Goal: Communication & Community: Answer question/provide support

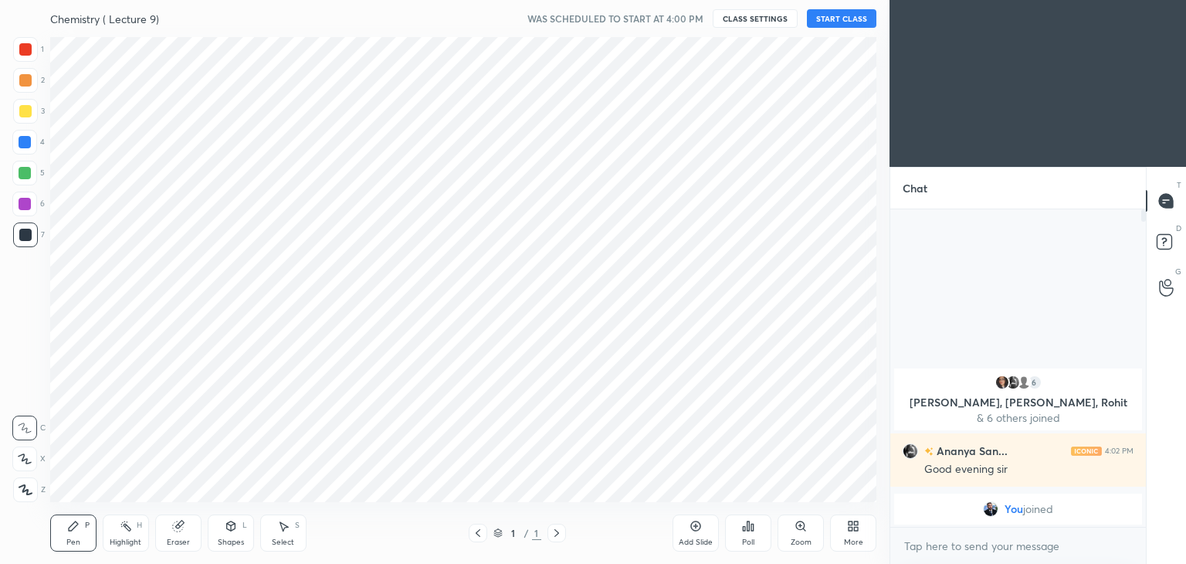
scroll to position [76768, 76406]
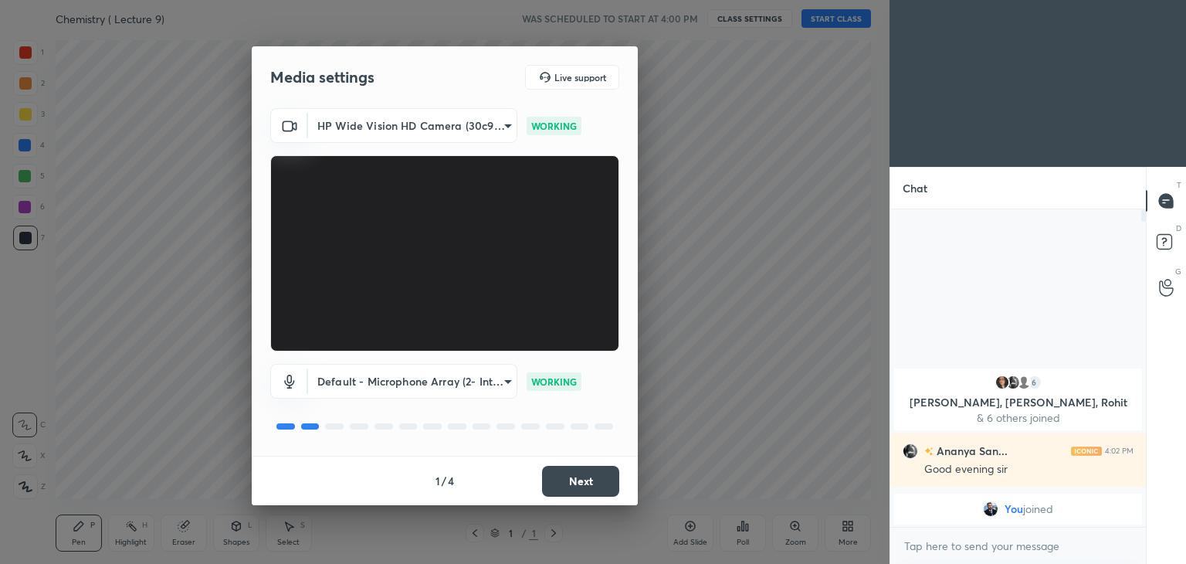
click at [570, 486] on button "Next" at bounding box center [580, 481] width 77 height 31
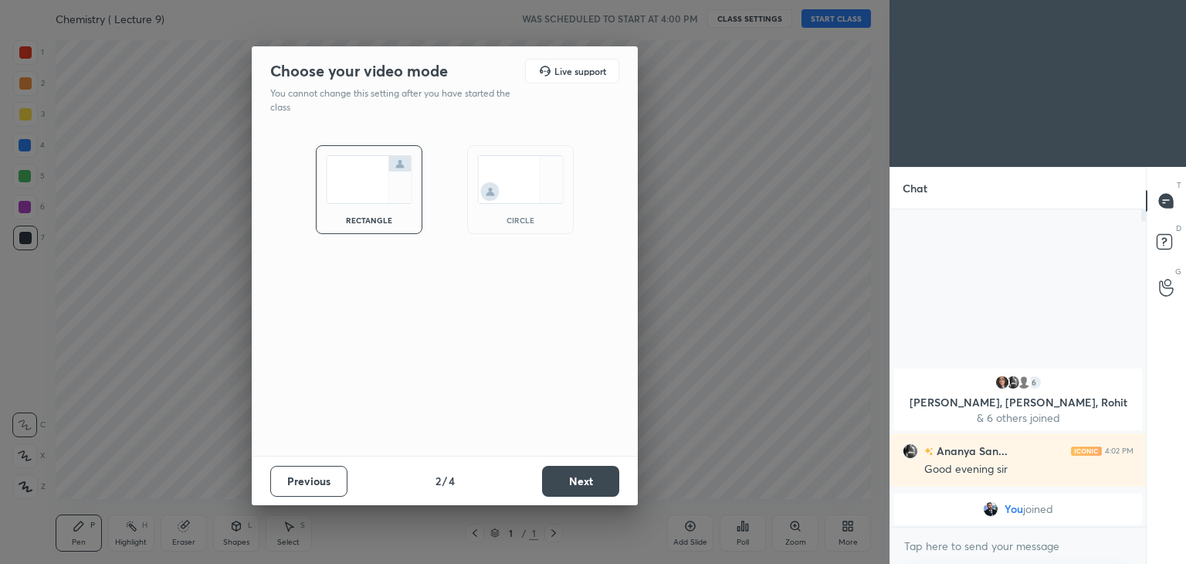
click at [570, 486] on button "Next" at bounding box center [580, 481] width 77 height 31
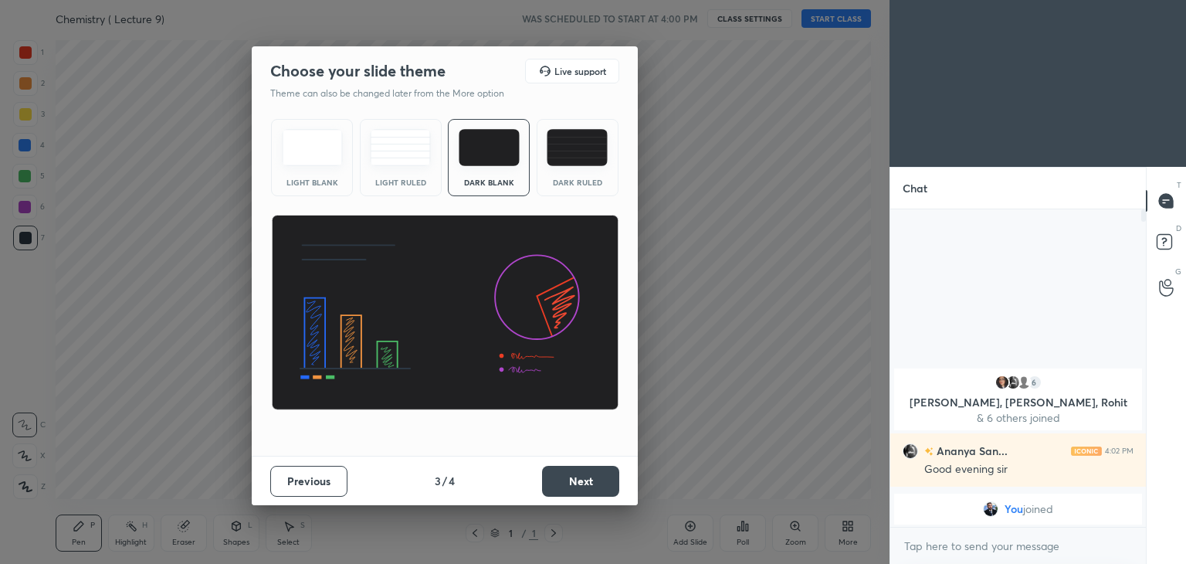
click at [570, 486] on button "Next" at bounding box center [580, 481] width 77 height 31
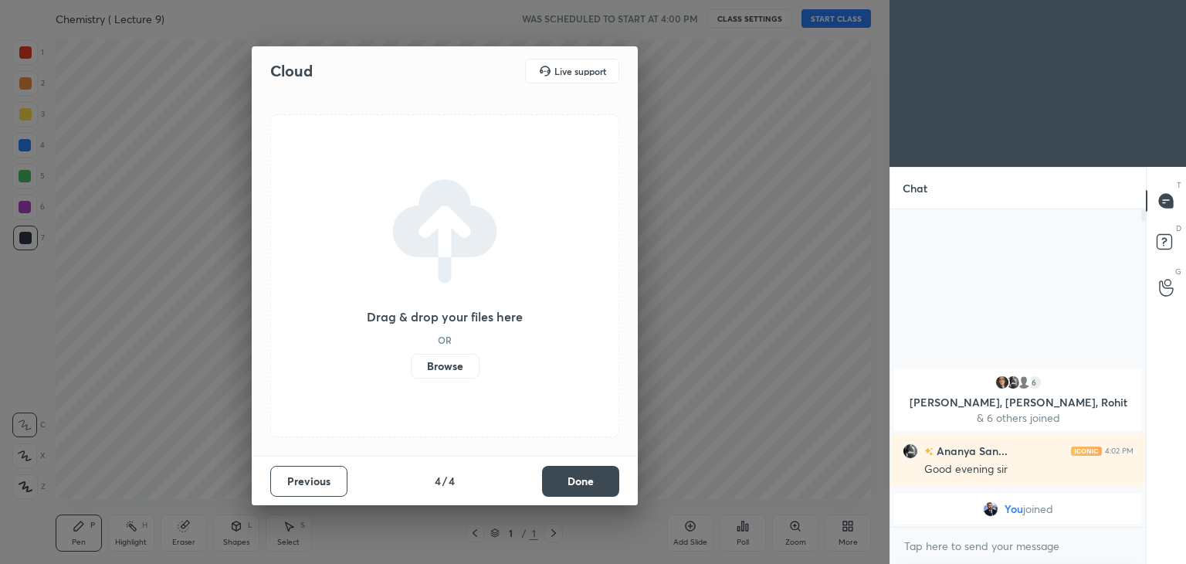
click at [570, 486] on button "Done" at bounding box center [580, 481] width 77 height 31
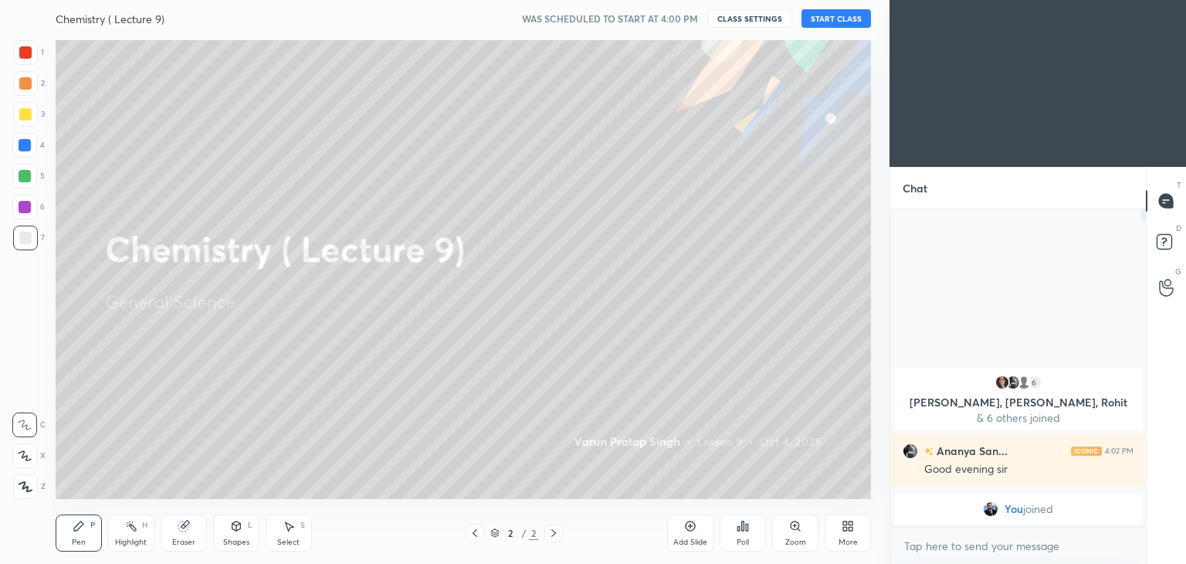
click at [831, 11] on button "START CLASS" at bounding box center [837, 18] width 70 height 19
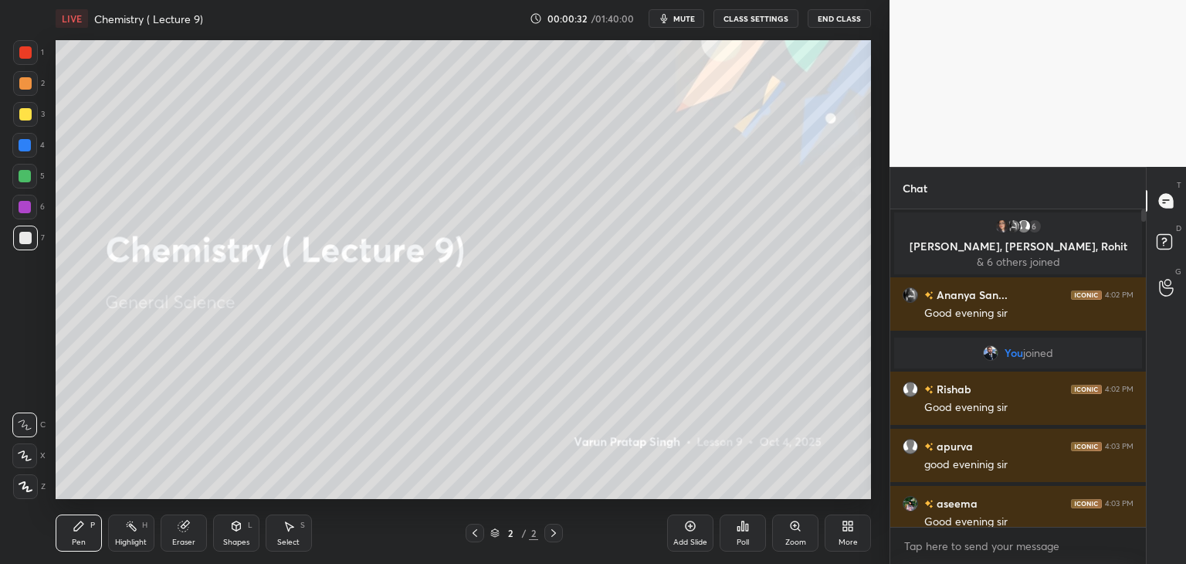
click at [694, 528] on icon at bounding box center [690, 526] width 12 height 12
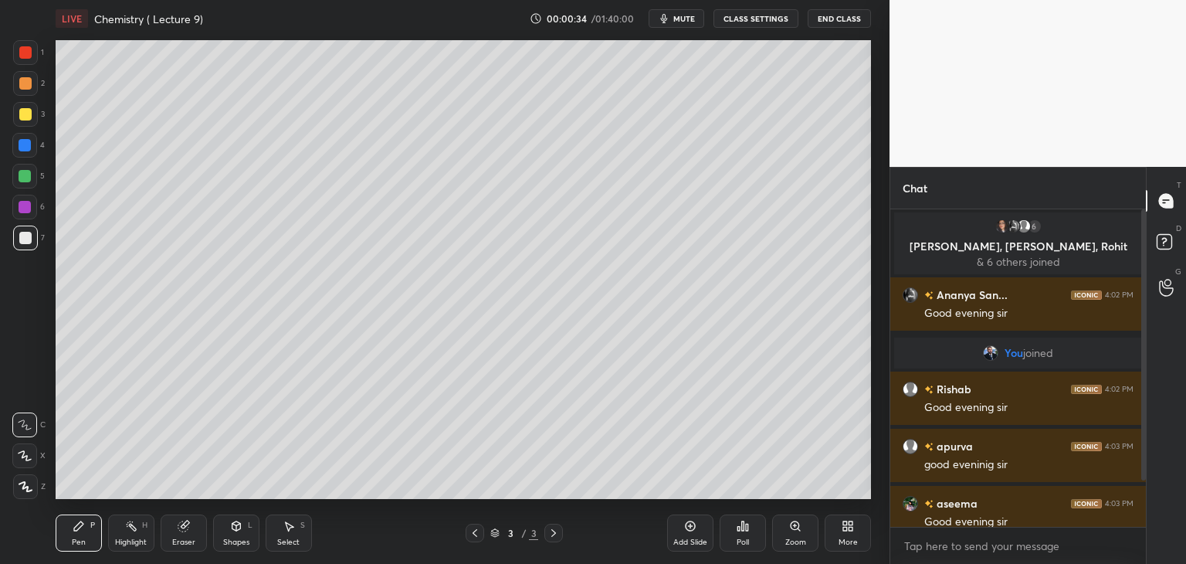
click at [25, 50] on div at bounding box center [25, 52] width 12 height 12
click at [28, 483] on icon at bounding box center [26, 486] width 14 height 11
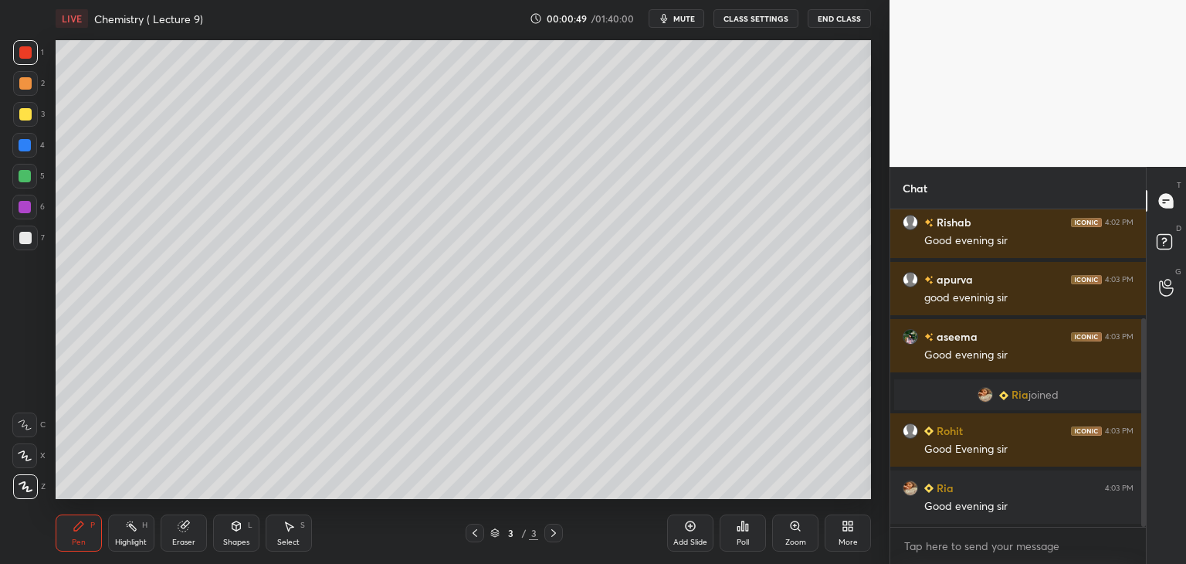
drag, startPoint x: 1143, startPoint y: 412, endPoint x: 1150, endPoint y: 464, distance: 52.2
click at [1150, 464] on div "Chat You joined Rishab 4:02 PM Good evening sir apurva 4:03 PM good eveninig si…" at bounding box center [1038, 365] width 297 height 397
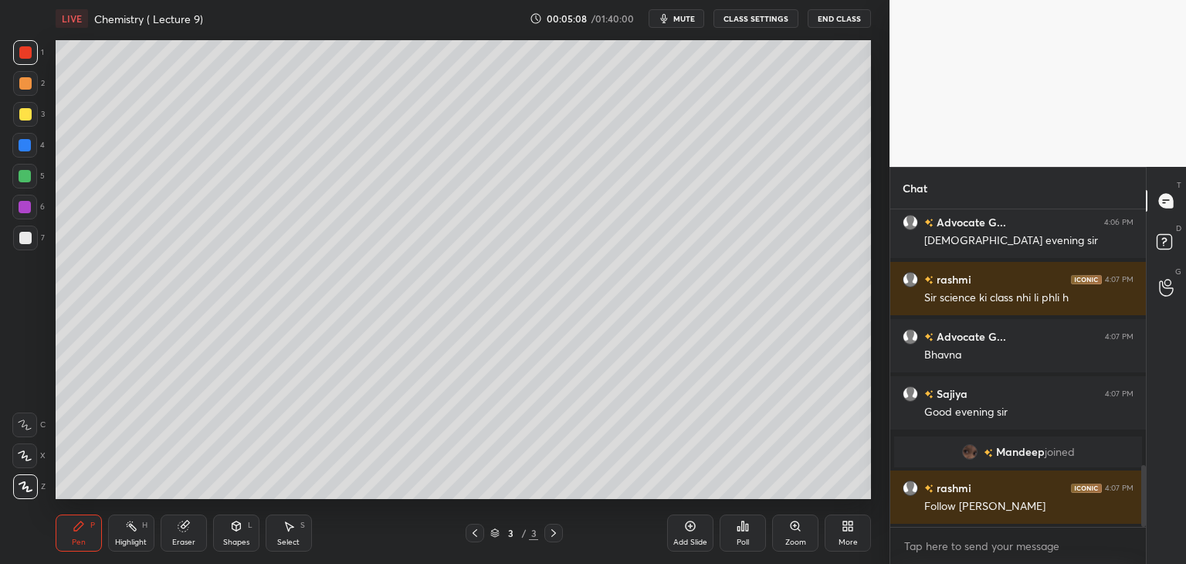
scroll to position [1308, 0]
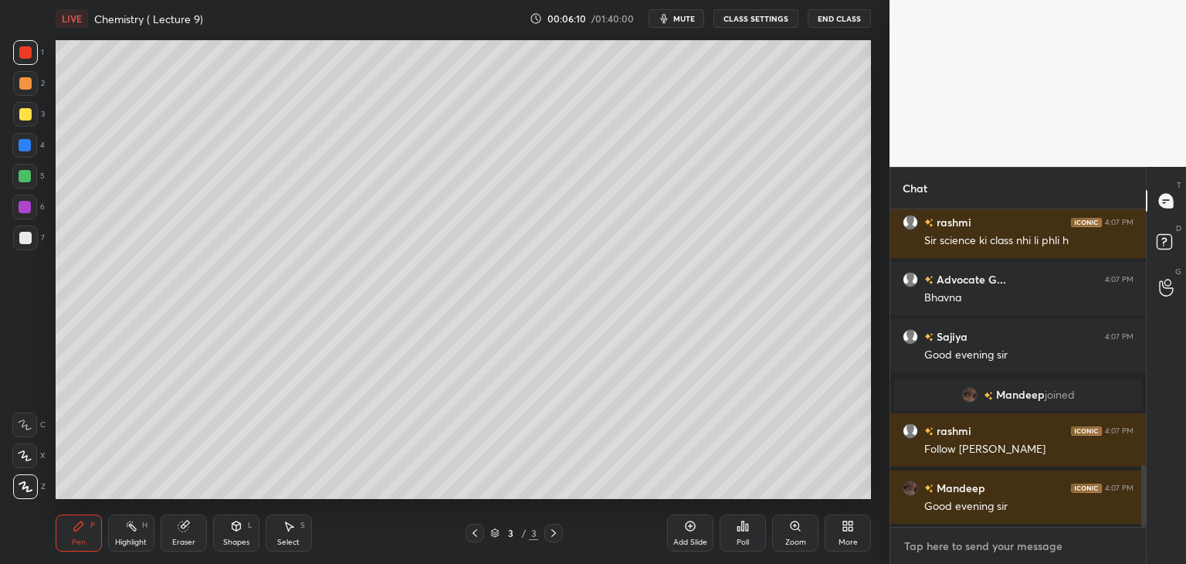
type textarea "x"
click at [930, 548] on textarea at bounding box center [1018, 546] width 231 height 25
paste textarea "[URL][DOMAIN_NAME]"
type textarea "[URL][DOMAIN_NAME]"
type textarea "x"
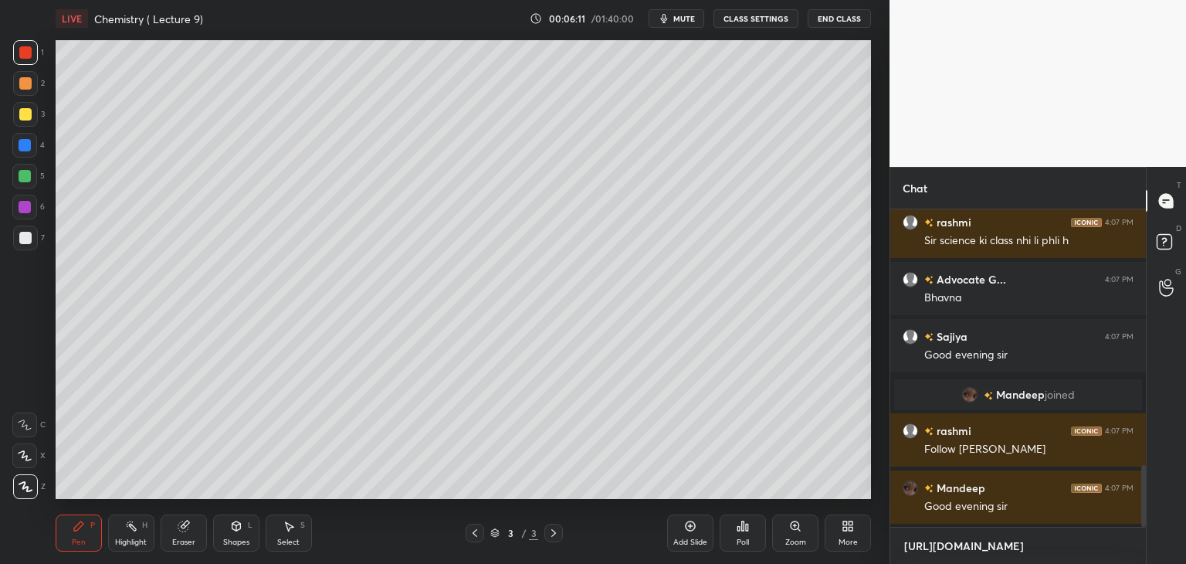
scroll to position [5, 5]
type textarea "[URL][DOMAIN_NAME]"
type textarea "x"
click at [1121, 546] on icon at bounding box center [1121, 545] width 12 height 12
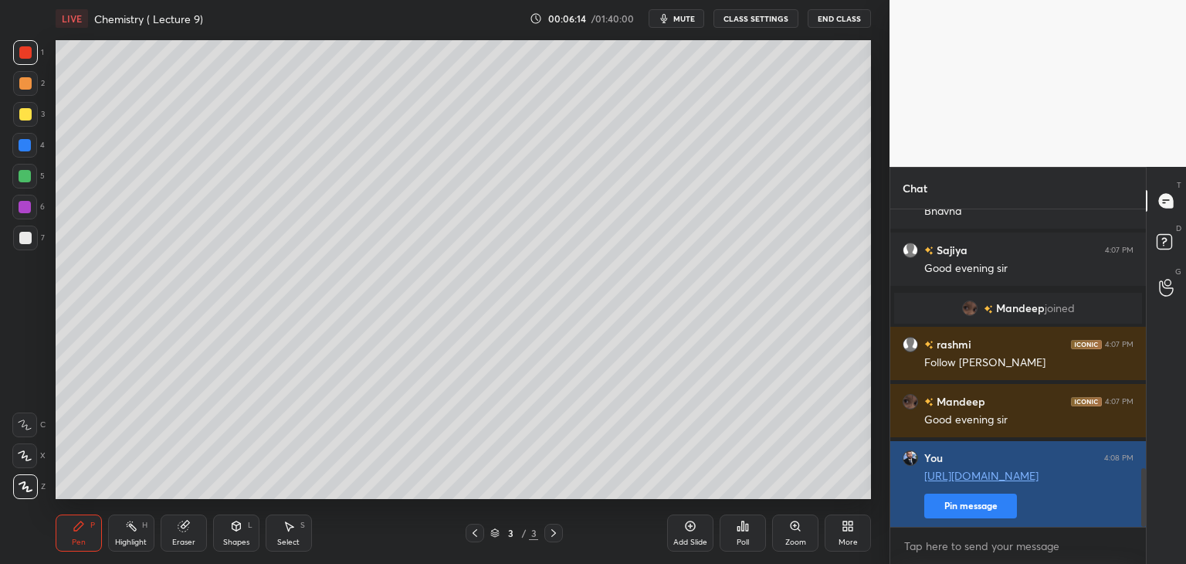
click at [1006, 507] on button "Pin message" at bounding box center [970, 506] width 93 height 25
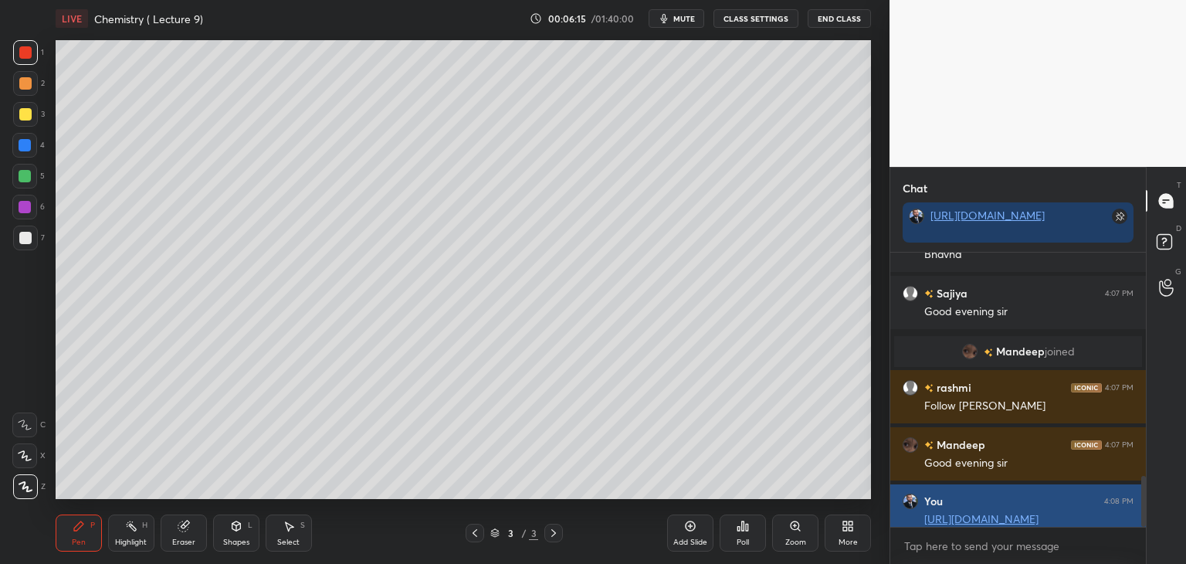
scroll to position [141, 251]
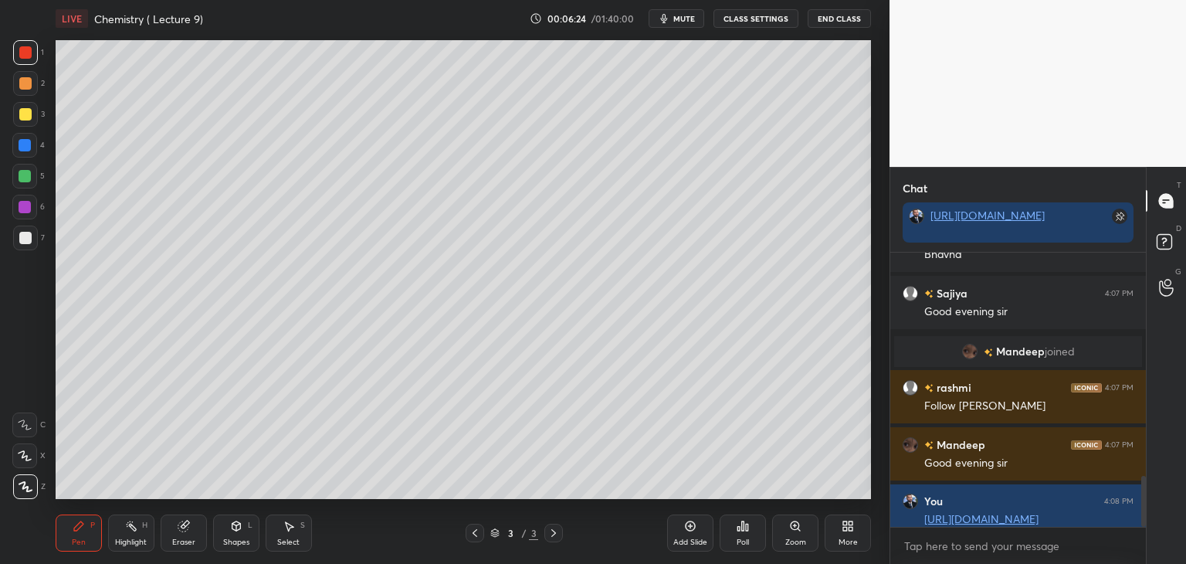
click at [688, 540] on div "Add Slide" at bounding box center [690, 542] width 34 height 8
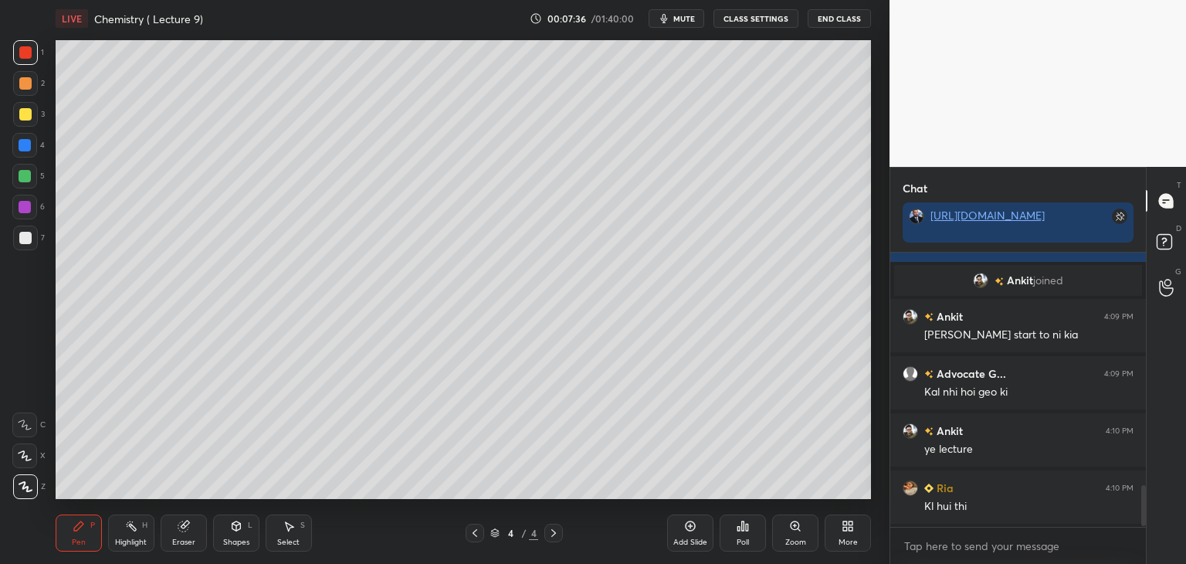
scroll to position [1605, 0]
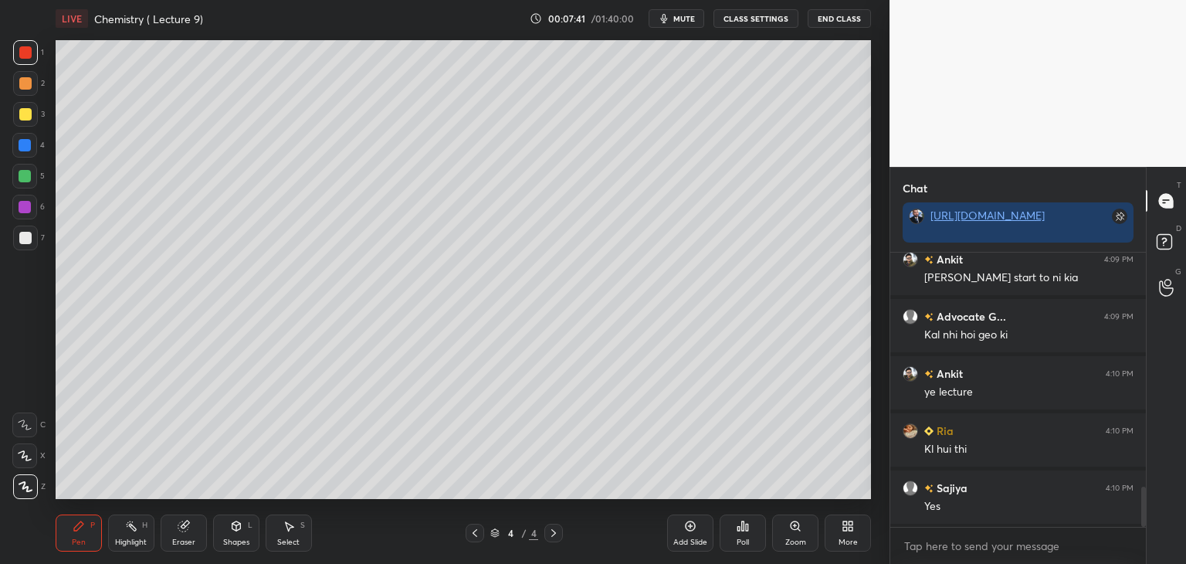
click at [692, 534] on div "Add Slide" at bounding box center [690, 532] width 46 height 37
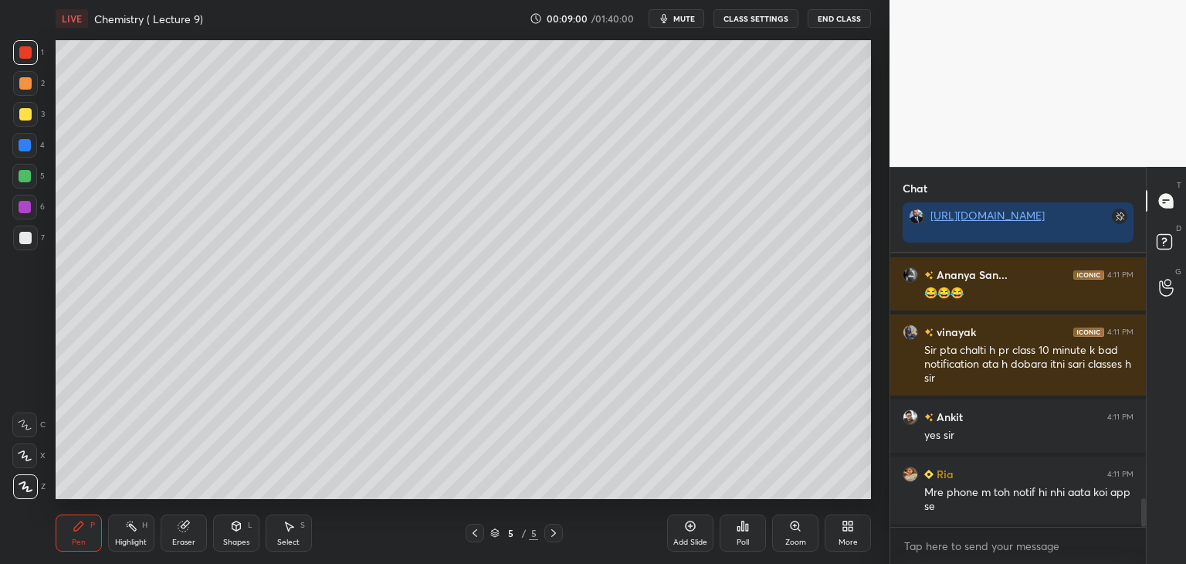
scroll to position [2332, 0]
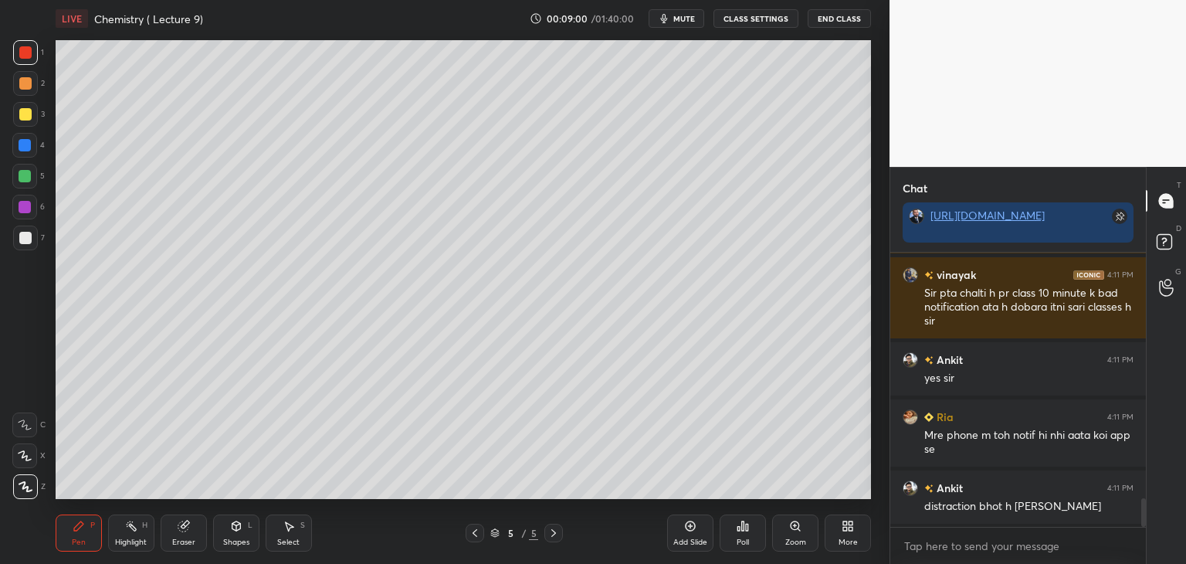
click at [475, 533] on icon at bounding box center [475, 533] width 12 height 12
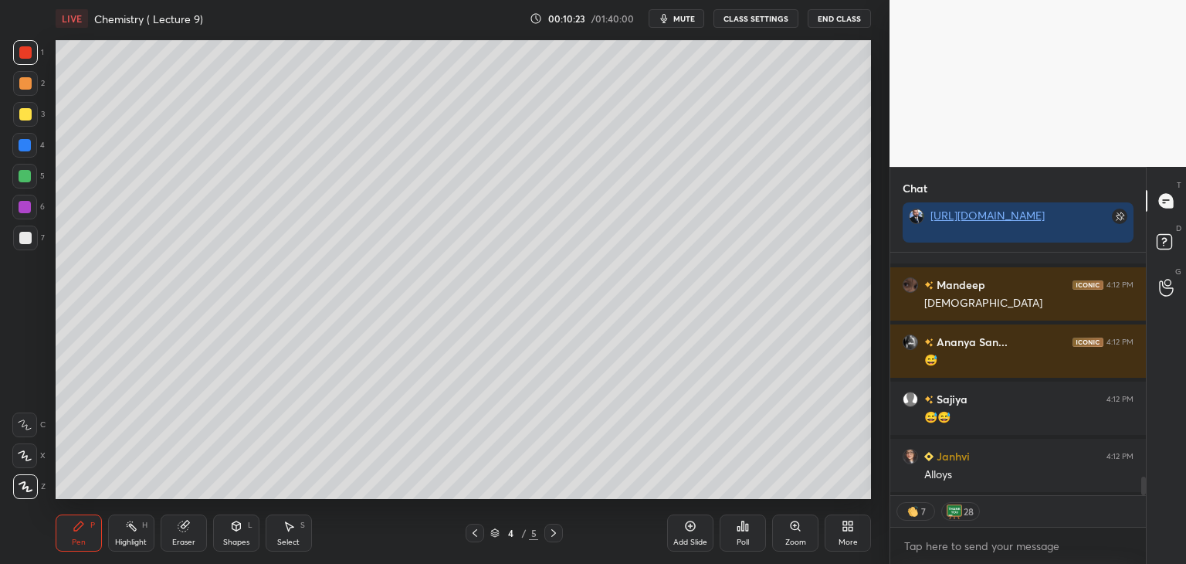
scroll to position [3006, 0]
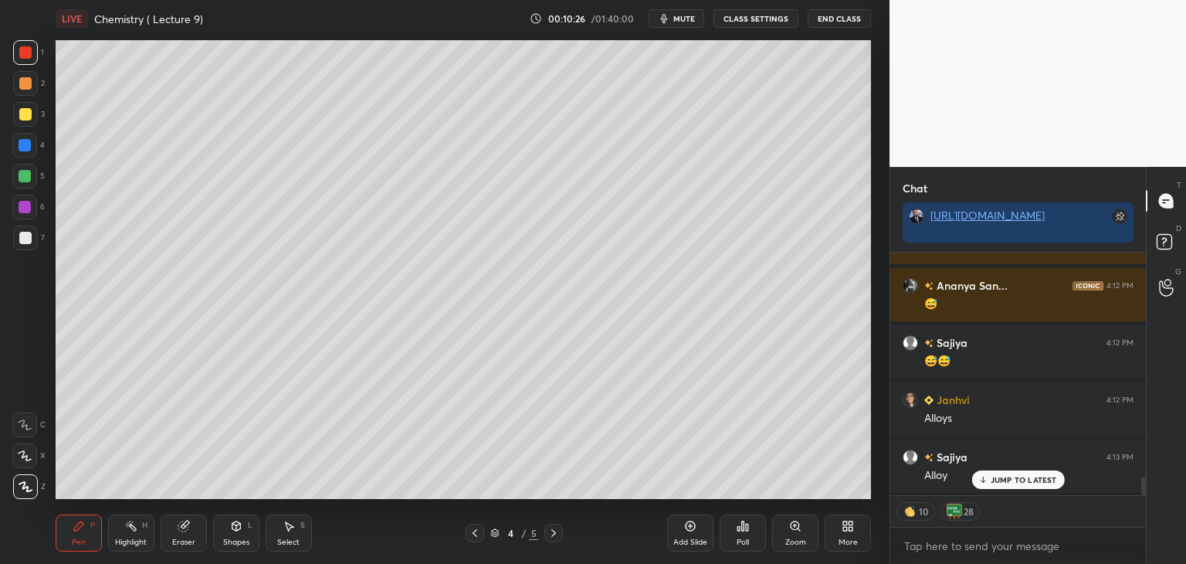
click at [959, 511] on img at bounding box center [954, 511] width 15 height 15
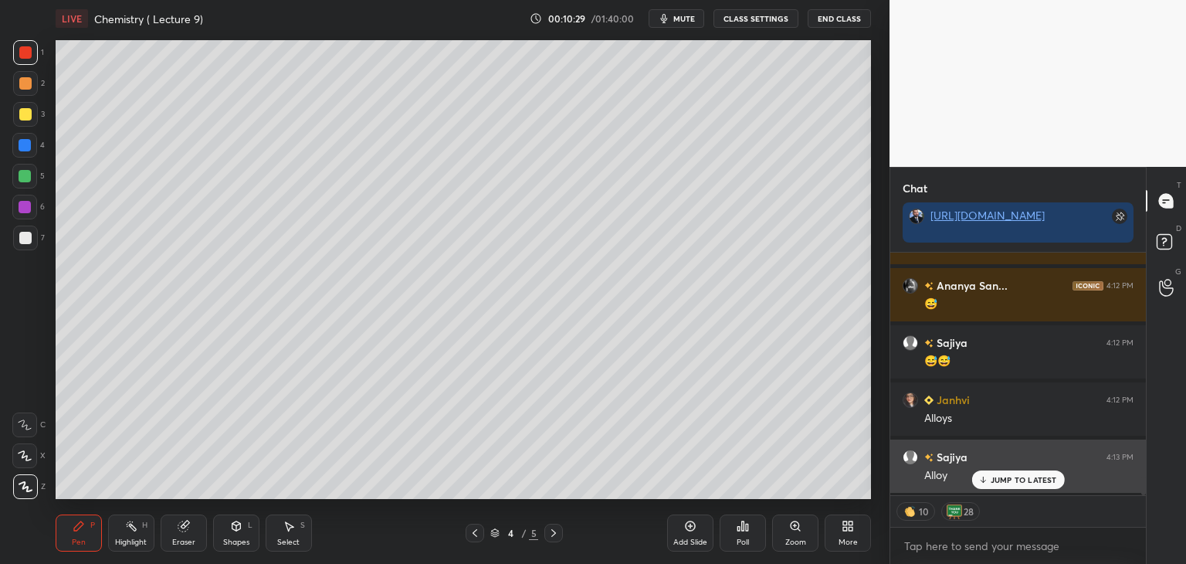
click at [999, 485] on div "JUMP TO LATEST" at bounding box center [1018, 479] width 93 height 19
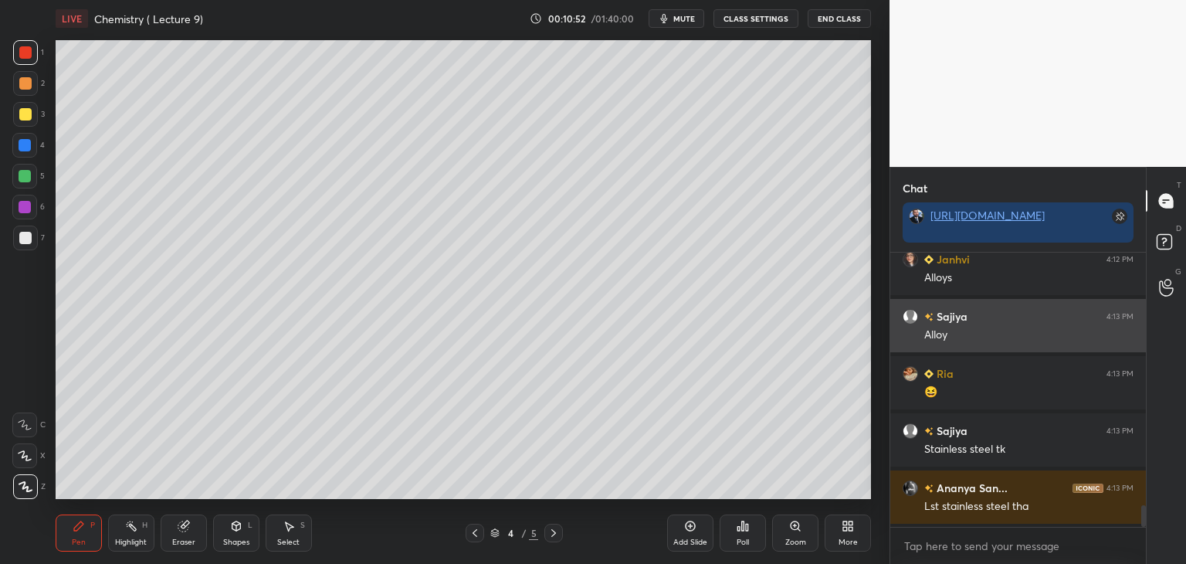
scroll to position [3204, 0]
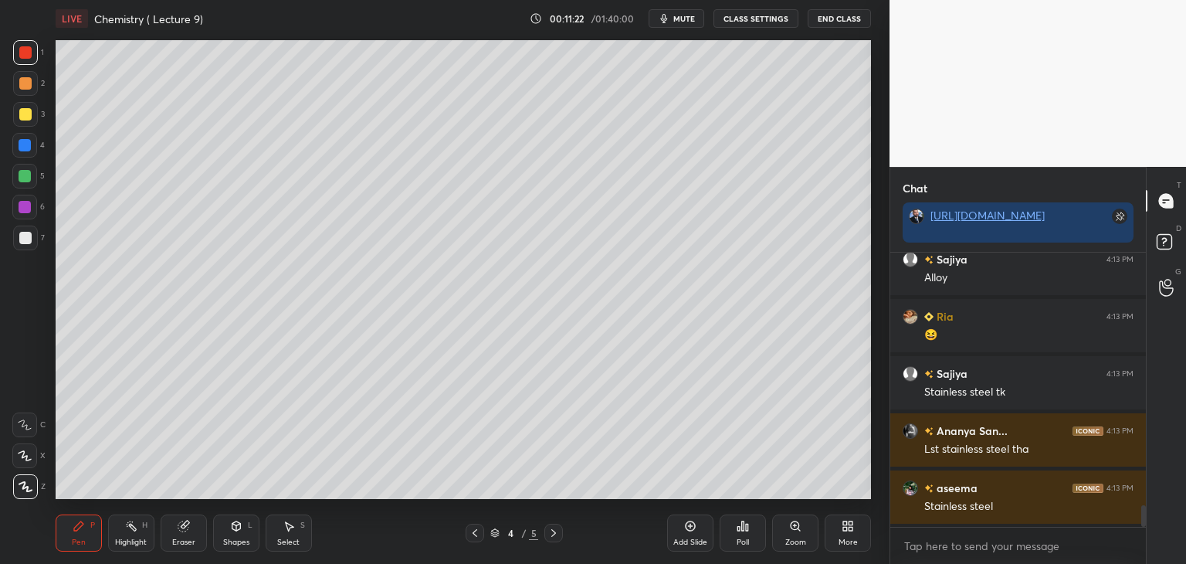
click at [685, 531] on icon at bounding box center [690, 526] width 12 height 12
click at [25, 238] on div at bounding box center [25, 238] width 12 height 12
click at [750, 535] on div "Poll" at bounding box center [743, 532] width 46 height 37
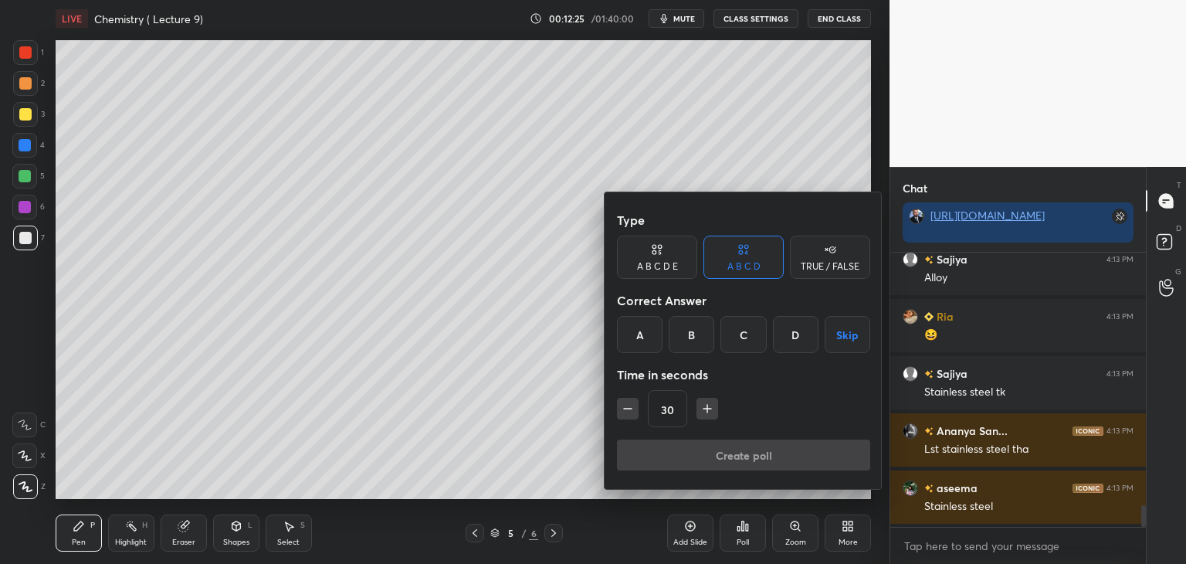
click at [745, 264] on div "A B C D" at bounding box center [744, 266] width 33 height 9
click at [744, 336] on div "C" at bounding box center [744, 334] width 46 height 37
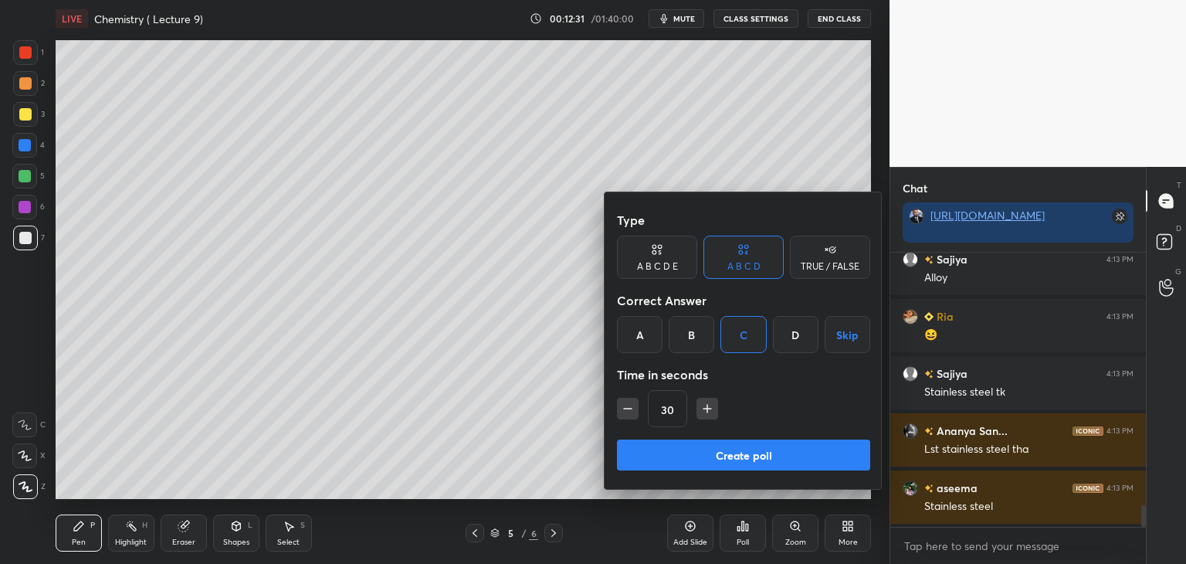
click at [735, 456] on button "Create poll" at bounding box center [743, 454] width 253 height 31
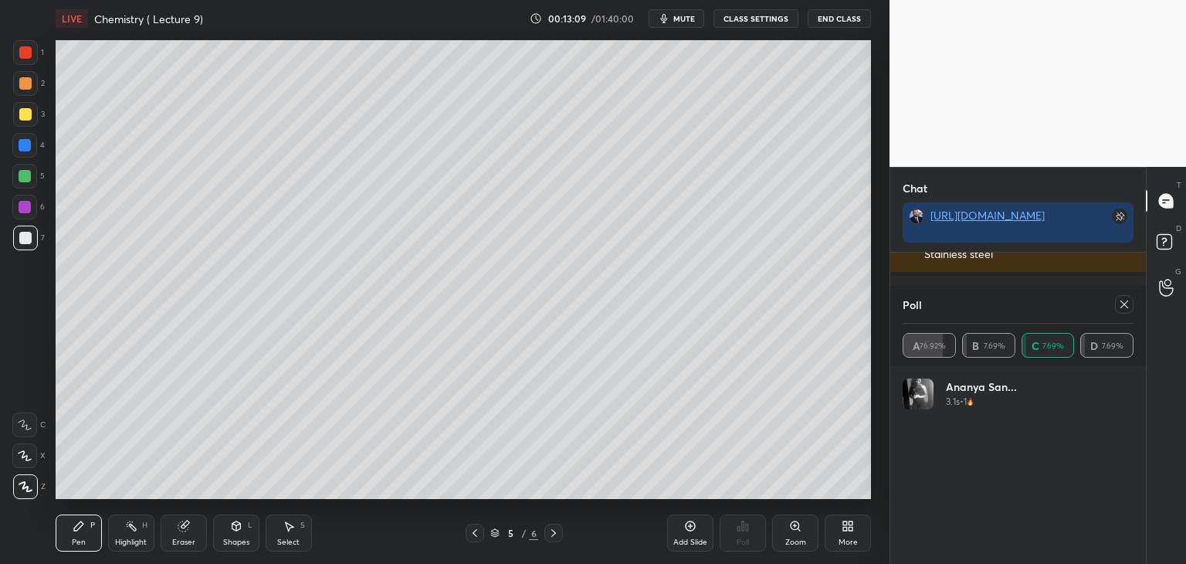
scroll to position [3513, 0]
click at [1122, 304] on icon at bounding box center [1124, 304] width 12 height 12
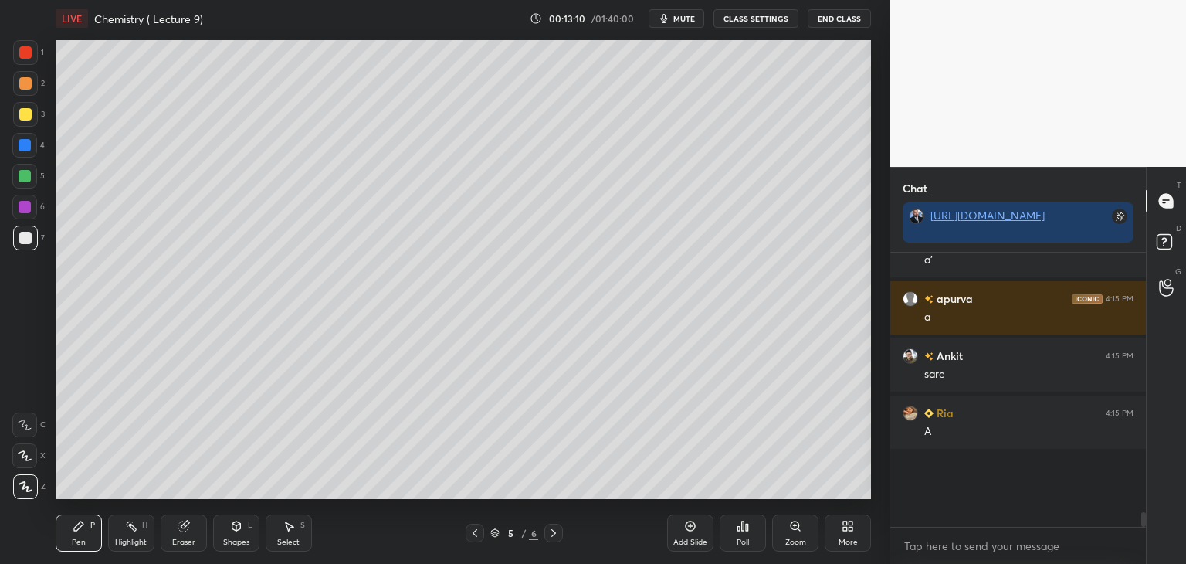
scroll to position [5, 5]
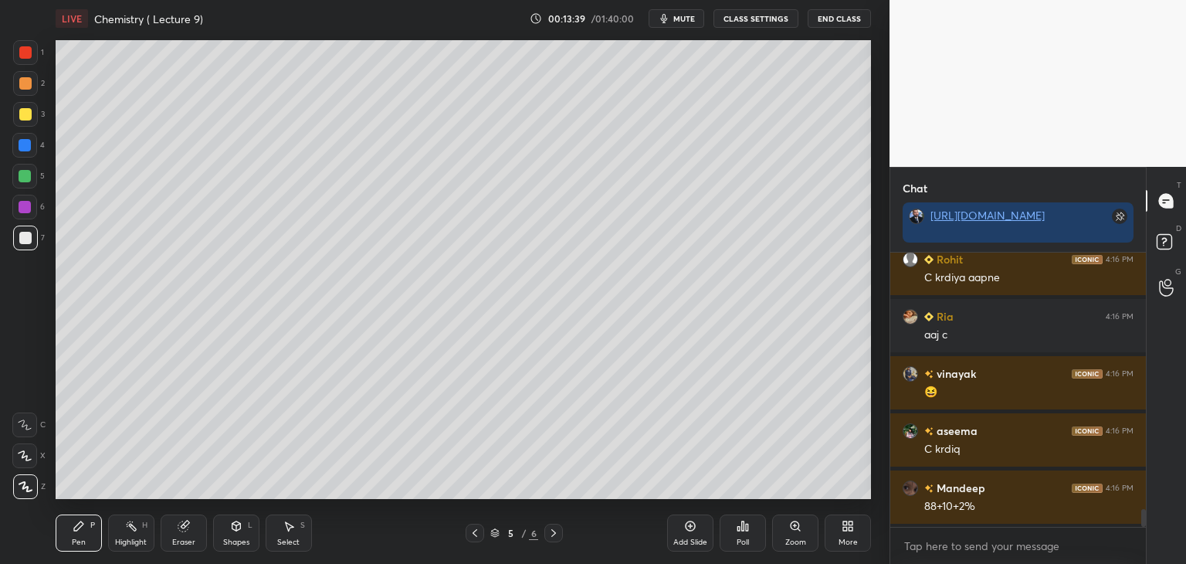
click at [38, 239] on div "7" at bounding box center [29, 238] width 32 height 25
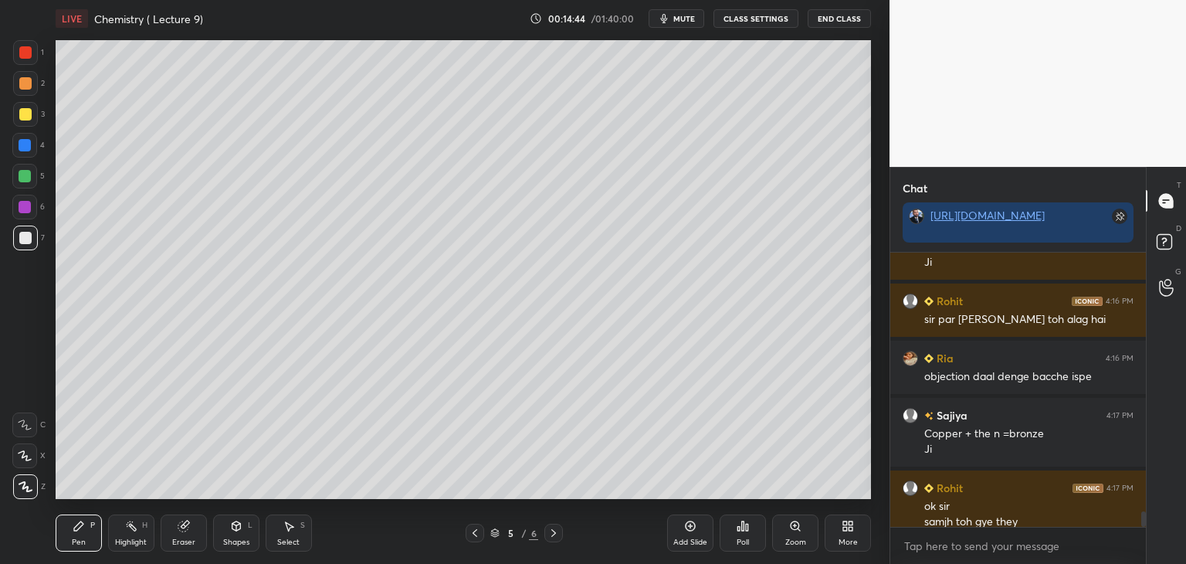
scroll to position [4506, 0]
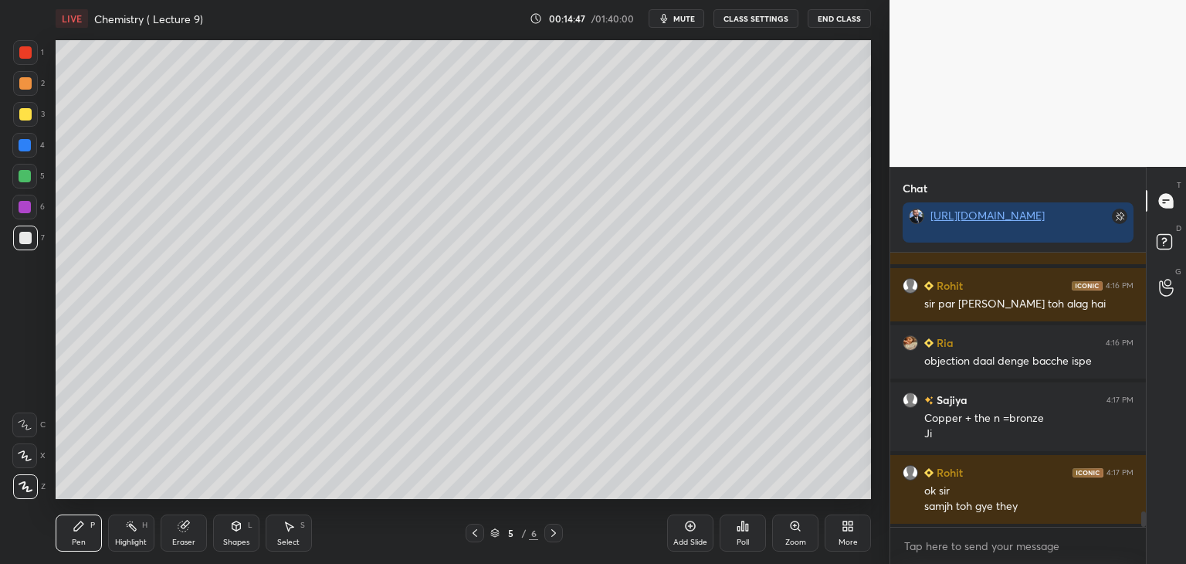
click at [683, 534] on div "Add Slide" at bounding box center [690, 532] width 46 height 37
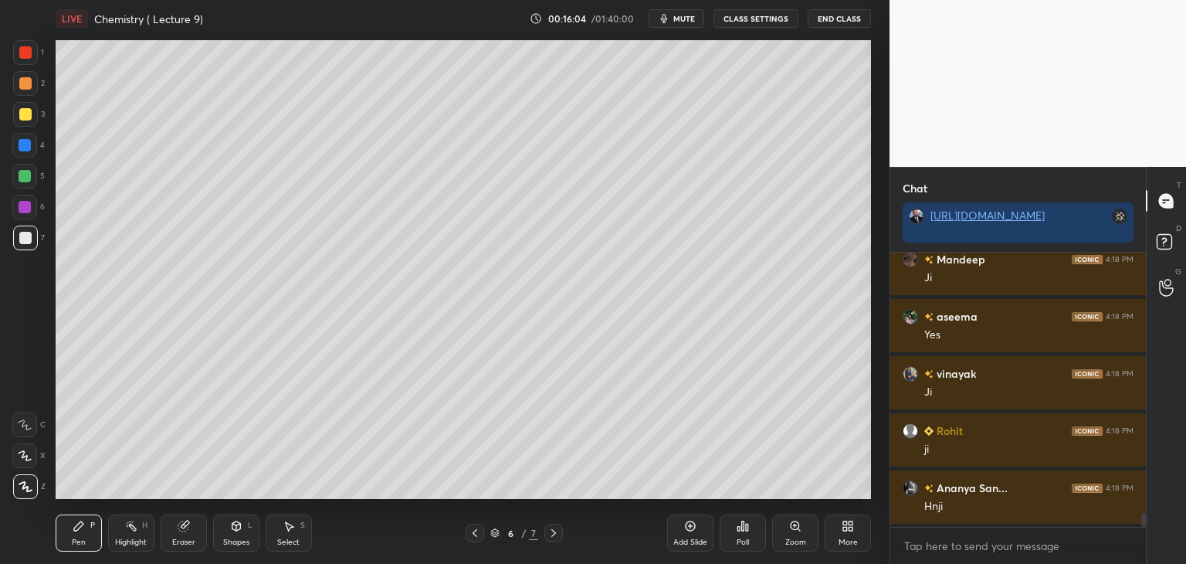
scroll to position [5134, 0]
click at [693, 527] on icon at bounding box center [690, 526] width 12 height 12
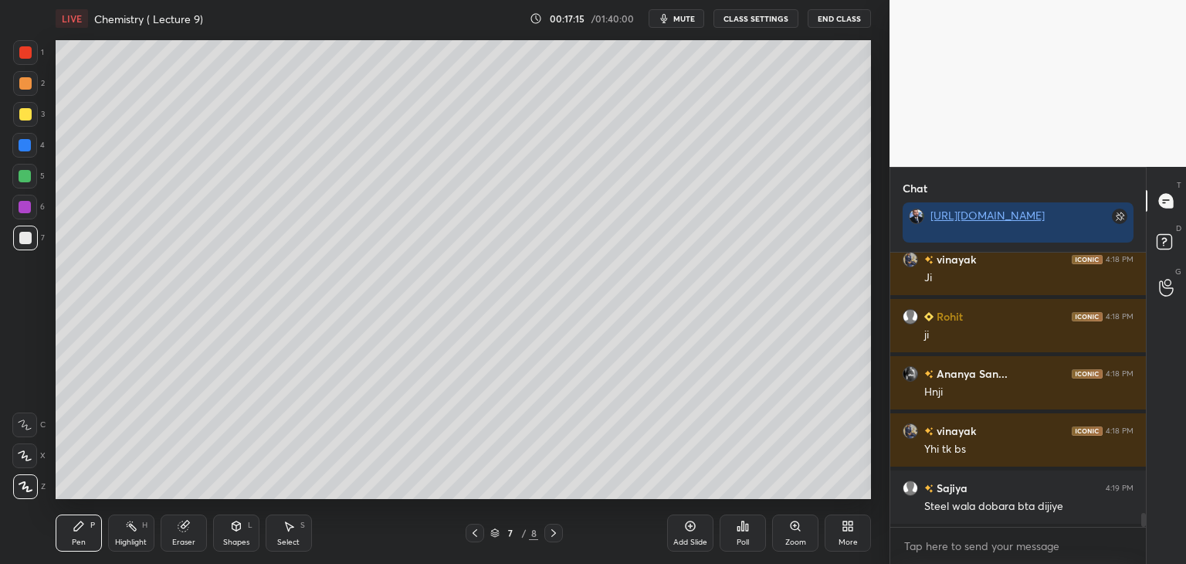
click at [744, 528] on icon at bounding box center [743, 525] width 2 height 9
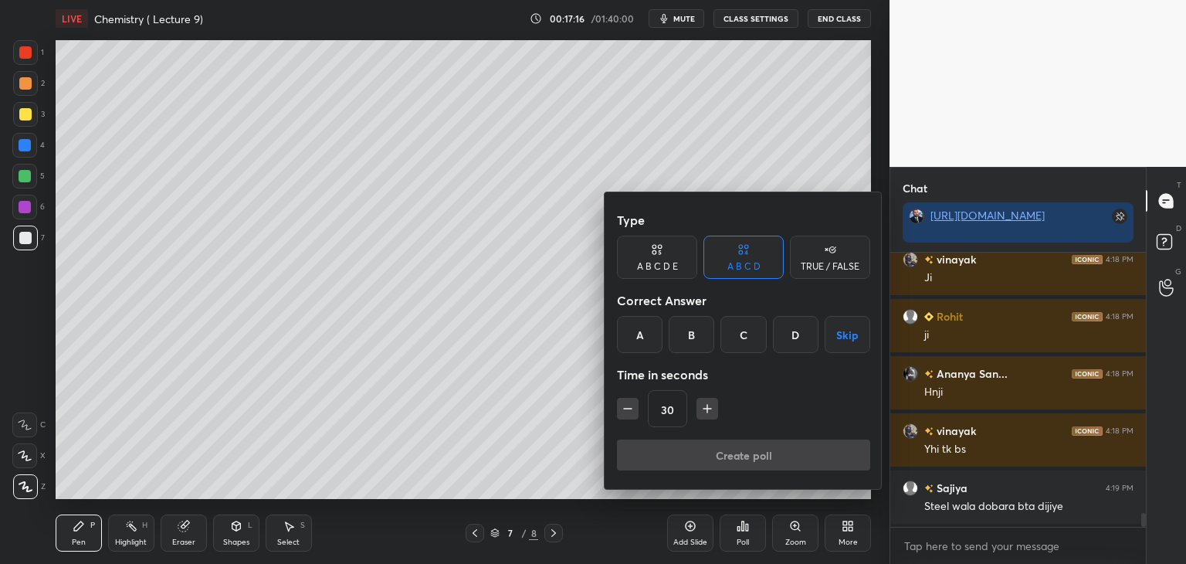
click at [748, 331] on div "C" at bounding box center [744, 334] width 46 height 37
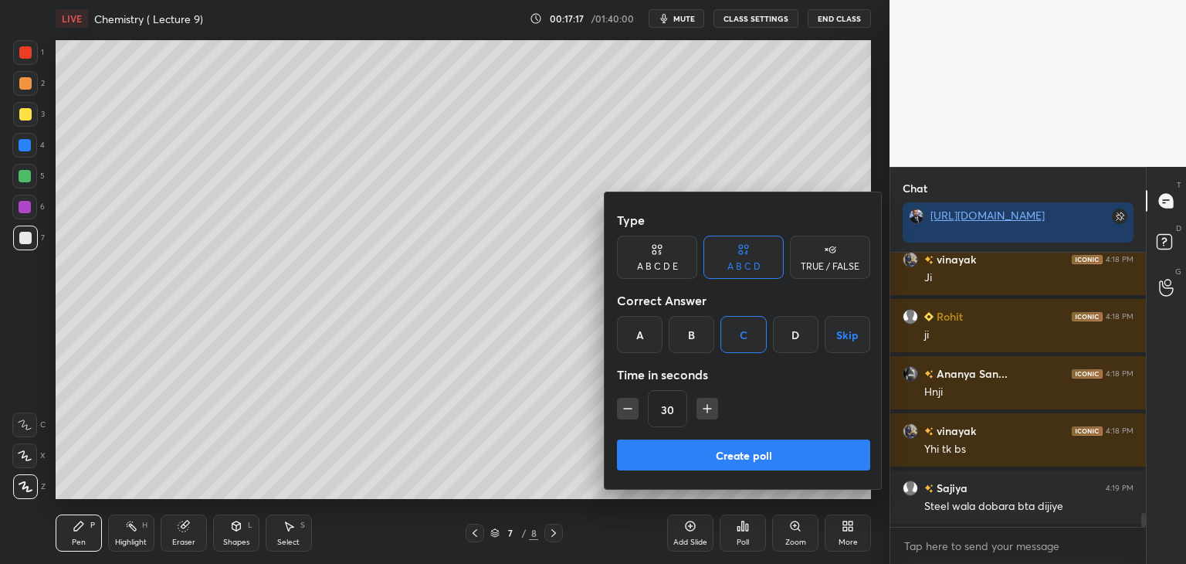
click at [751, 449] on button "Create poll" at bounding box center [743, 454] width 253 height 31
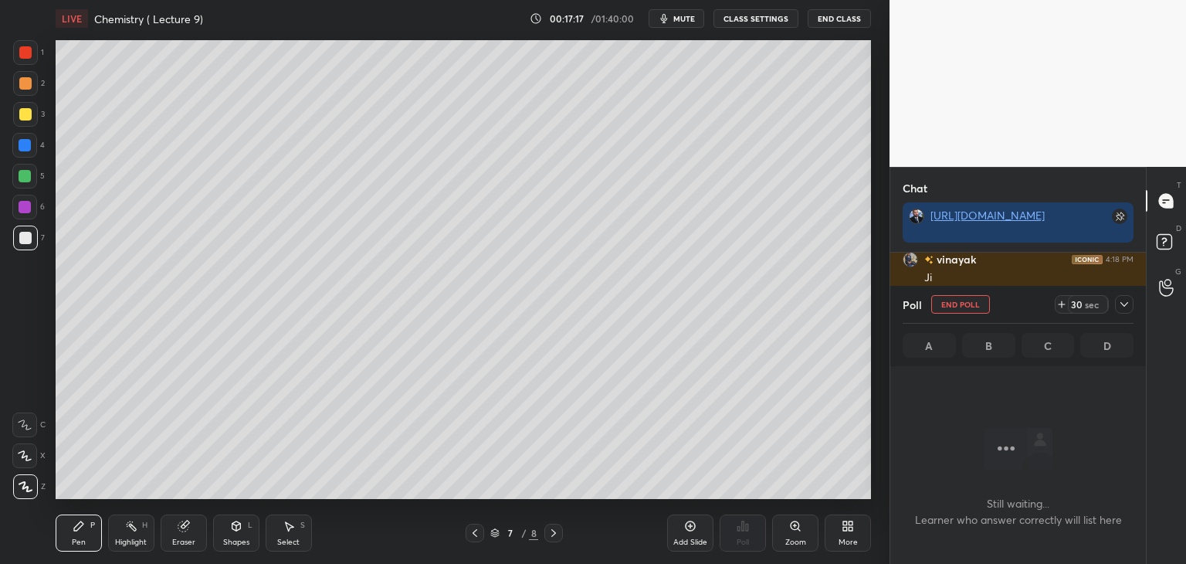
scroll to position [61, 251]
click at [25, 182] on div at bounding box center [25, 176] width 12 height 12
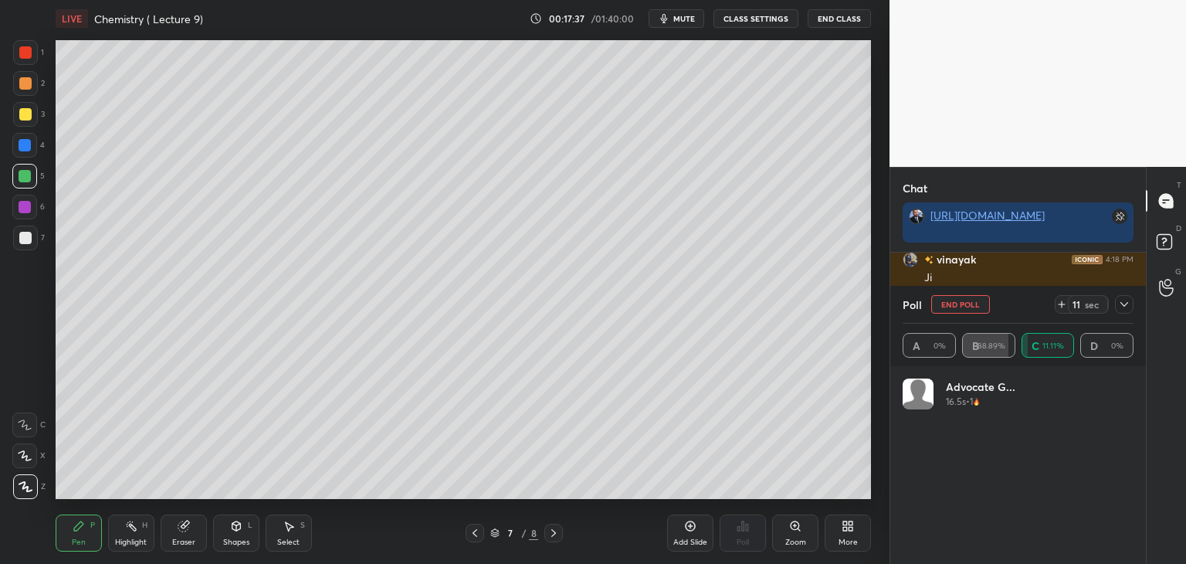
scroll to position [5329, 0]
click at [1124, 303] on icon at bounding box center [1124, 304] width 12 height 12
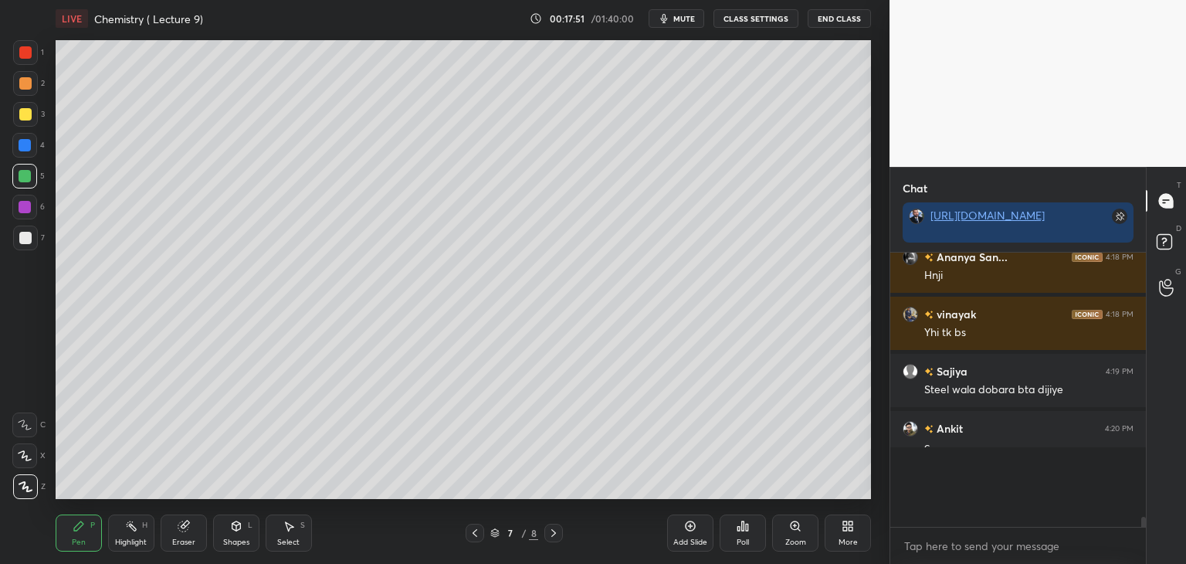
scroll to position [249, 251]
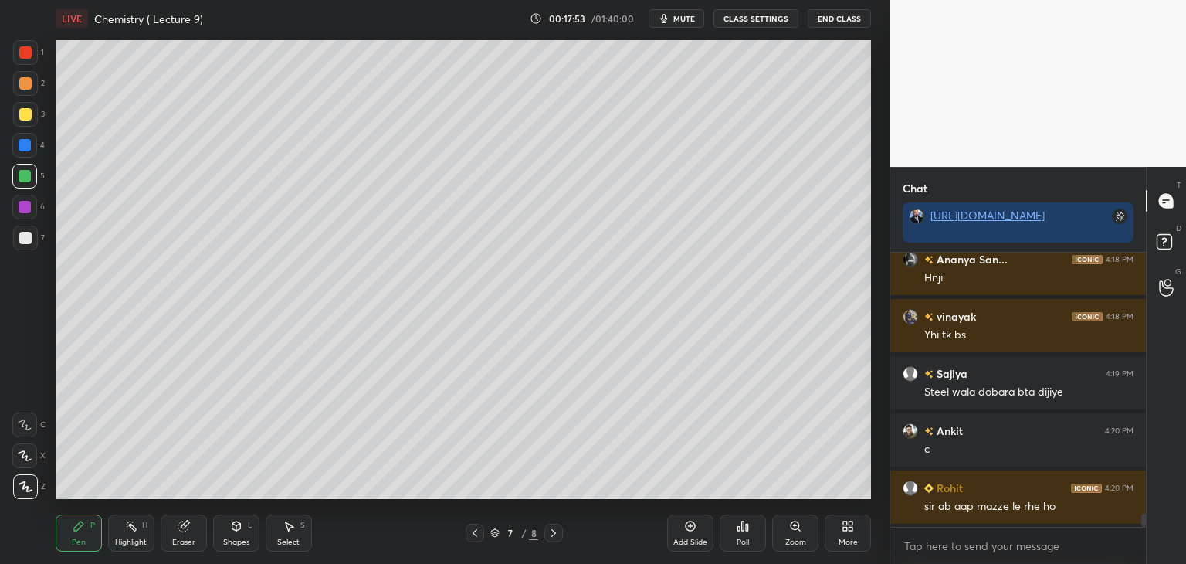
click at [22, 206] on div at bounding box center [25, 207] width 12 height 12
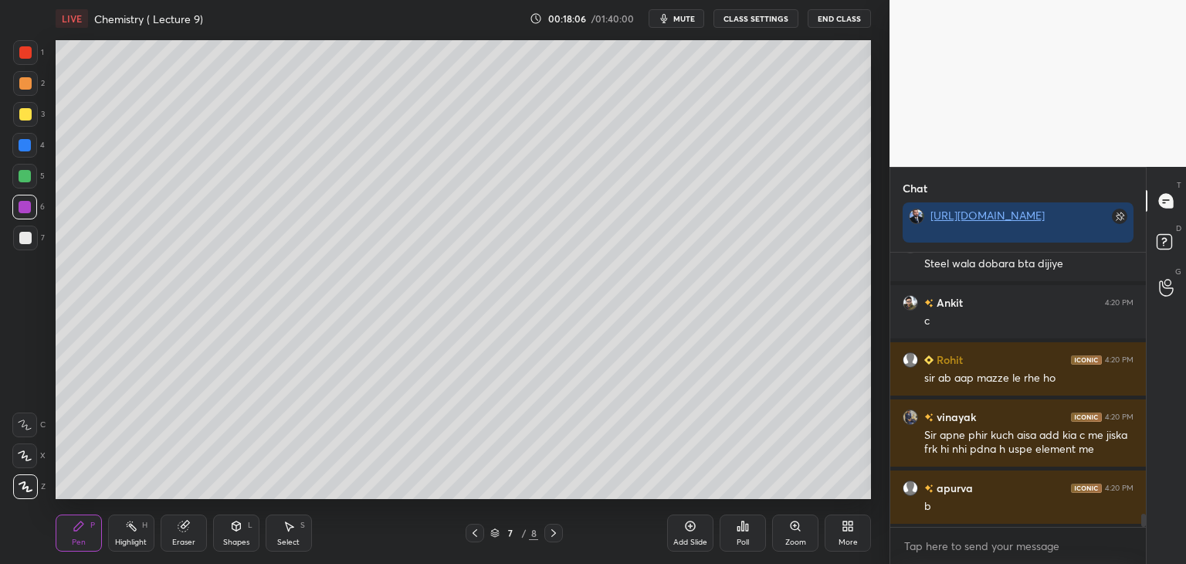
click at [25, 146] on div at bounding box center [25, 145] width 12 height 12
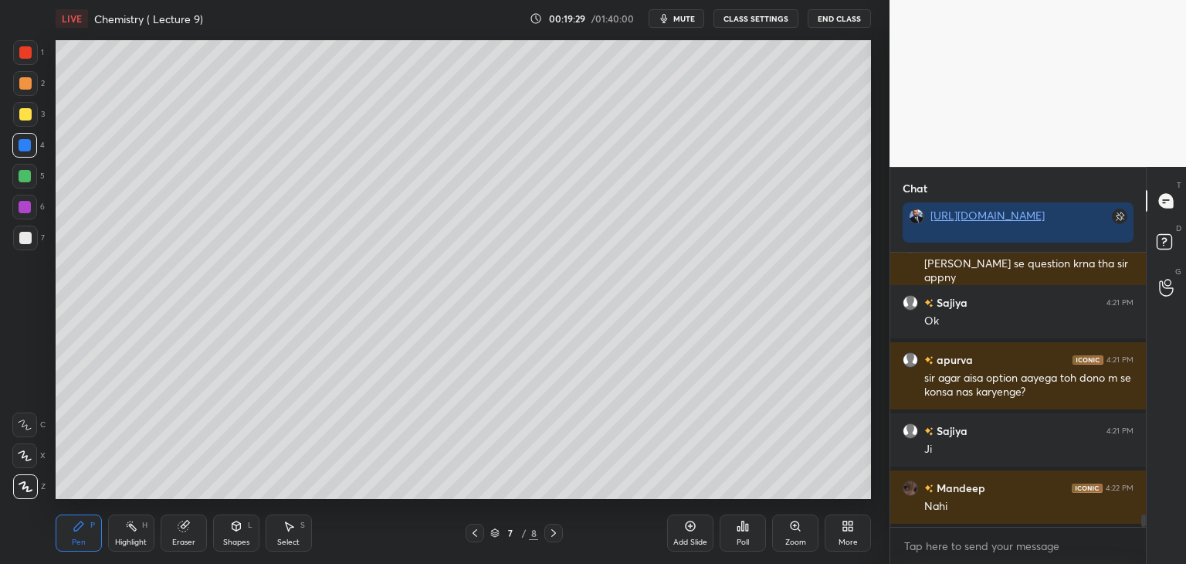
scroll to position [5978, 0]
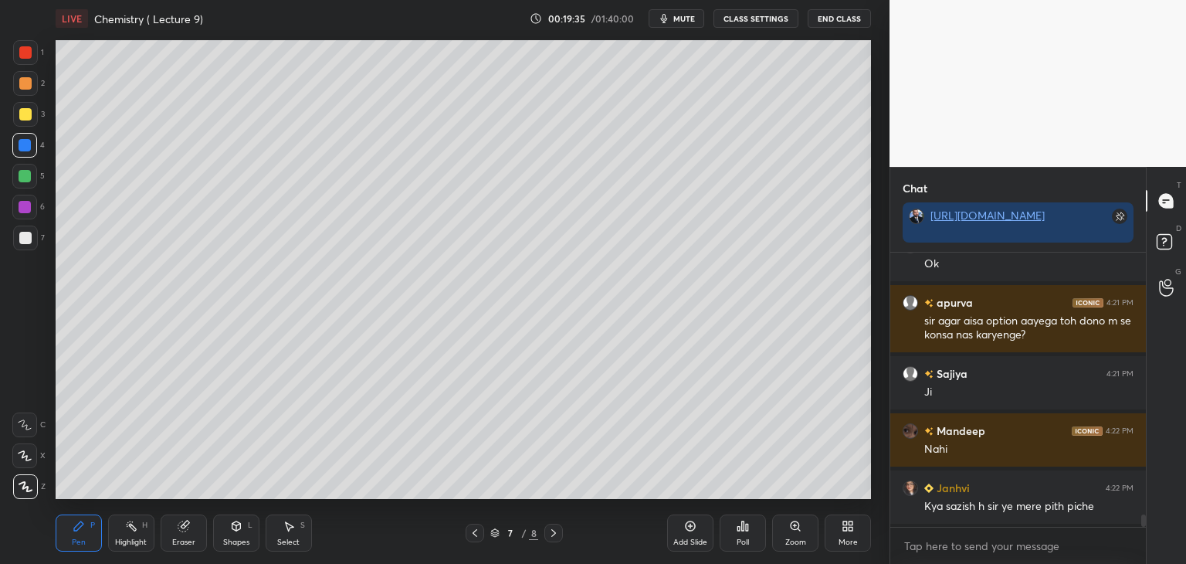
click at [692, 524] on icon at bounding box center [690, 526] width 12 height 12
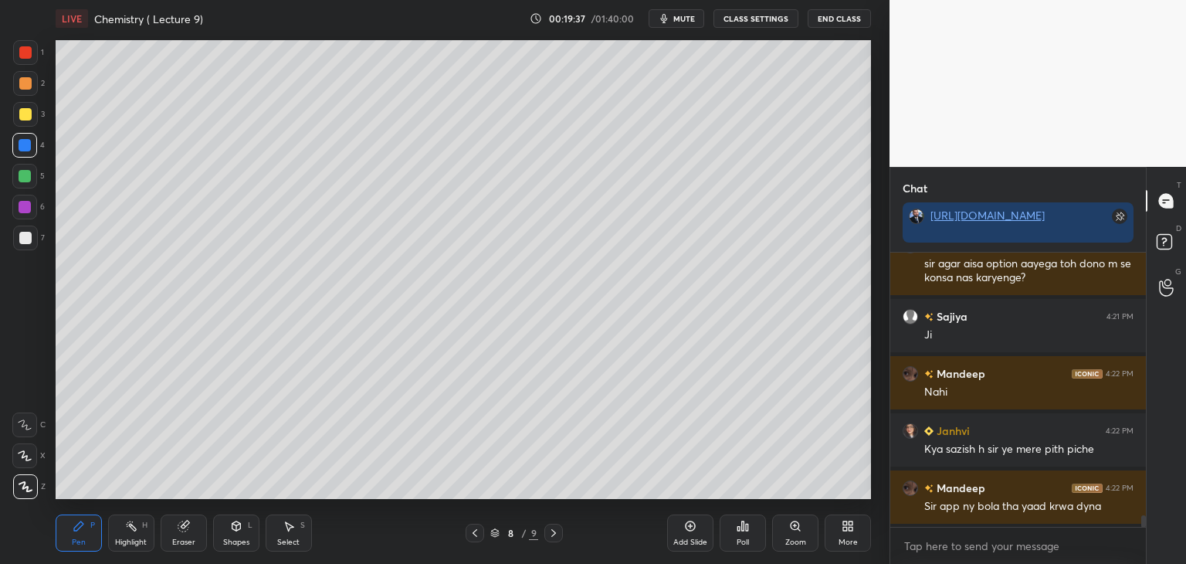
click at [36, 59] on div at bounding box center [25, 52] width 25 height 25
click at [26, 236] on div at bounding box center [25, 238] width 12 height 12
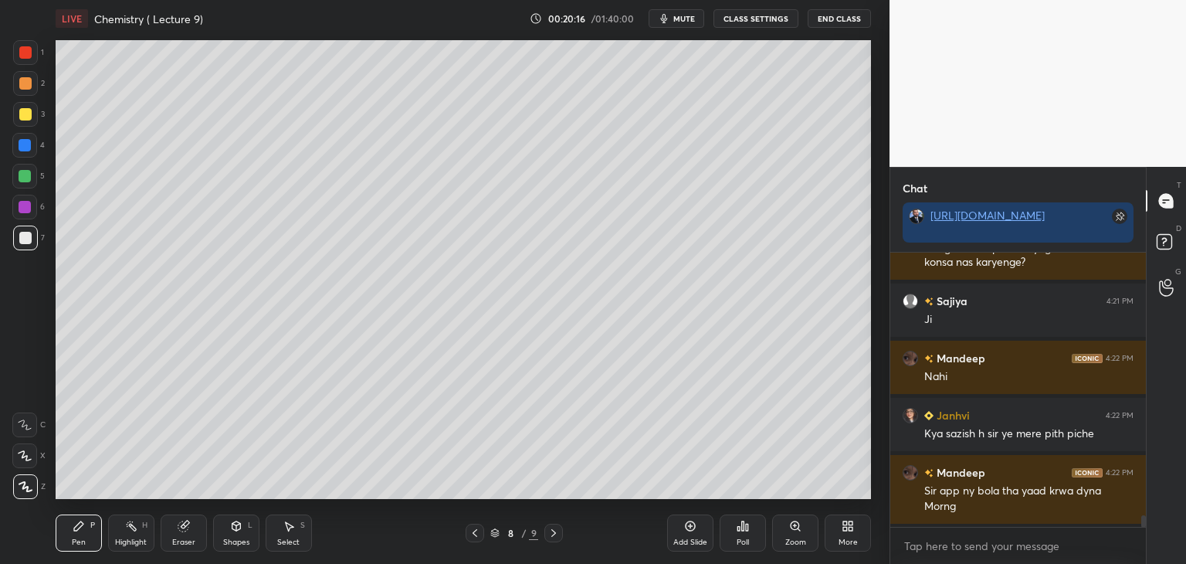
click at [741, 534] on div "Poll" at bounding box center [743, 532] width 46 height 37
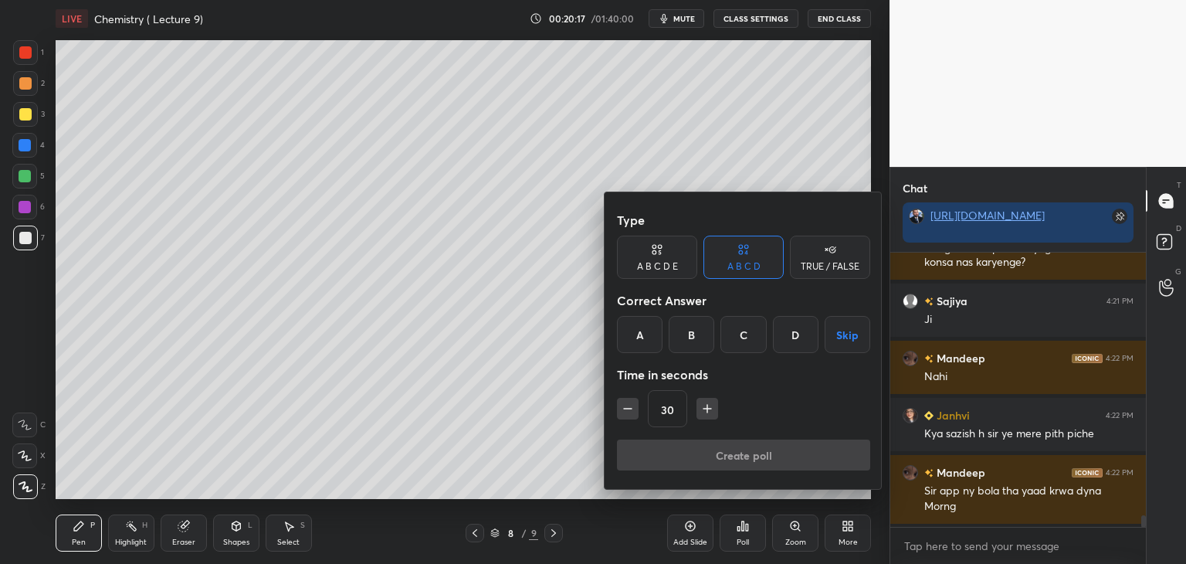
click at [639, 343] on div "A" at bounding box center [640, 334] width 46 height 37
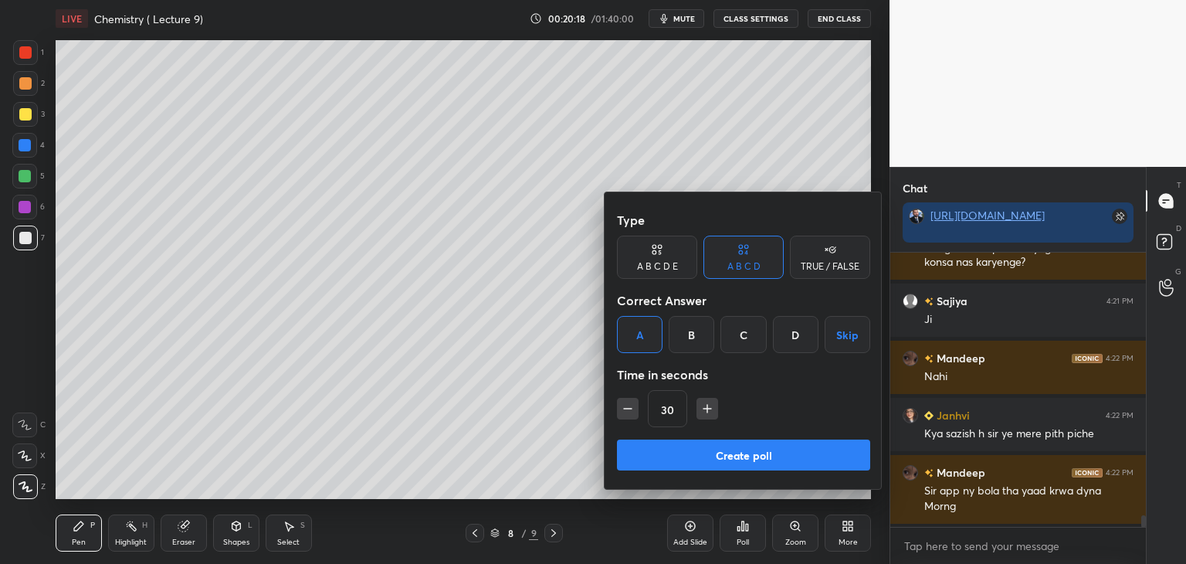
click at [722, 453] on button "Create poll" at bounding box center [743, 454] width 253 height 31
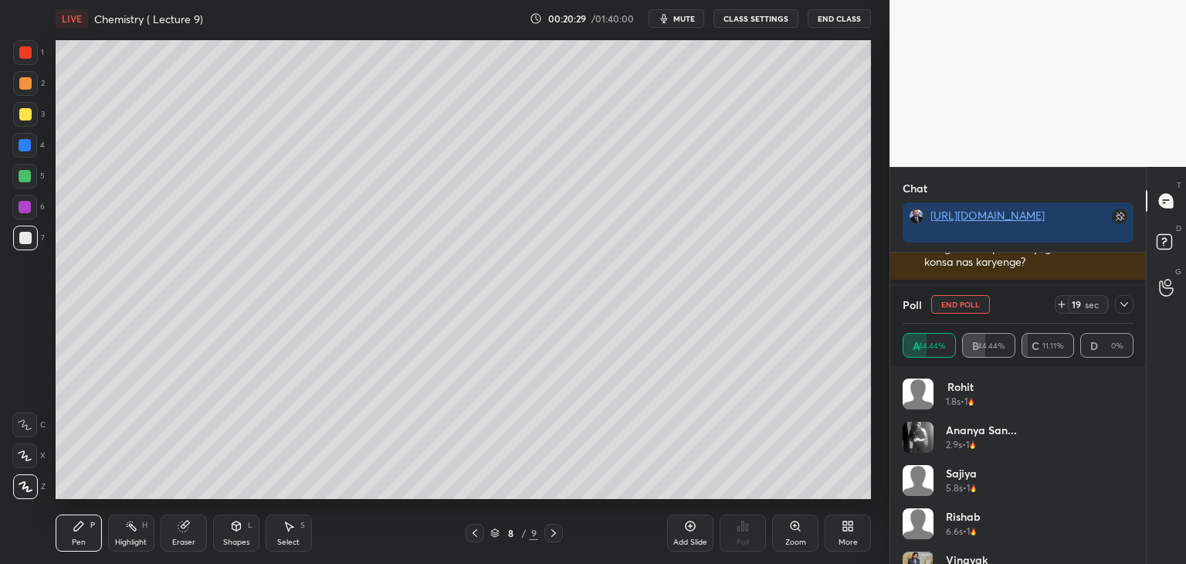
scroll to position [6188, 0]
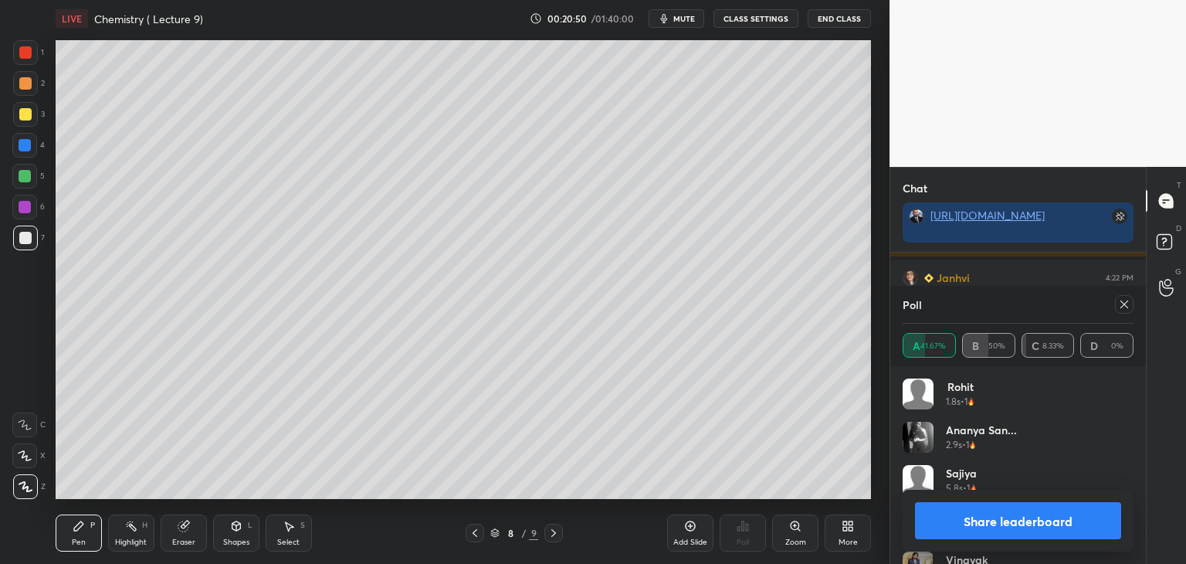
click at [1007, 521] on button "Share leaderboard" at bounding box center [1018, 520] width 206 height 37
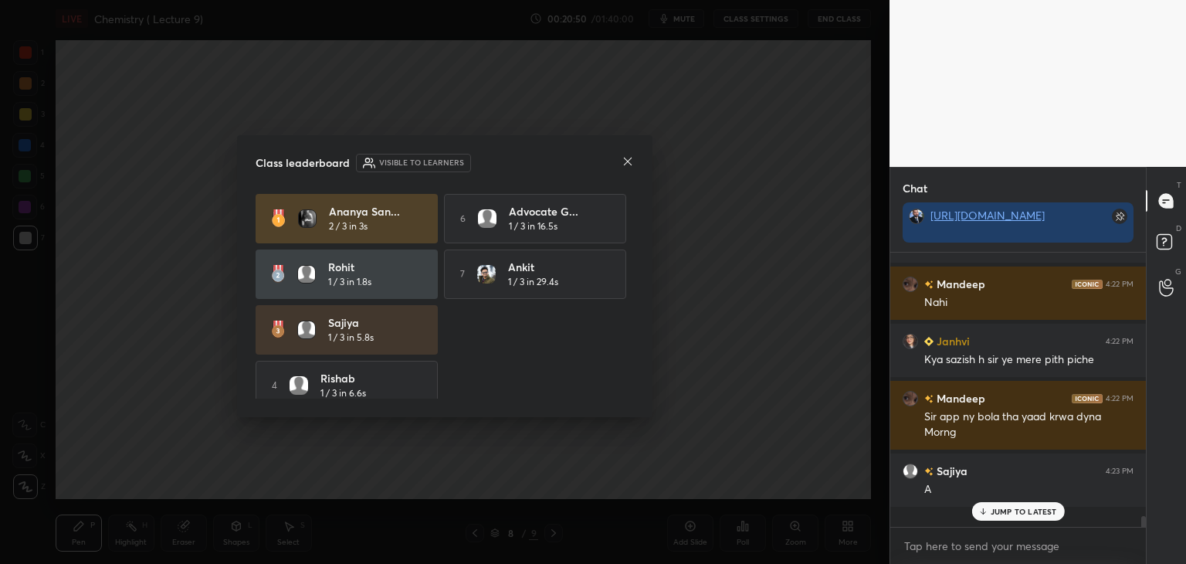
scroll to position [269, 251]
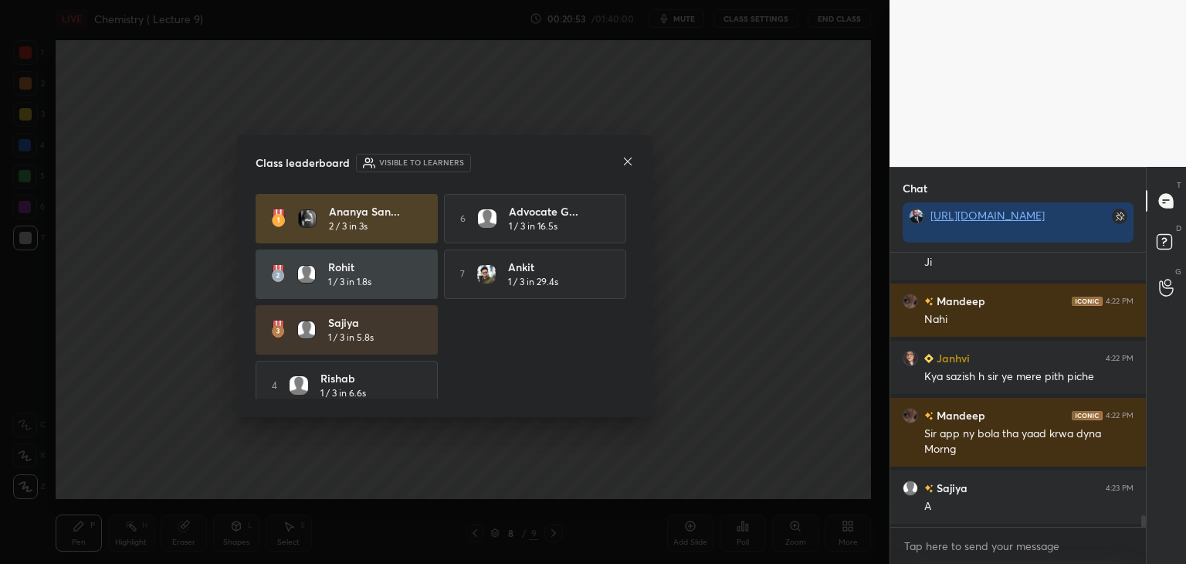
click at [630, 164] on icon at bounding box center [628, 161] width 12 height 12
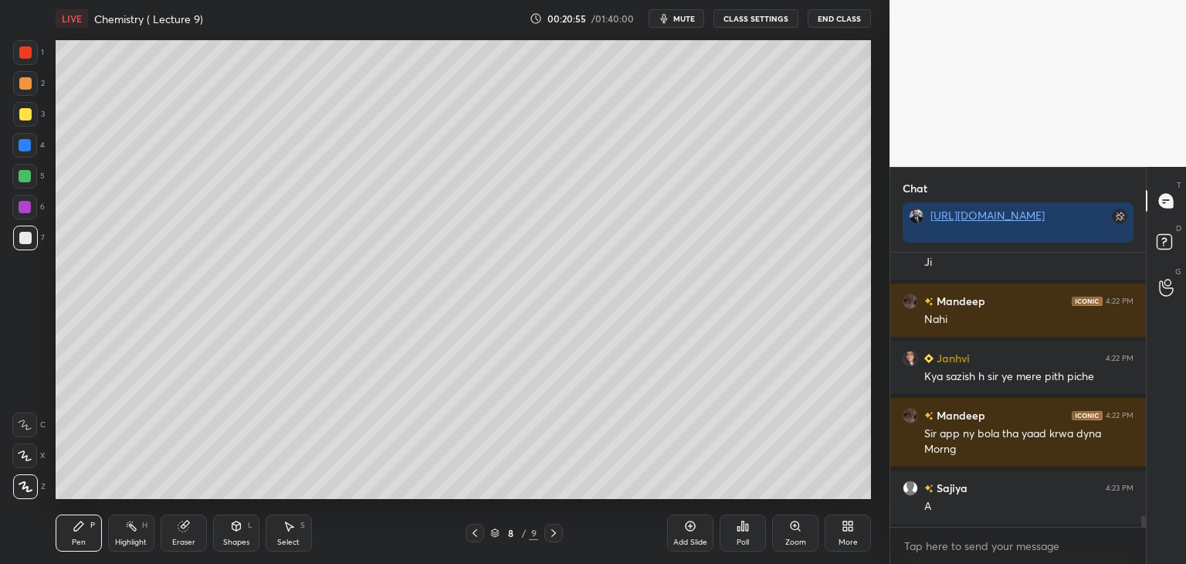
click at [30, 209] on div at bounding box center [25, 207] width 12 height 12
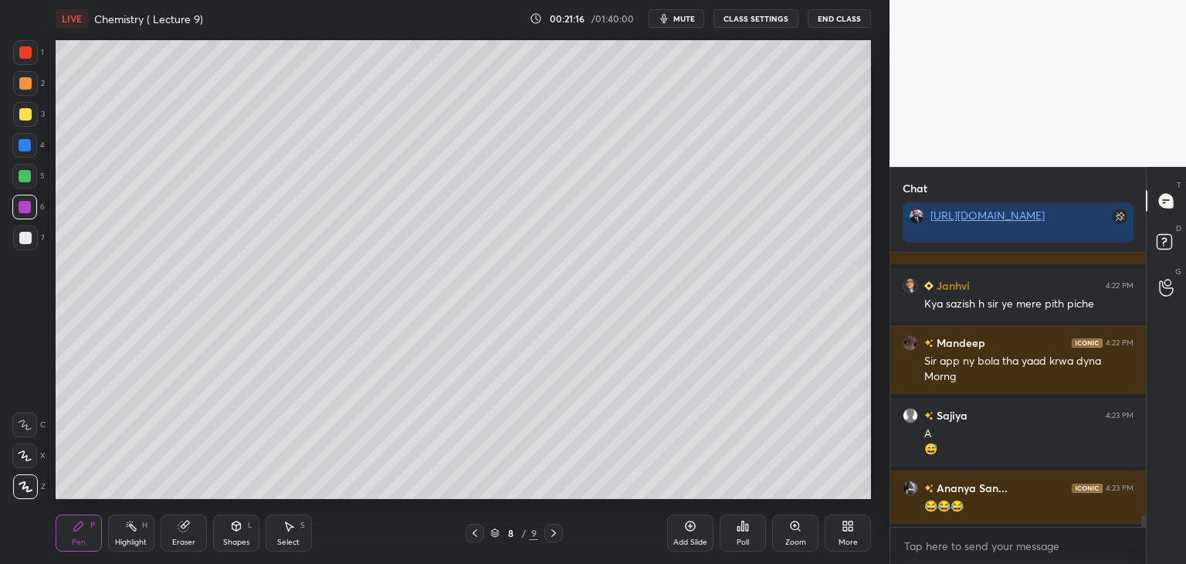
click at [185, 534] on div "Eraser" at bounding box center [184, 532] width 46 height 37
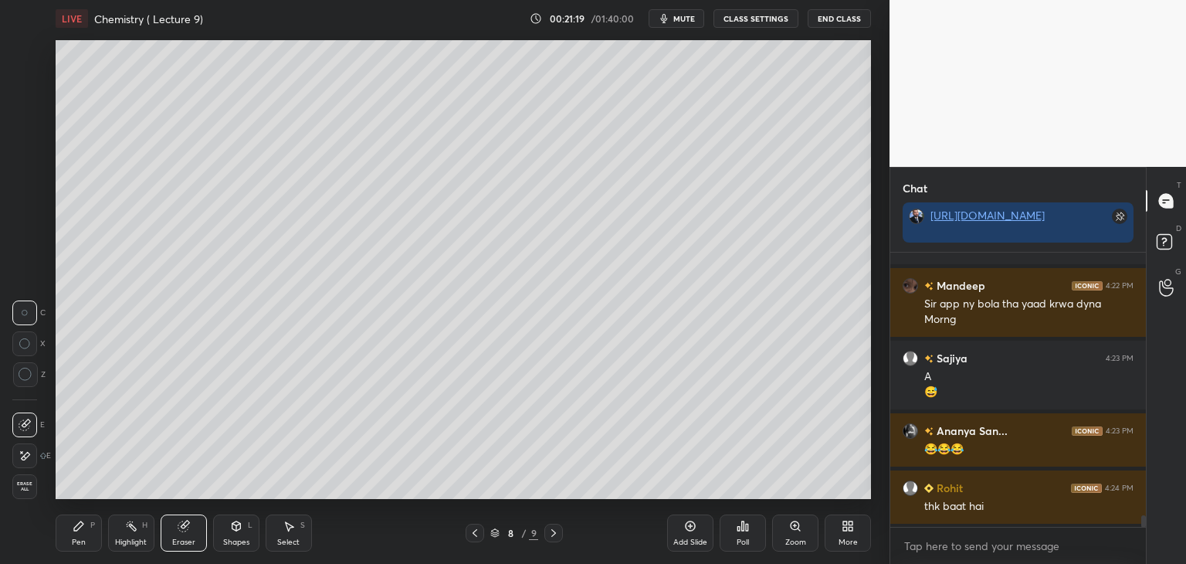
scroll to position [6295, 0]
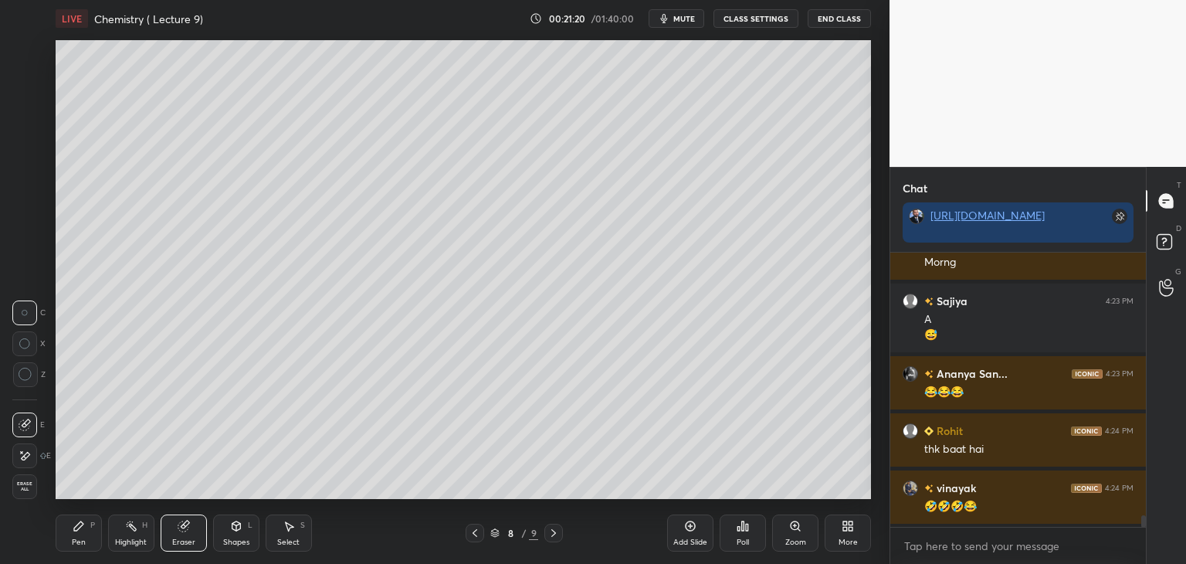
click at [26, 378] on icon at bounding box center [26, 375] width 14 height 14
click at [80, 521] on icon at bounding box center [78, 525] width 9 height 9
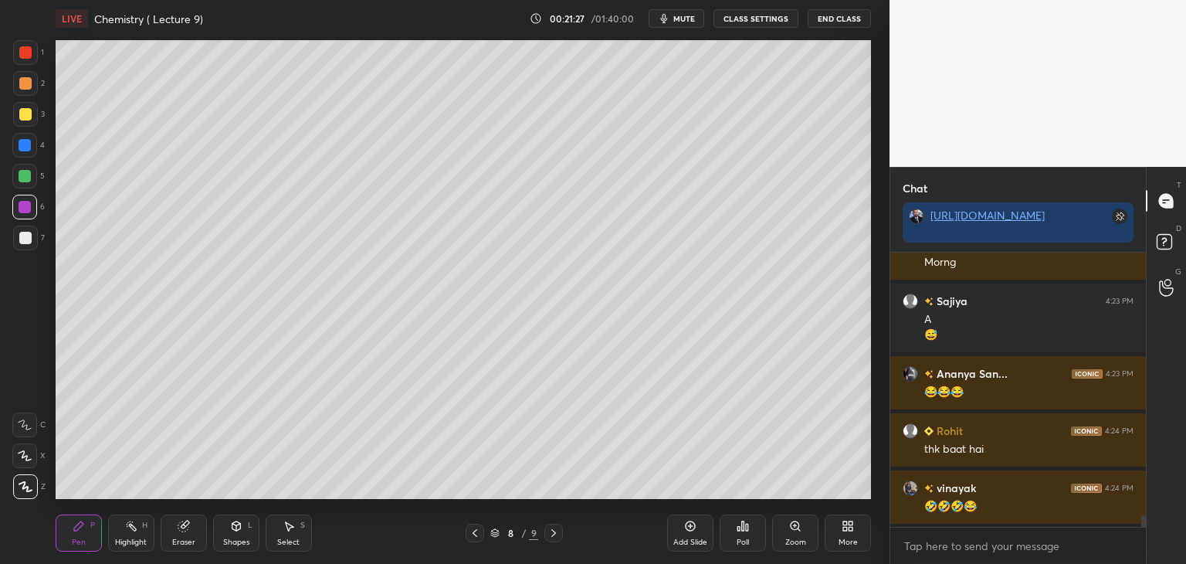
click at [30, 232] on div at bounding box center [25, 238] width 12 height 12
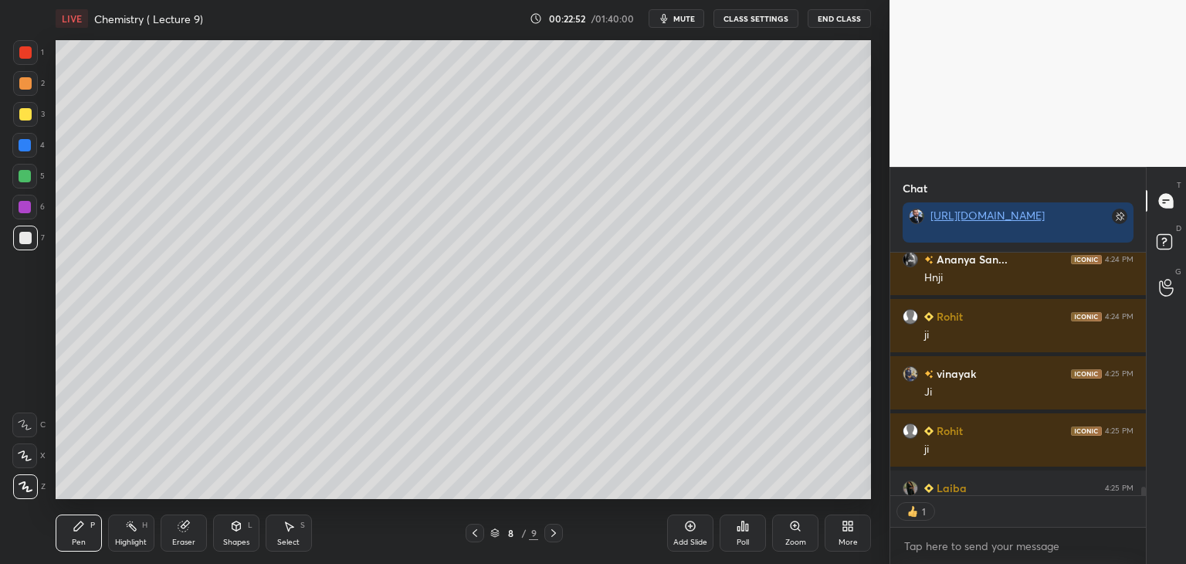
scroll to position [6783, 0]
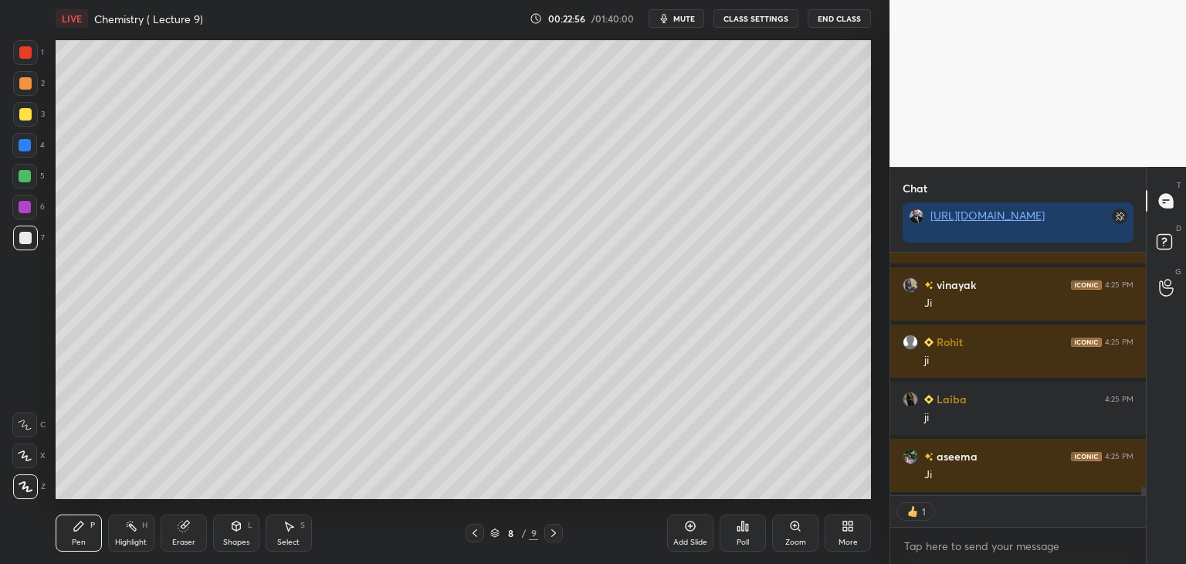
click at [695, 532] on icon at bounding box center [690, 526] width 12 height 12
click at [26, 171] on div at bounding box center [25, 176] width 12 height 12
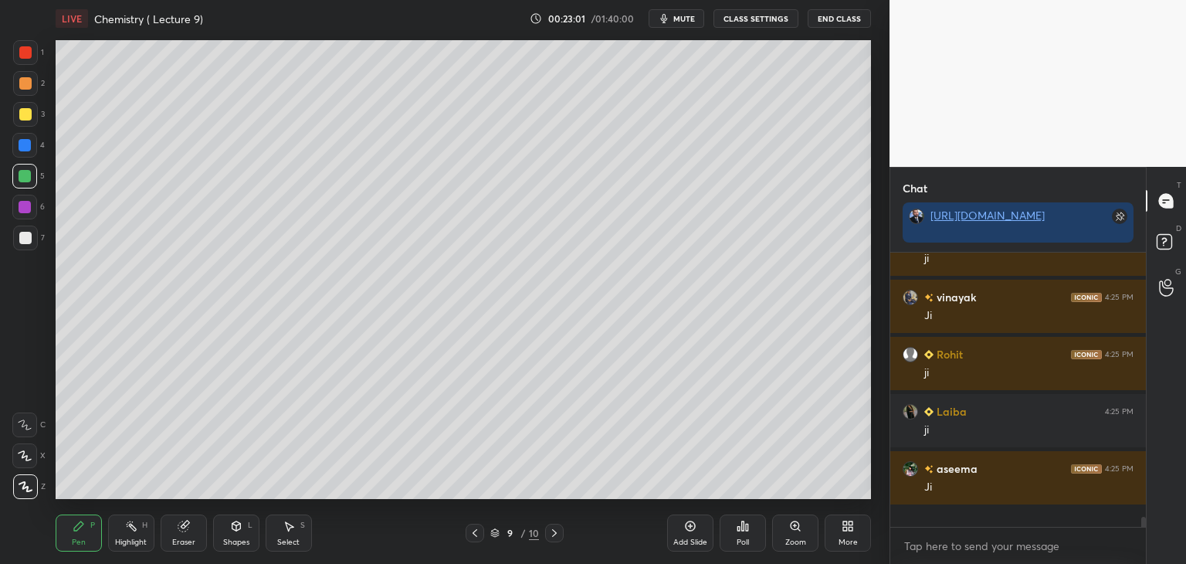
scroll to position [270, 251]
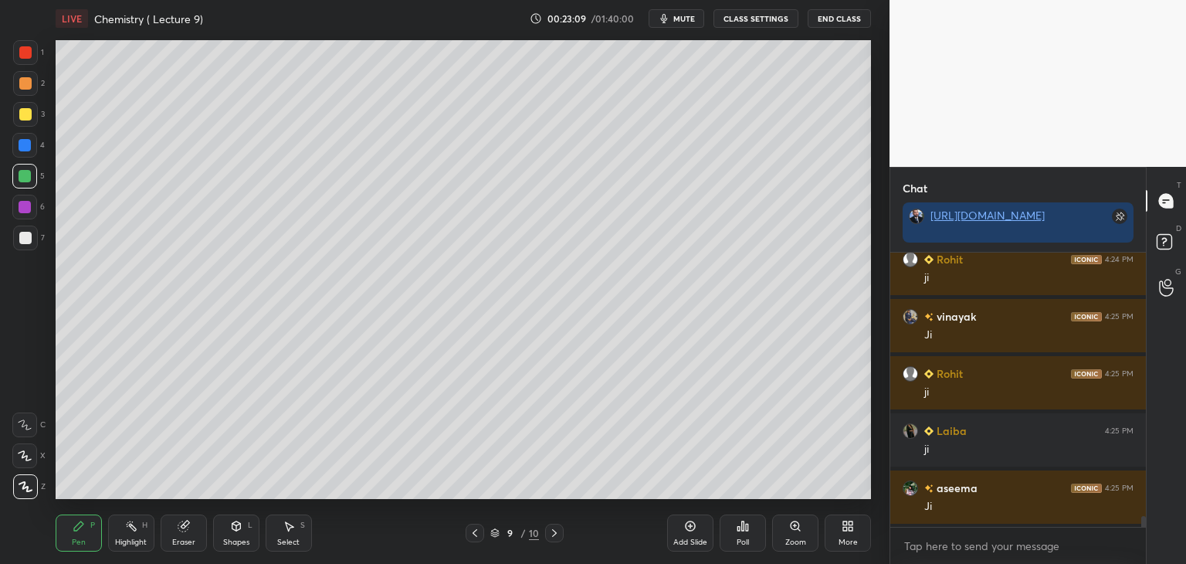
click at [25, 234] on div at bounding box center [25, 238] width 12 height 12
click at [29, 180] on div at bounding box center [25, 176] width 12 height 12
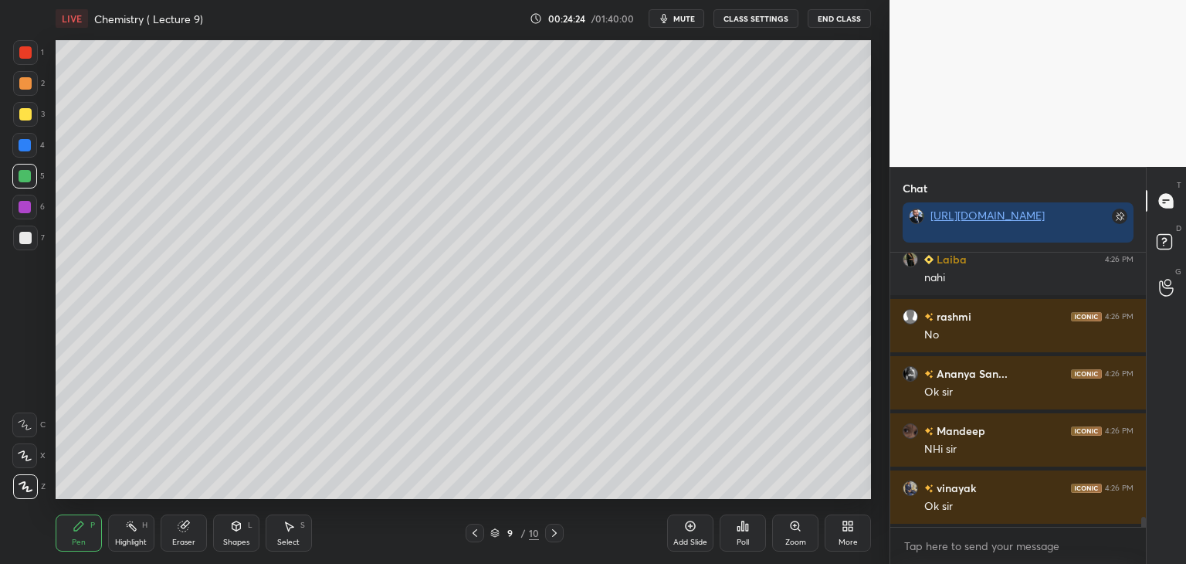
scroll to position [7438, 0]
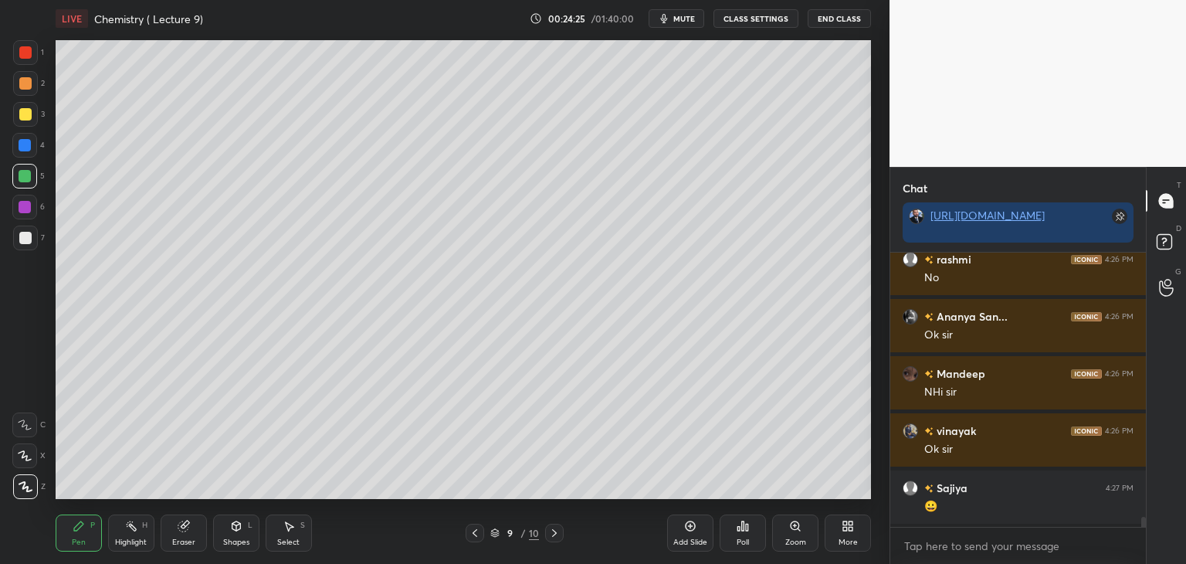
click at [684, 535] on div "Add Slide" at bounding box center [690, 532] width 46 height 37
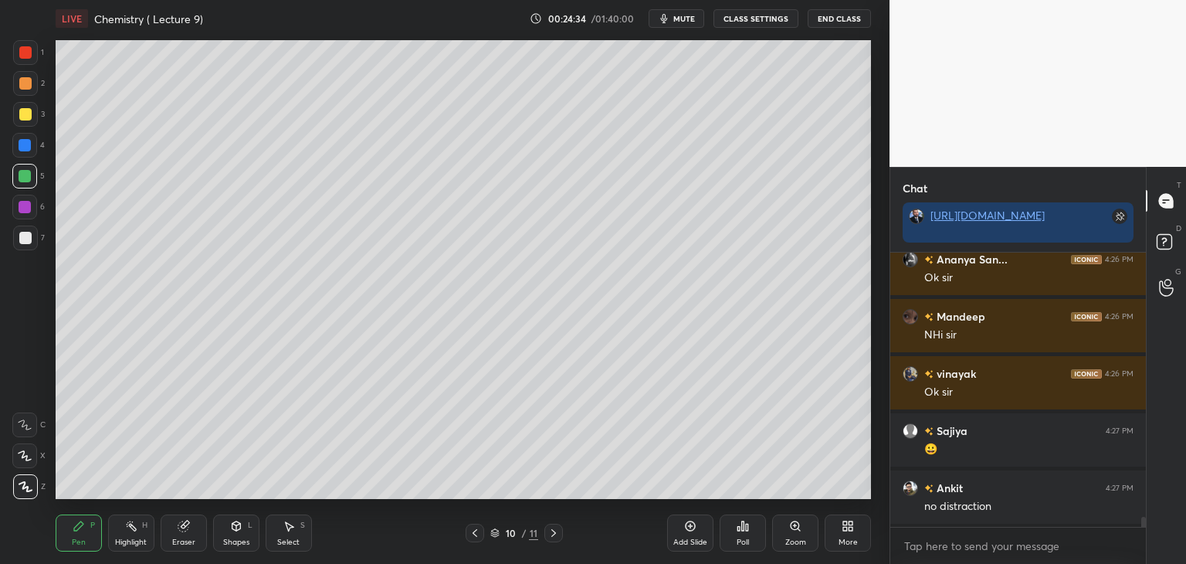
click at [25, 235] on div at bounding box center [25, 238] width 12 height 12
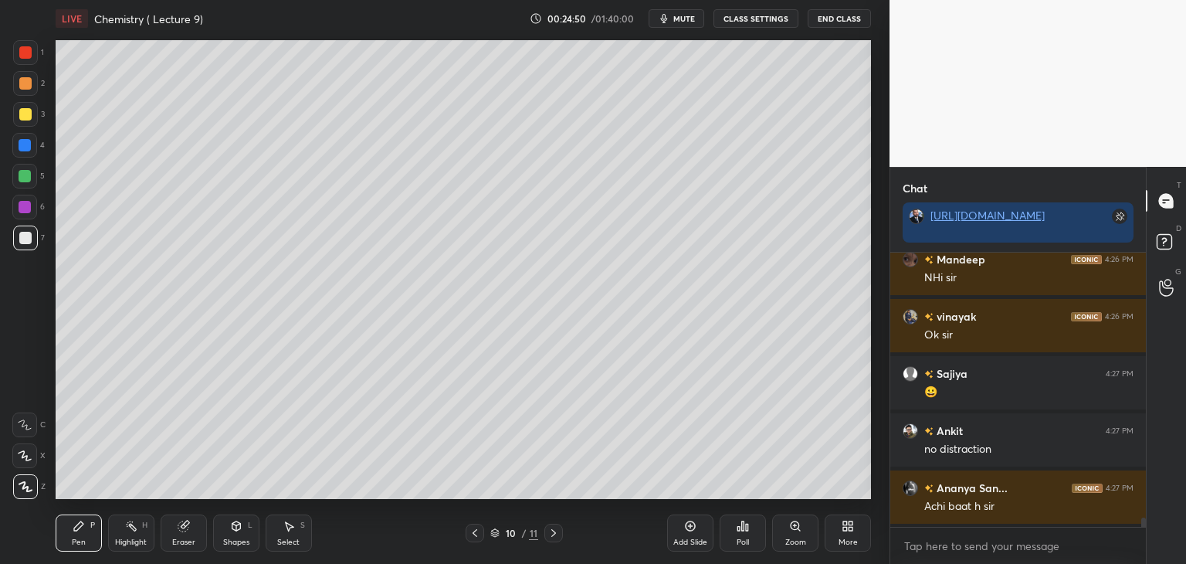
scroll to position [7609, 0]
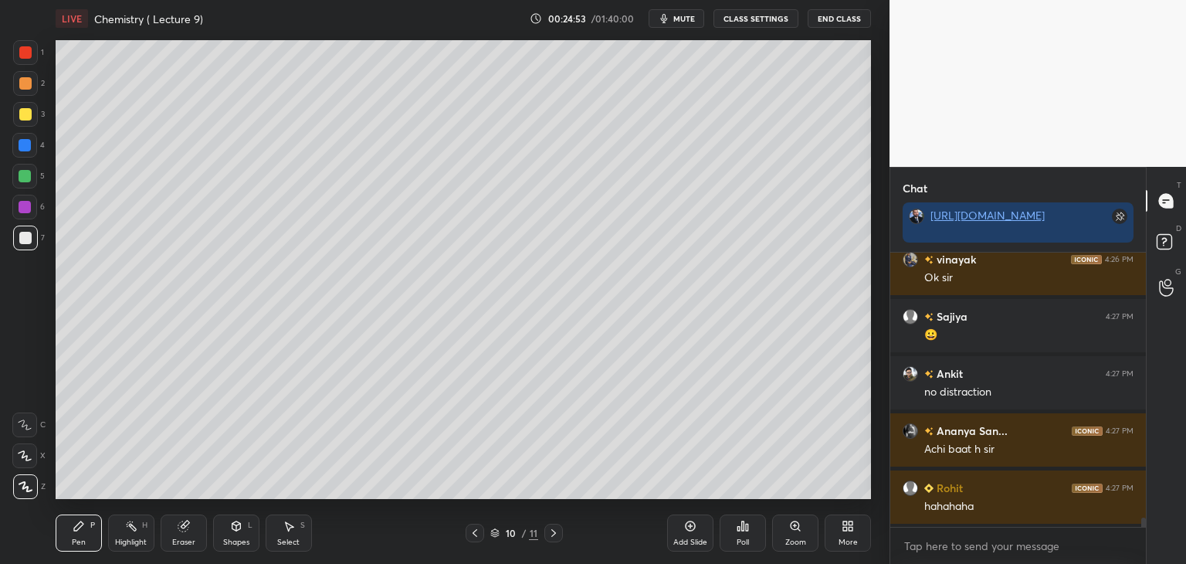
click at [28, 242] on div at bounding box center [25, 238] width 12 height 12
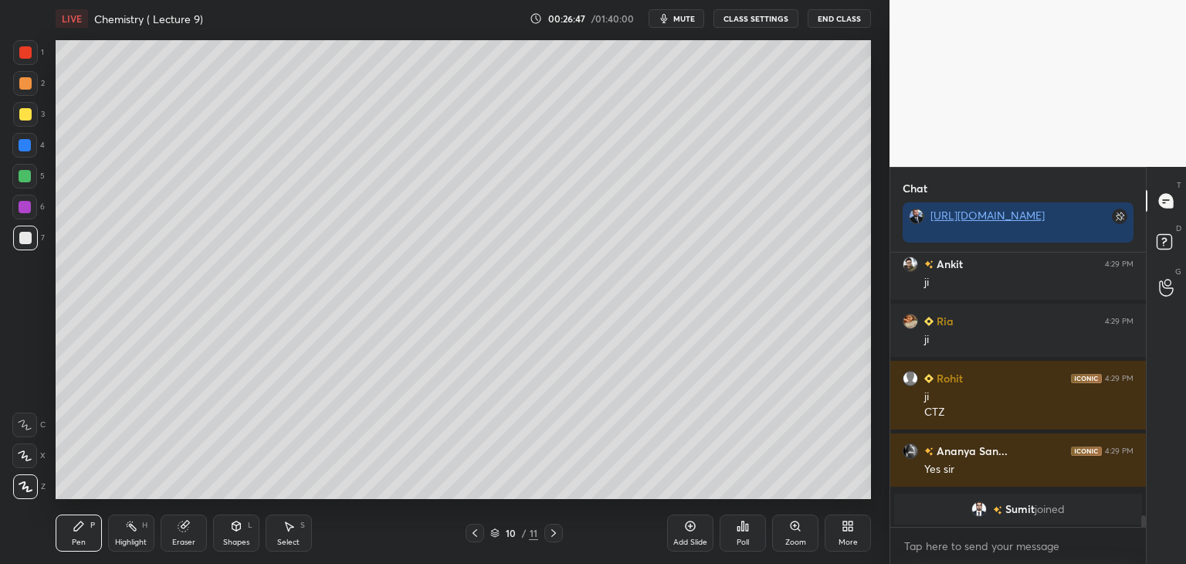
scroll to position [6154, 0]
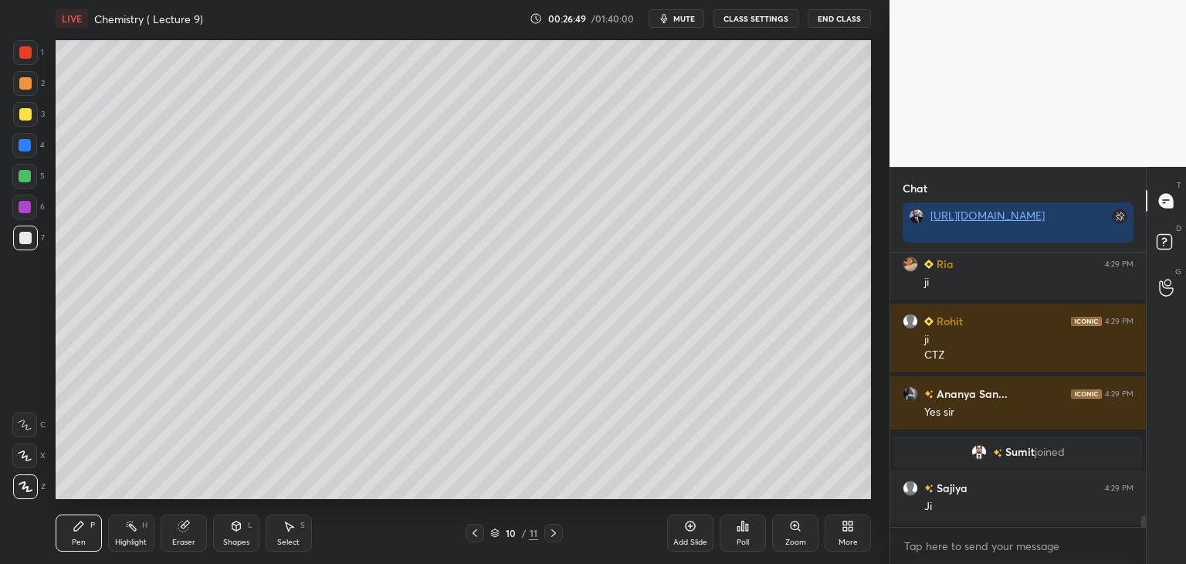
click at [690, 526] on icon at bounding box center [690, 526] width 5 height 5
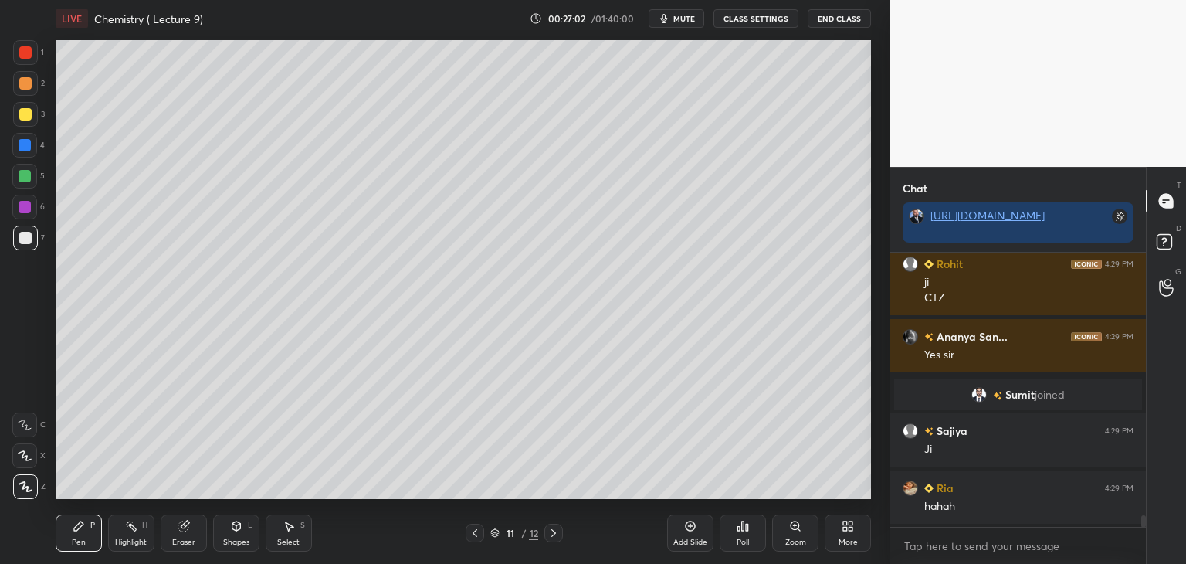
click at [28, 209] on div at bounding box center [25, 207] width 12 height 12
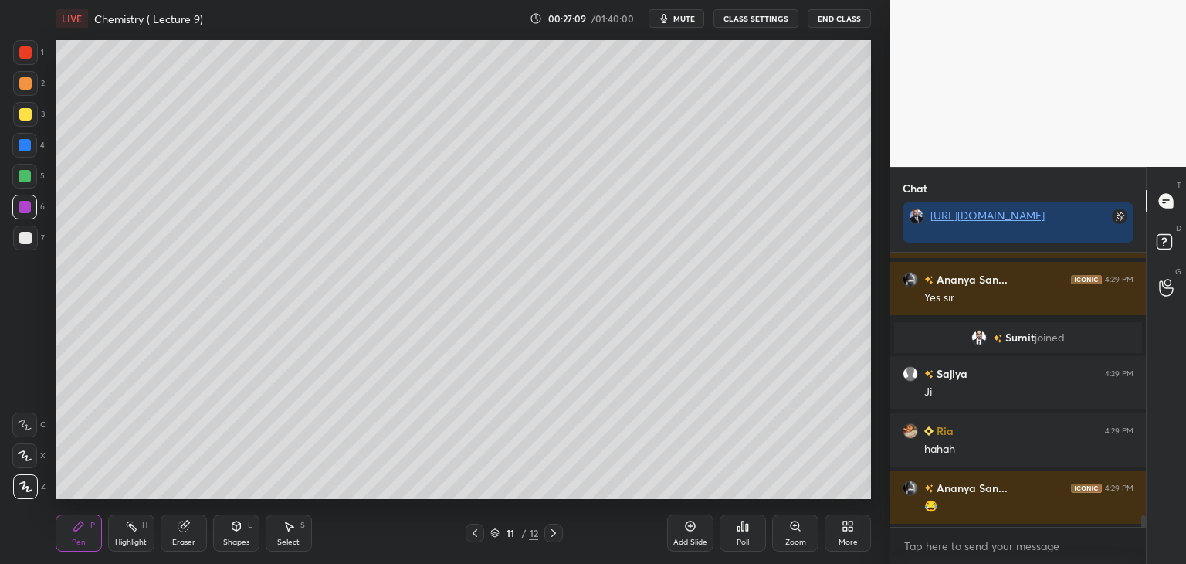
scroll to position [6325, 0]
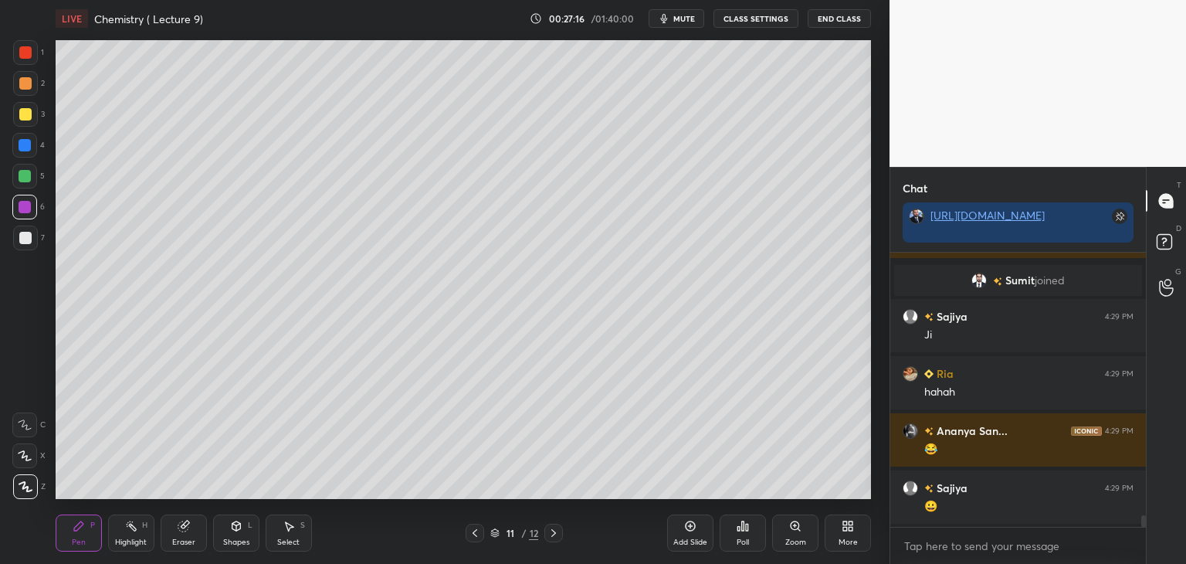
click at [27, 236] on div at bounding box center [25, 238] width 12 height 12
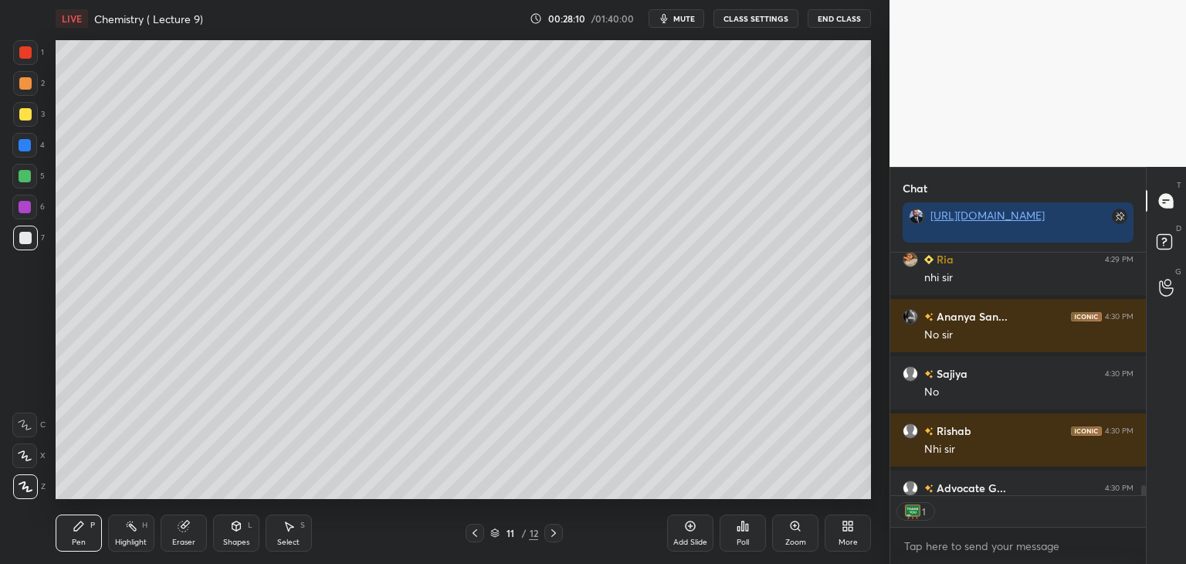
scroll to position [239, 251]
click at [19, 210] on div at bounding box center [25, 207] width 12 height 12
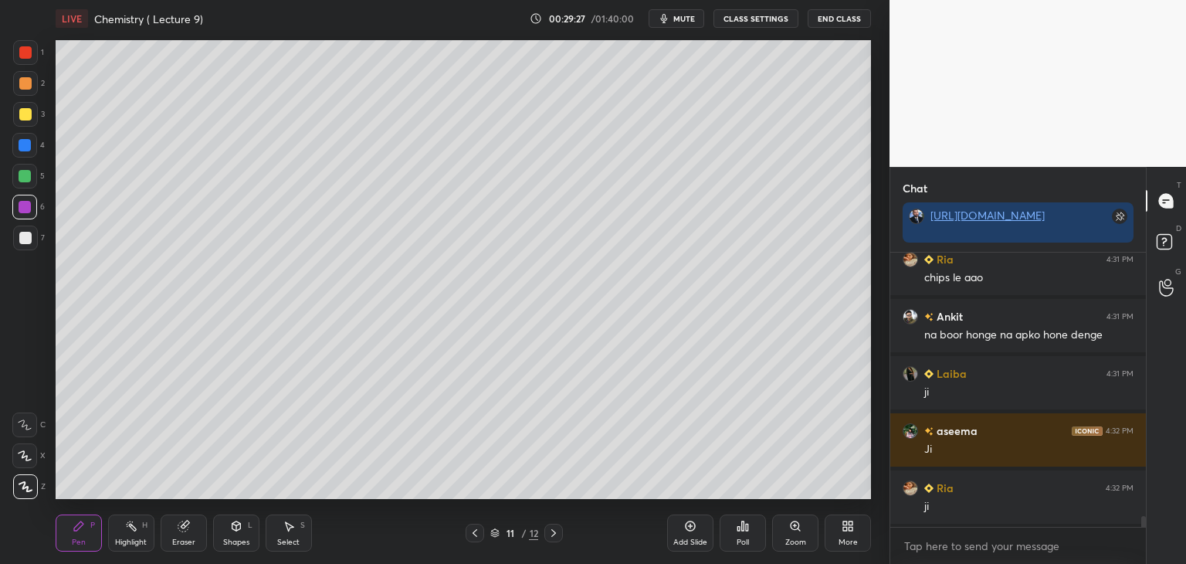
scroll to position [5, 5]
click at [473, 533] on icon at bounding box center [475, 533] width 5 height 8
click at [473, 532] on icon at bounding box center [475, 533] width 5 height 8
click at [475, 534] on icon at bounding box center [475, 533] width 12 height 12
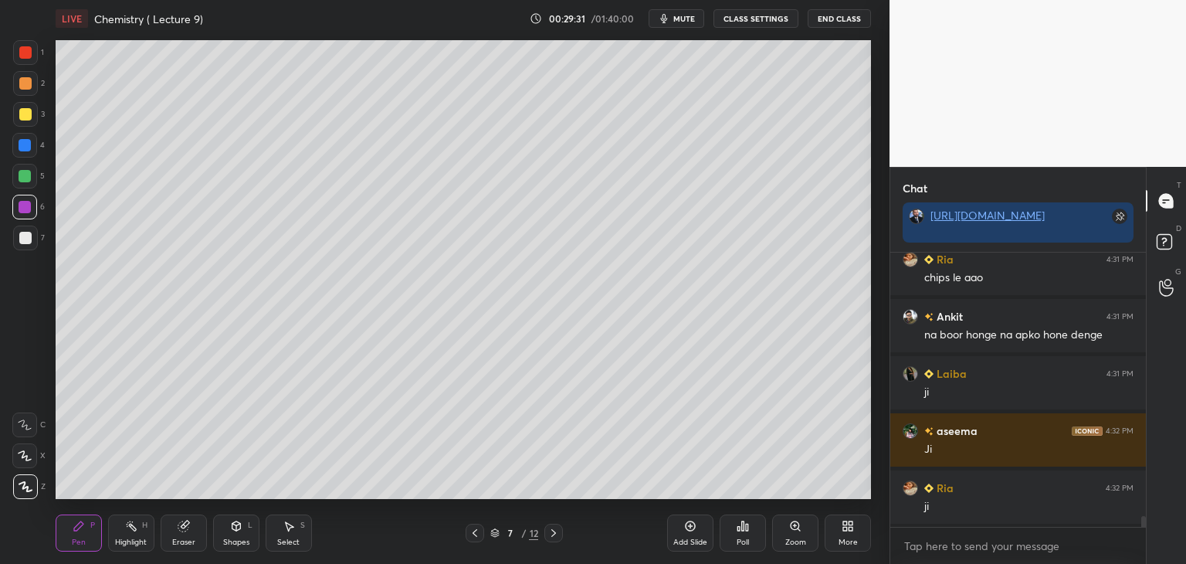
click at [554, 533] on icon at bounding box center [554, 533] width 12 height 12
click at [551, 531] on icon at bounding box center [554, 533] width 12 height 12
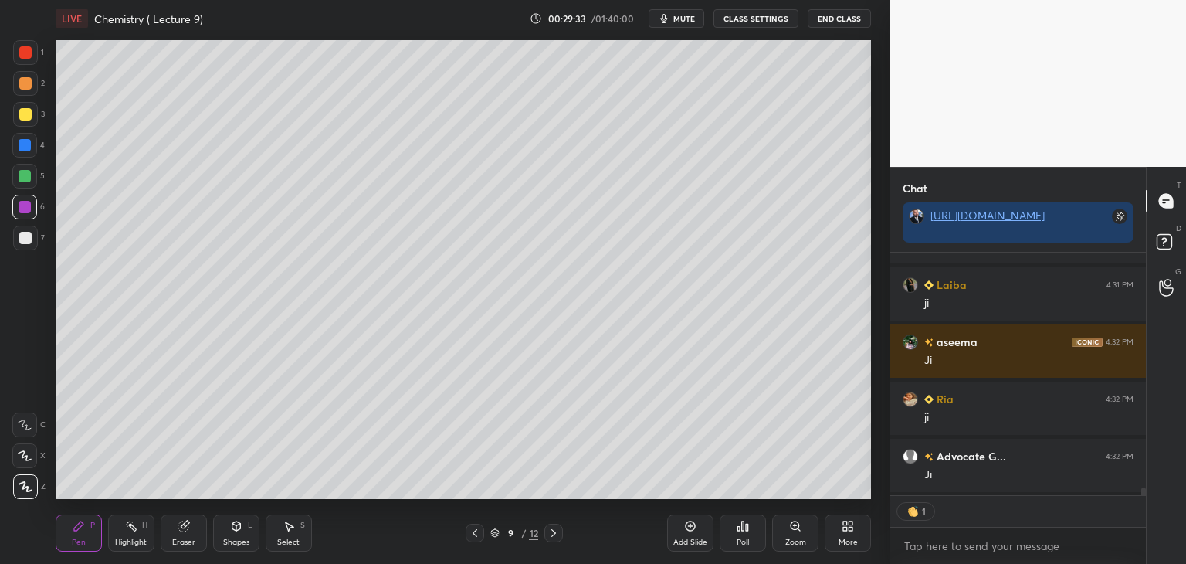
click at [551, 531] on icon at bounding box center [554, 533] width 12 height 12
click at [554, 529] on icon at bounding box center [554, 533] width 12 height 12
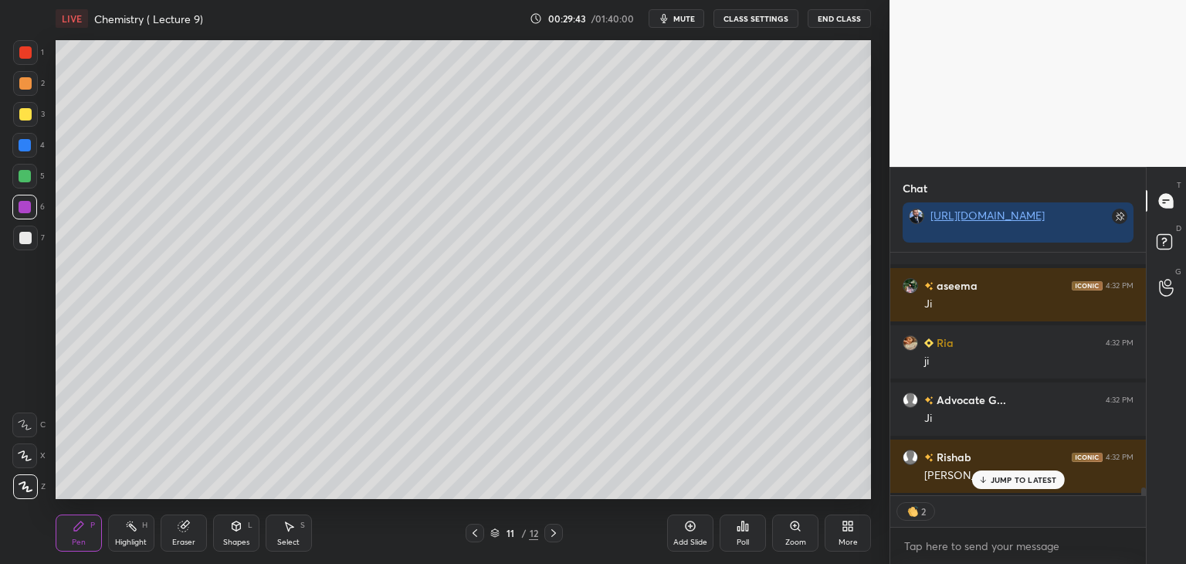
click at [554, 532] on icon at bounding box center [553, 533] width 5 height 8
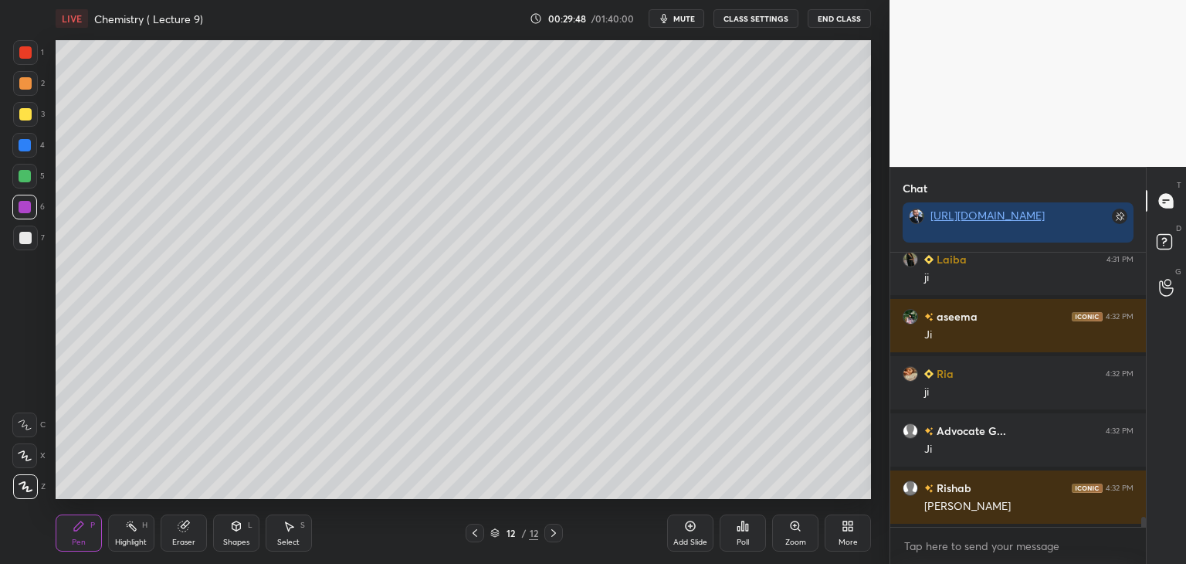
scroll to position [7126, 0]
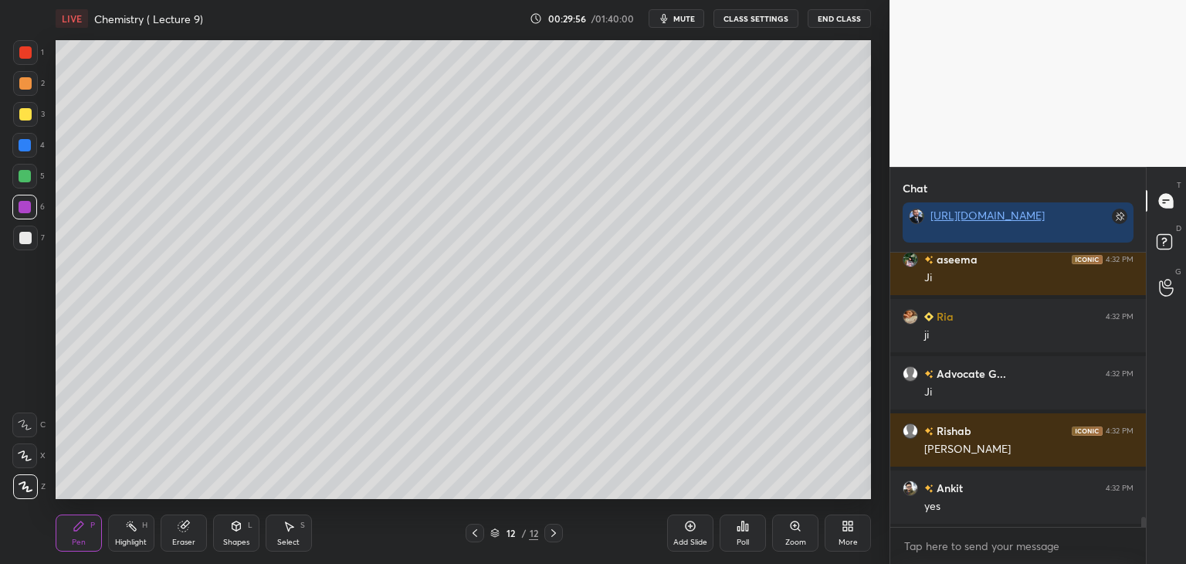
click at [28, 237] on div at bounding box center [25, 238] width 12 height 12
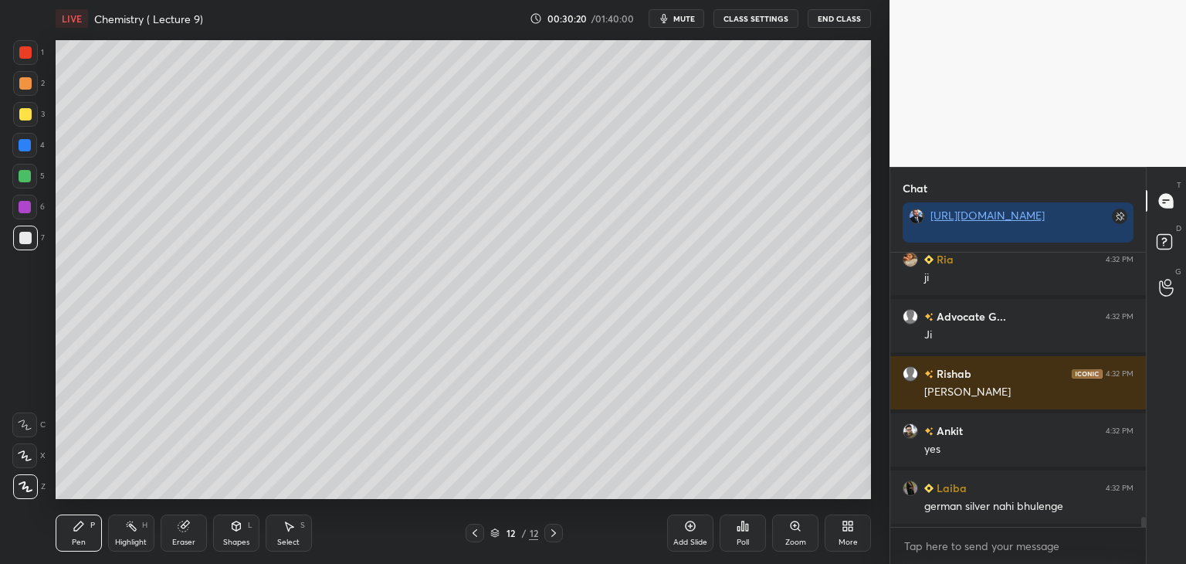
scroll to position [7240, 0]
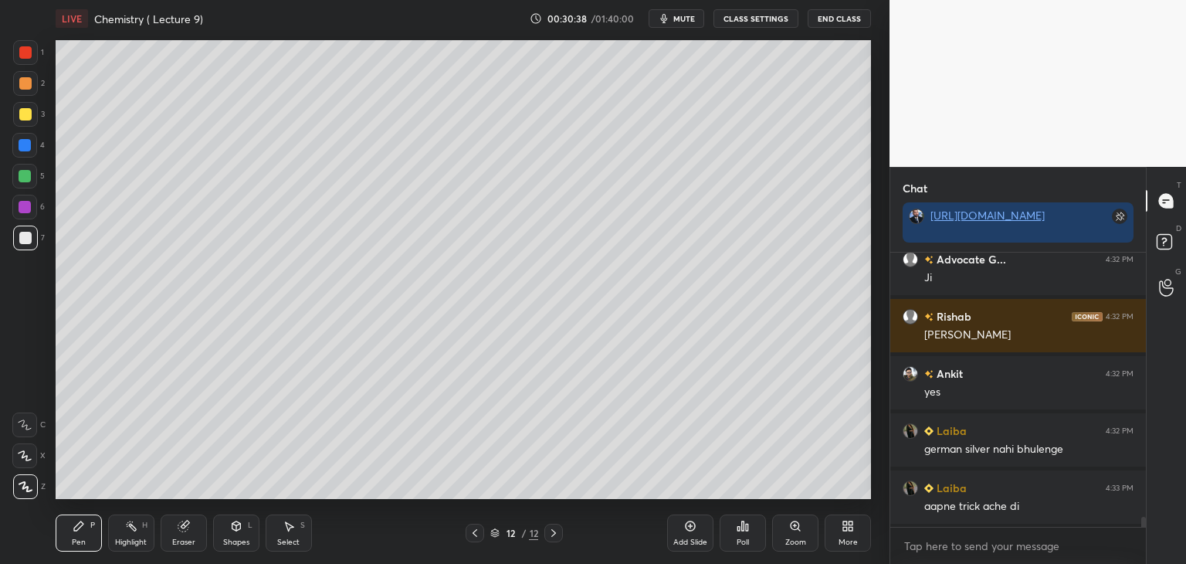
click at [28, 236] on div at bounding box center [25, 238] width 12 height 12
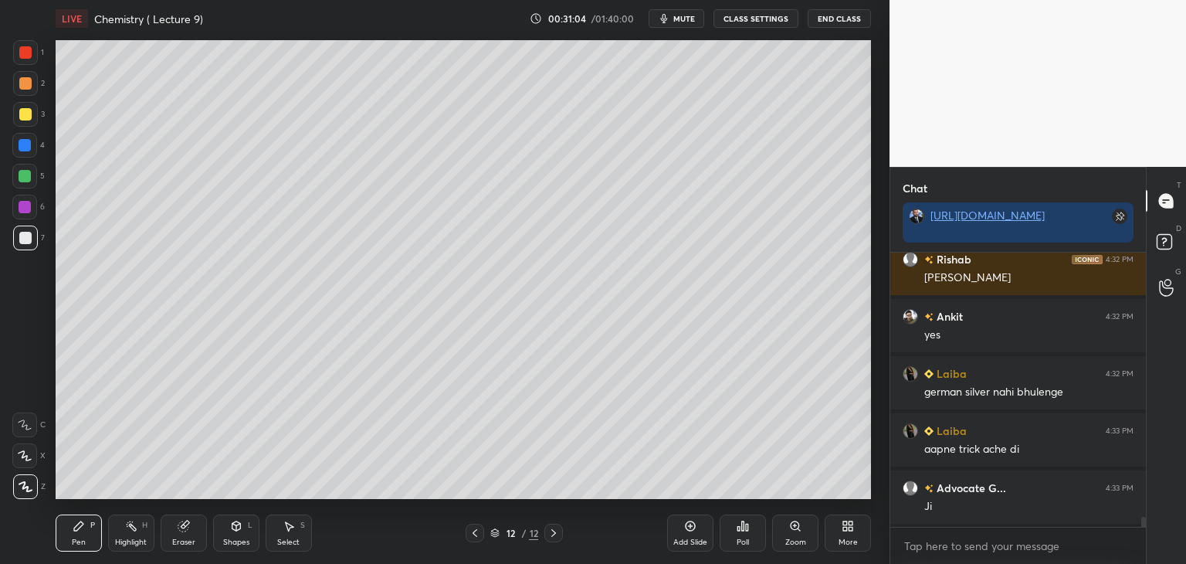
scroll to position [7354, 0]
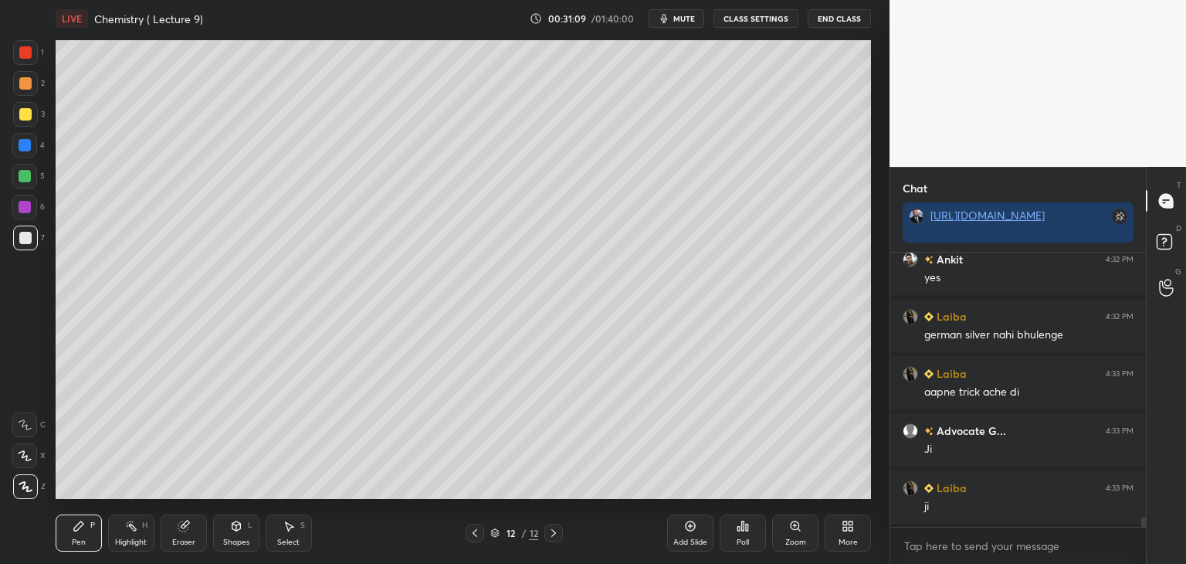
click at [22, 203] on div at bounding box center [25, 207] width 12 height 12
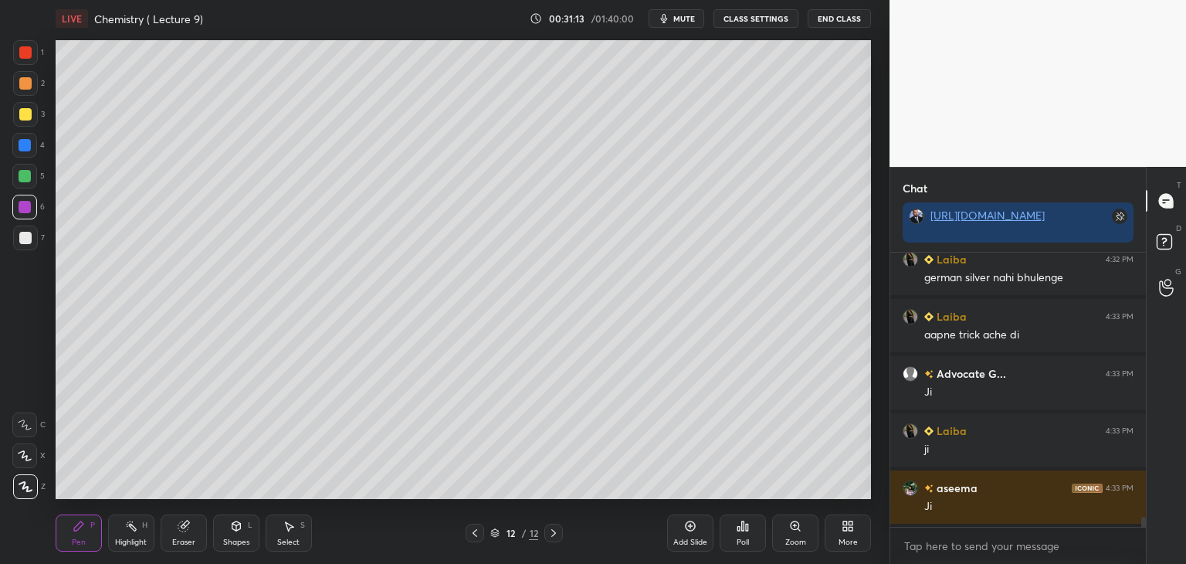
click at [683, 527] on div "Add Slide" at bounding box center [690, 532] width 46 height 37
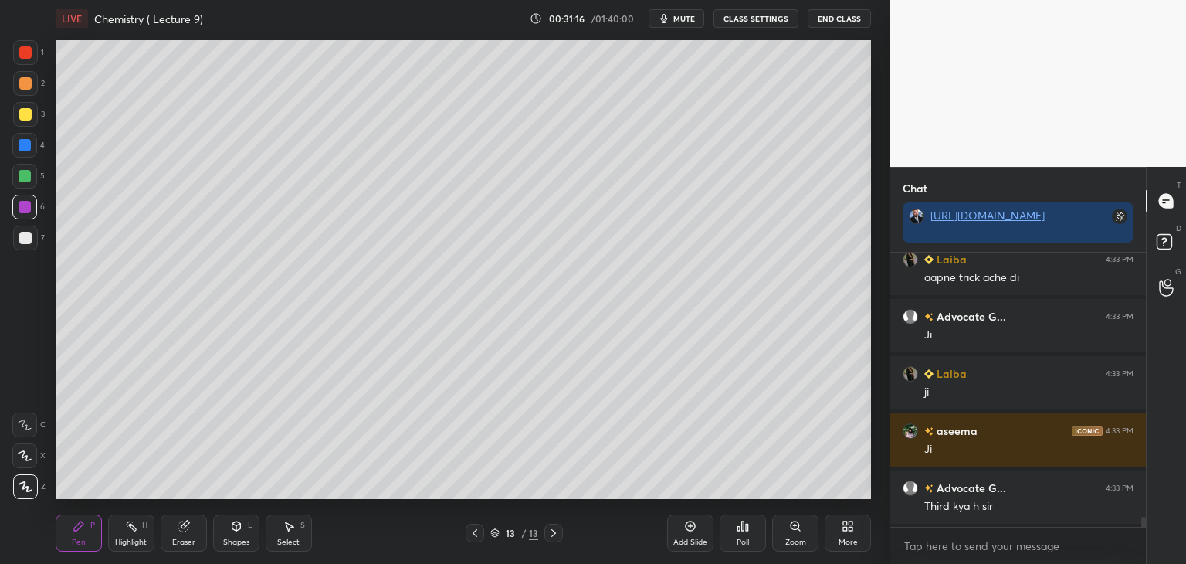
click at [471, 532] on icon at bounding box center [475, 533] width 12 height 12
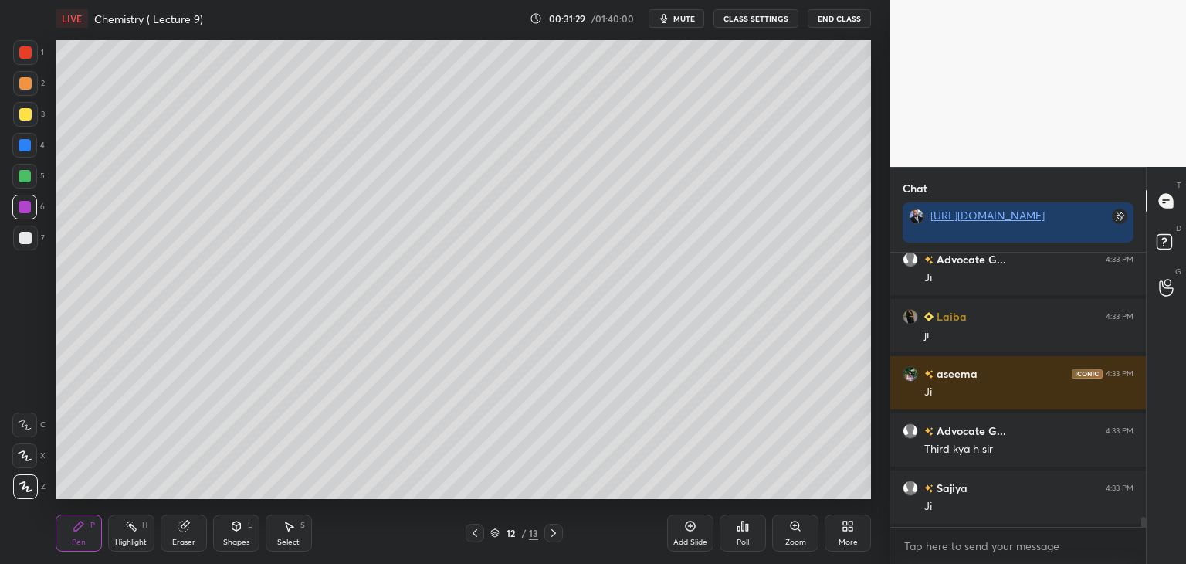
click at [556, 531] on icon at bounding box center [554, 533] width 12 height 12
click at [24, 107] on div at bounding box center [25, 114] width 25 height 25
click at [29, 235] on div at bounding box center [25, 238] width 12 height 12
click at [25, 208] on div at bounding box center [25, 207] width 12 height 12
click at [22, 174] on div at bounding box center [25, 176] width 12 height 12
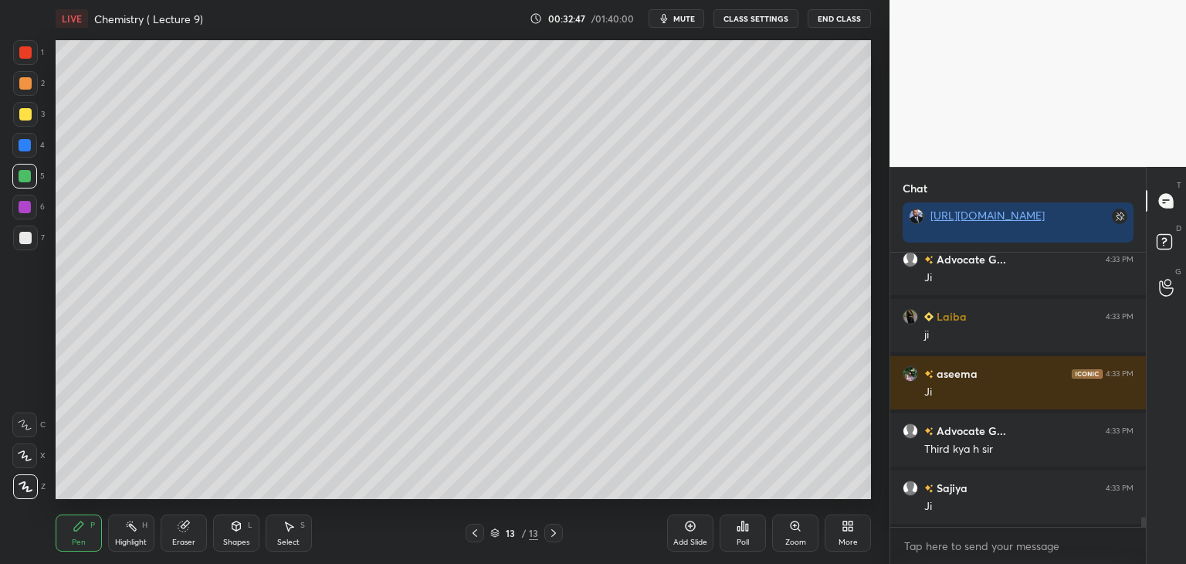
click at [476, 529] on icon at bounding box center [475, 533] width 12 height 12
click at [476, 528] on icon at bounding box center [475, 533] width 12 height 12
click at [475, 527] on icon at bounding box center [475, 533] width 12 height 12
click at [555, 524] on div at bounding box center [553, 533] width 19 height 19
click at [555, 530] on icon at bounding box center [554, 533] width 12 height 12
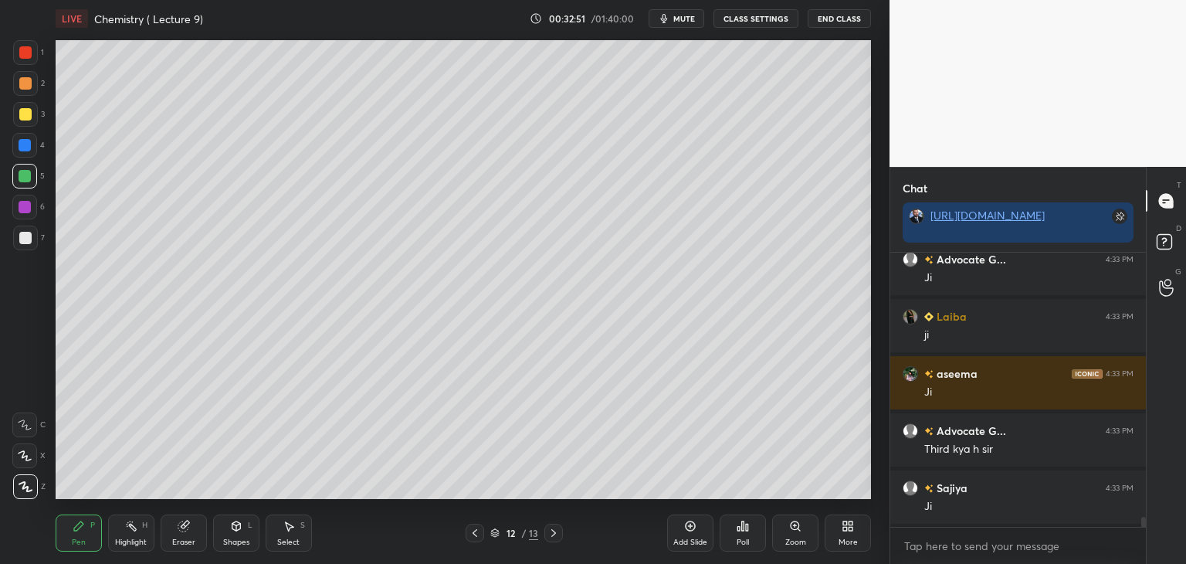
click at [555, 529] on icon at bounding box center [554, 533] width 12 height 12
click at [557, 529] on icon at bounding box center [554, 533] width 12 height 12
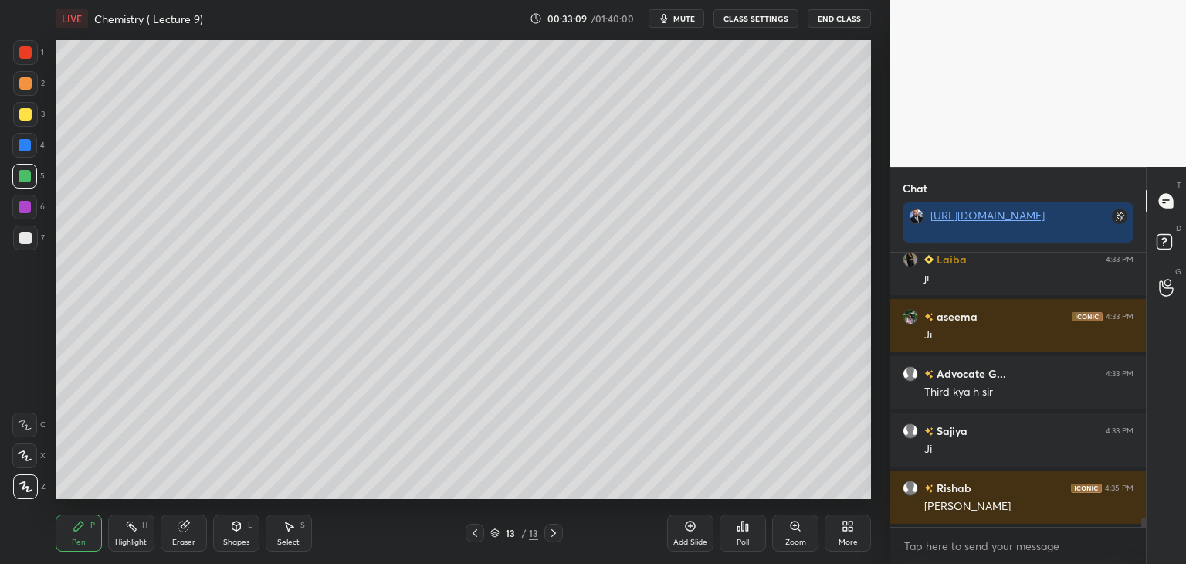
click at [694, 534] on div "Add Slide" at bounding box center [690, 532] width 46 height 37
click at [30, 147] on div at bounding box center [25, 145] width 12 height 12
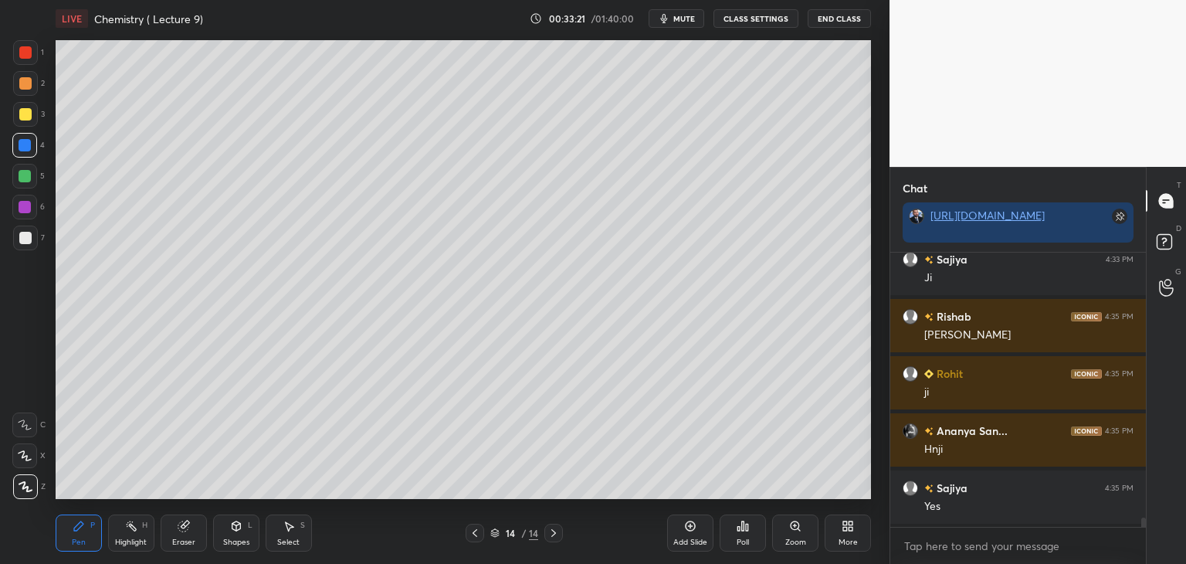
scroll to position [7811, 0]
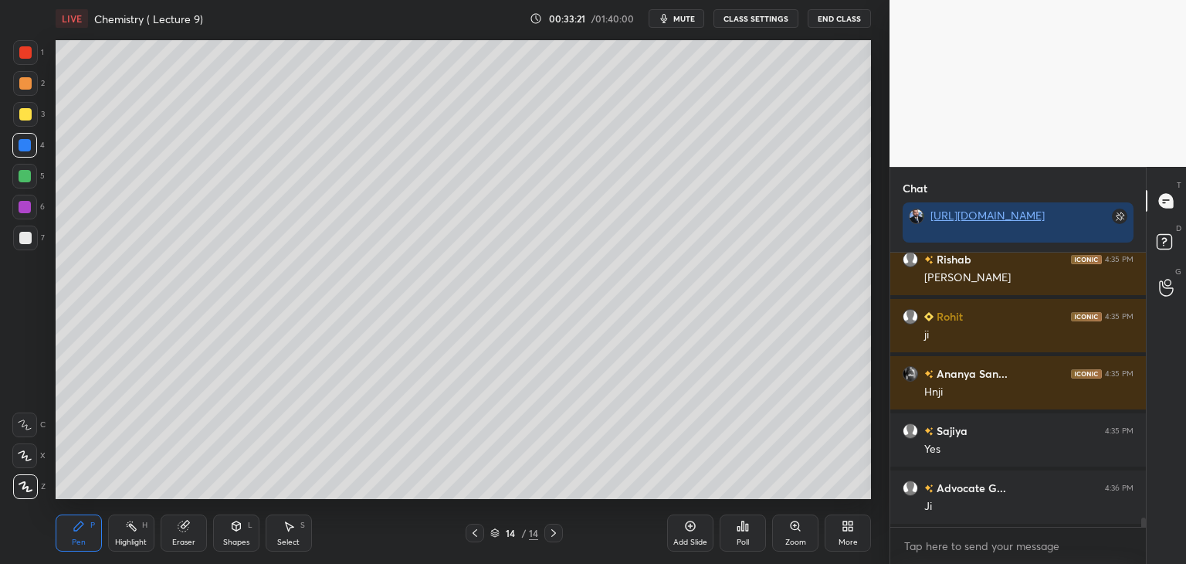
click at [28, 236] on div at bounding box center [25, 238] width 12 height 12
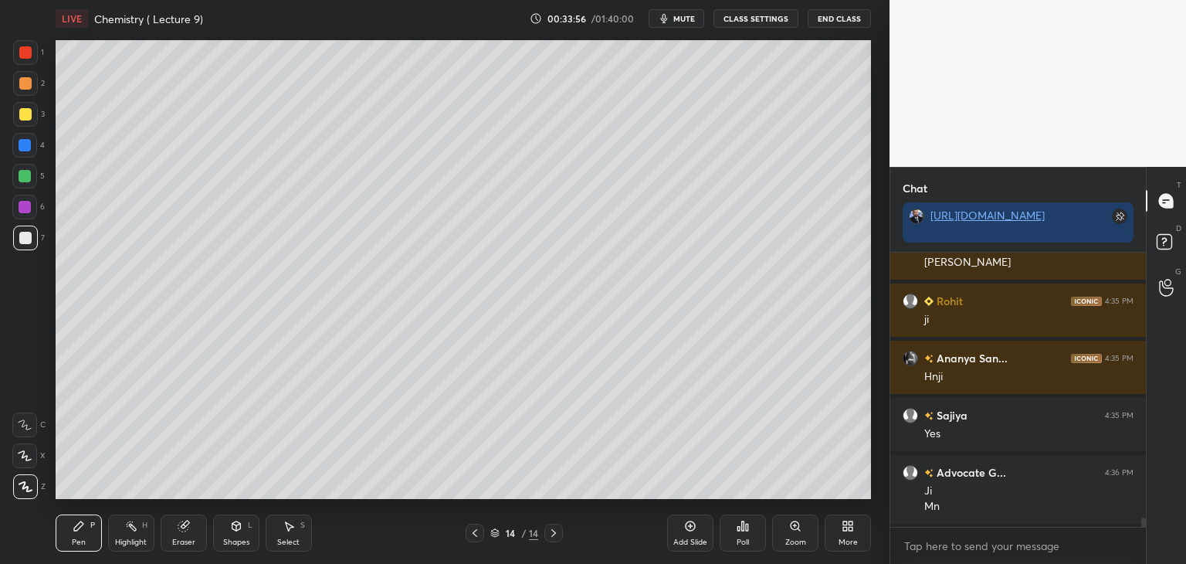
click at [22, 205] on div at bounding box center [25, 207] width 12 height 12
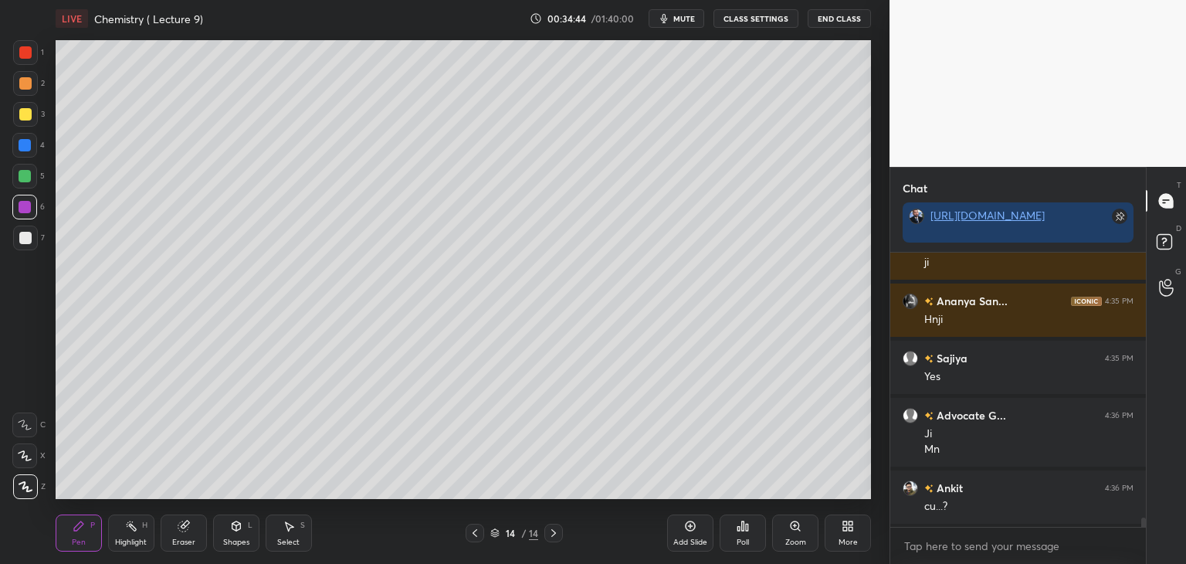
scroll to position [7941, 0]
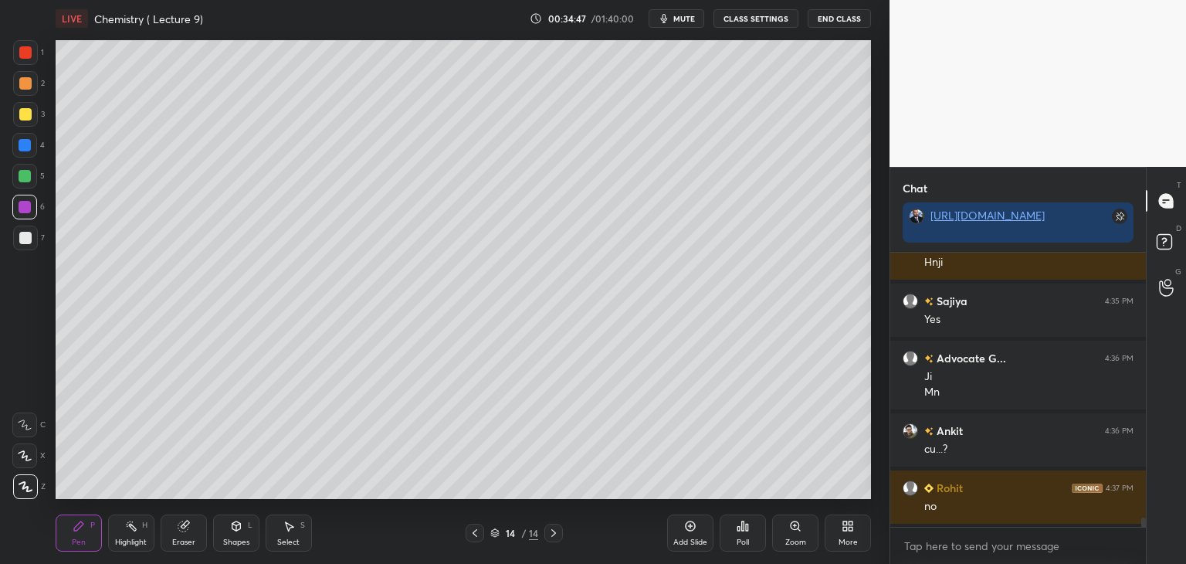
click at [695, 530] on icon at bounding box center [690, 526] width 12 height 12
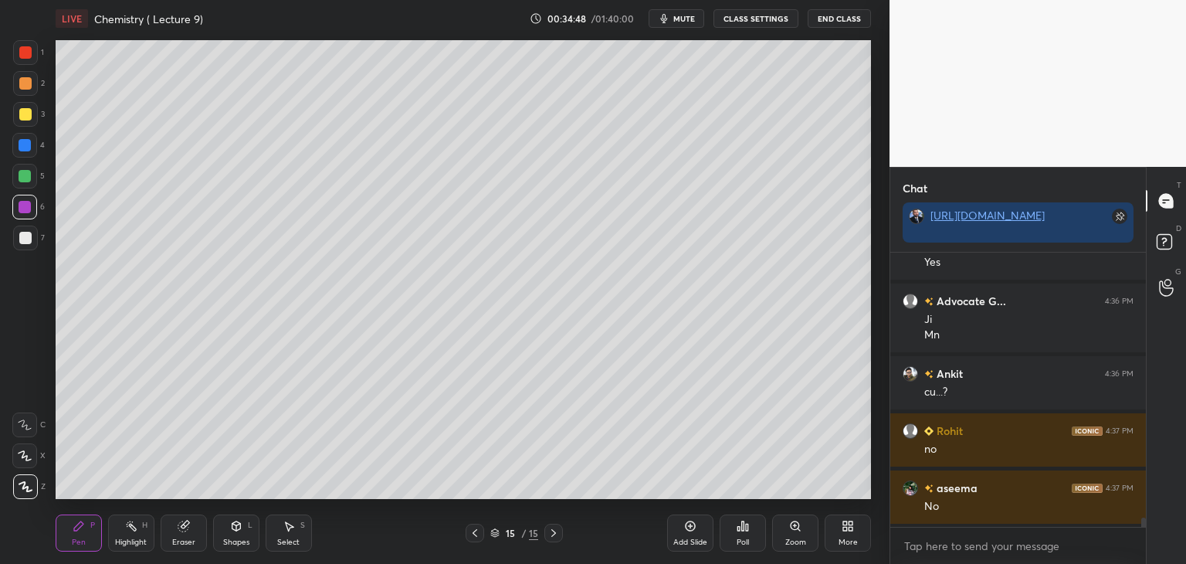
click at [29, 143] on div at bounding box center [25, 145] width 12 height 12
click at [25, 239] on div at bounding box center [25, 238] width 12 height 12
click at [189, 529] on icon at bounding box center [184, 526] width 12 height 12
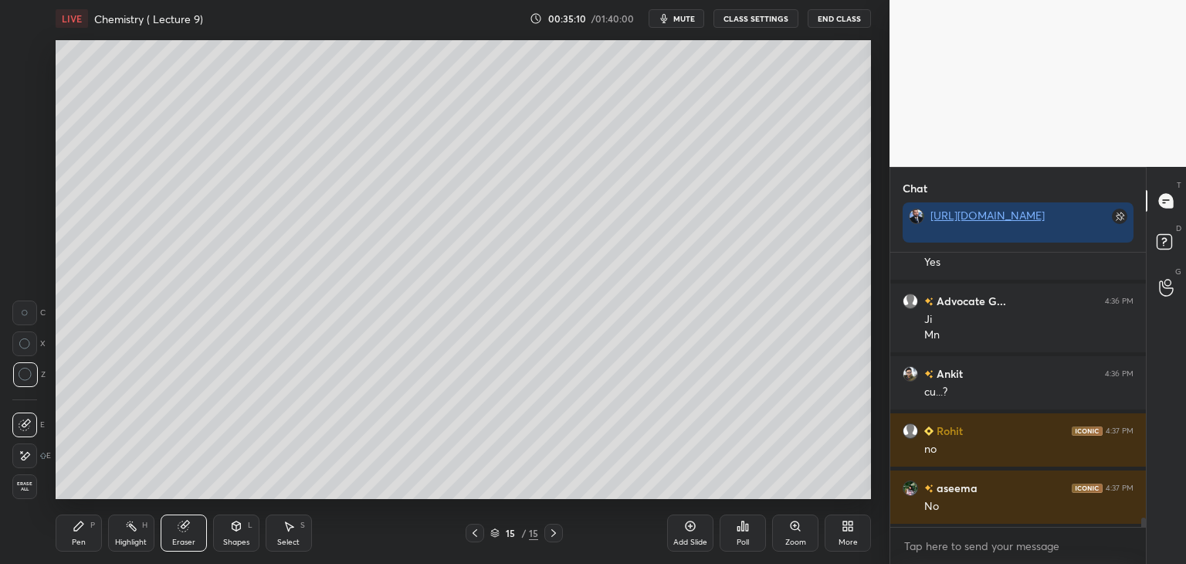
click at [80, 527] on icon at bounding box center [78, 525] width 9 height 9
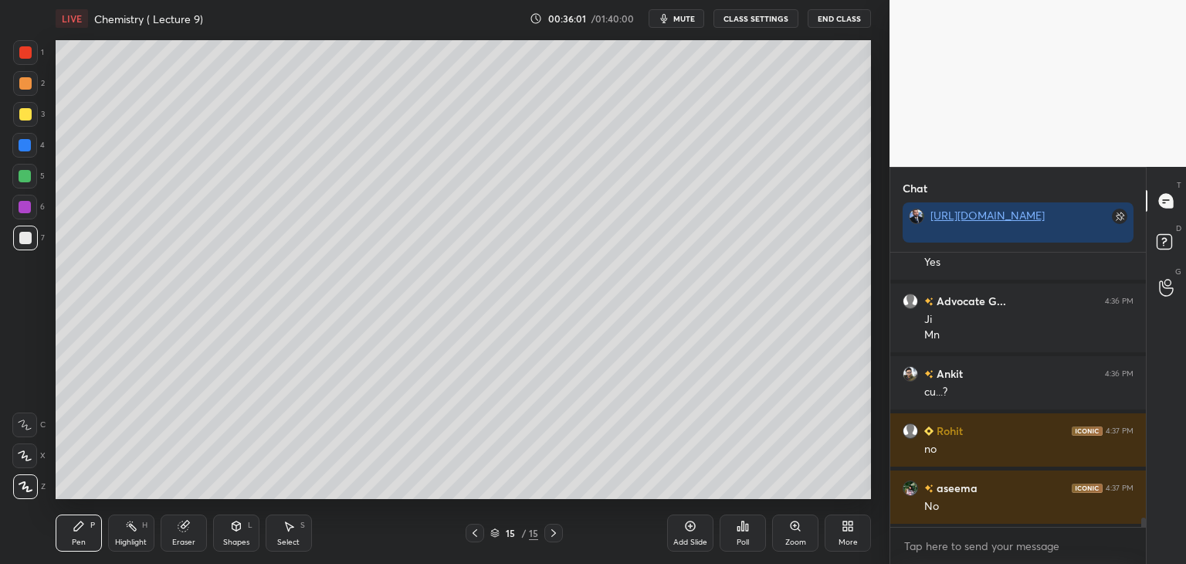
click at [699, 528] on div "Add Slide" at bounding box center [690, 532] width 46 height 37
click at [25, 143] on div at bounding box center [25, 145] width 12 height 12
click at [22, 240] on div at bounding box center [25, 238] width 12 height 12
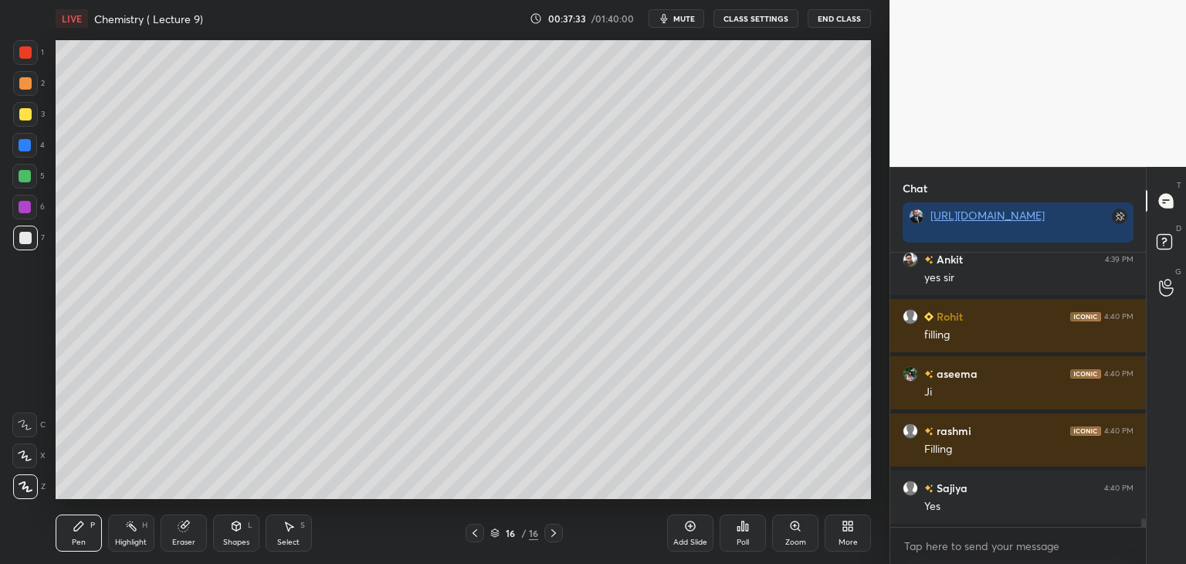
scroll to position [8970, 0]
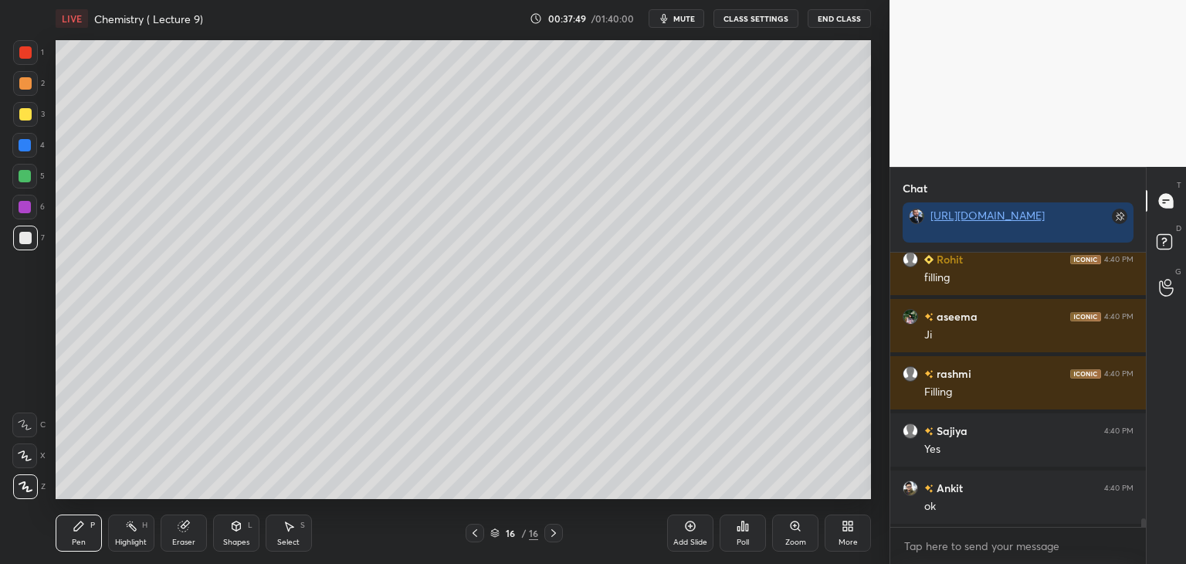
click at [691, 531] on icon at bounding box center [691, 526] width 10 height 10
click at [21, 114] on div at bounding box center [25, 114] width 12 height 12
click at [28, 48] on div at bounding box center [25, 52] width 12 height 12
click at [22, 175] on div at bounding box center [25, 176] width 12 height 12
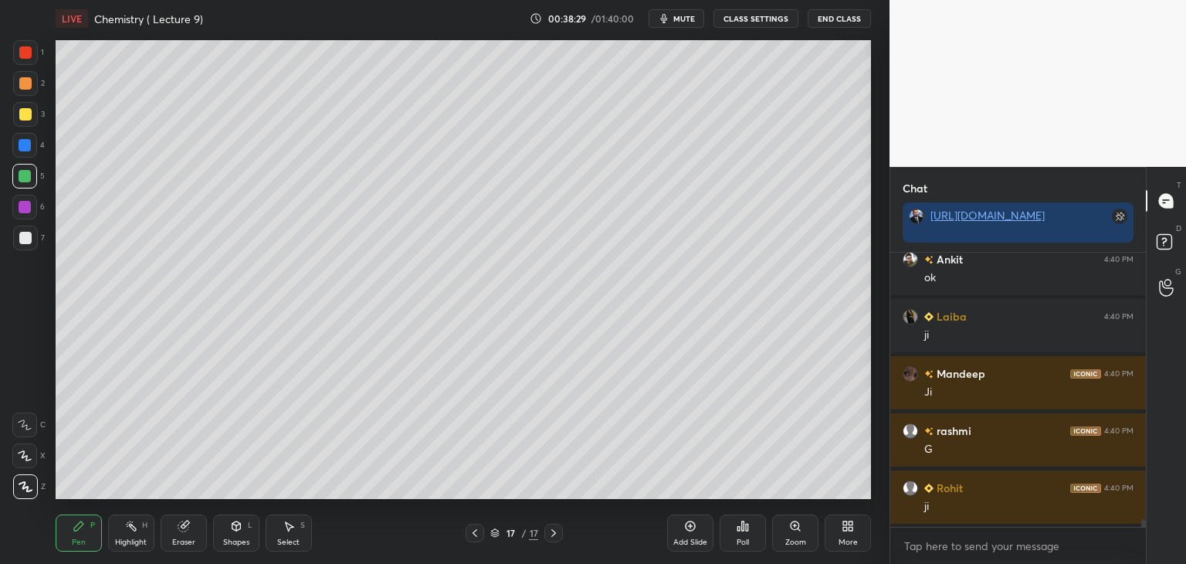
scroll to position [9256, 0]
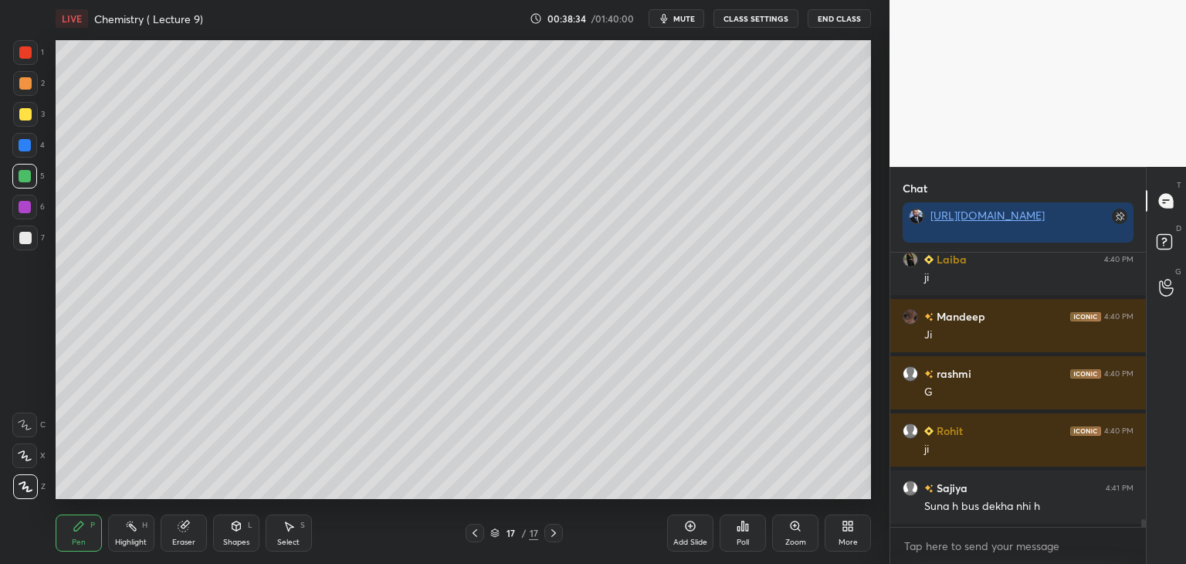
click at [25, 238] on div at bounding box center [25, 238] width 12 height 12
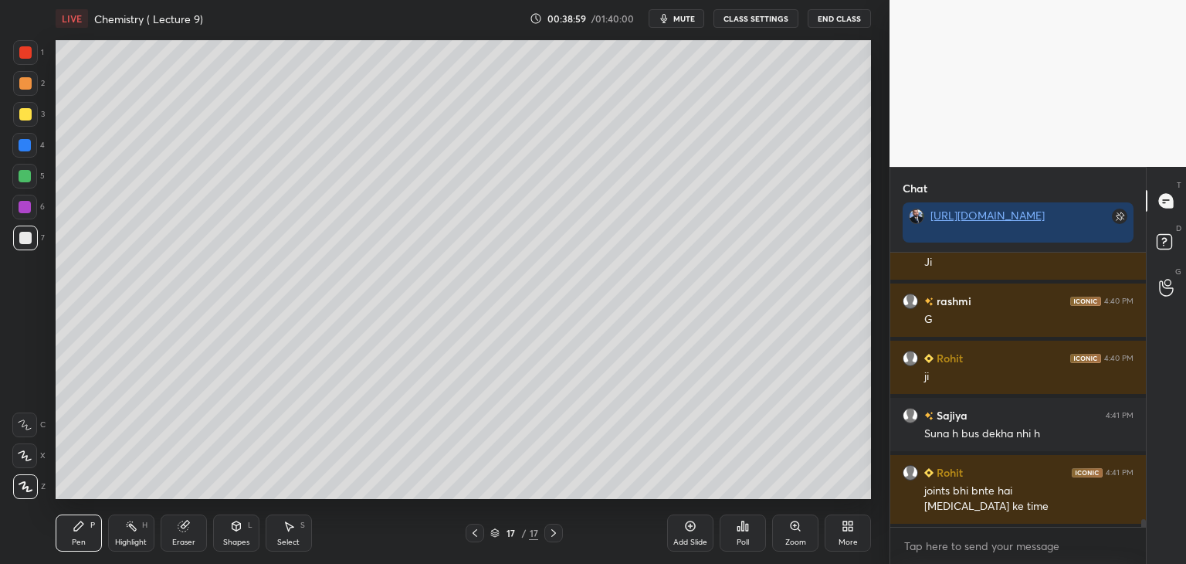
scroll to position [9385, 0]
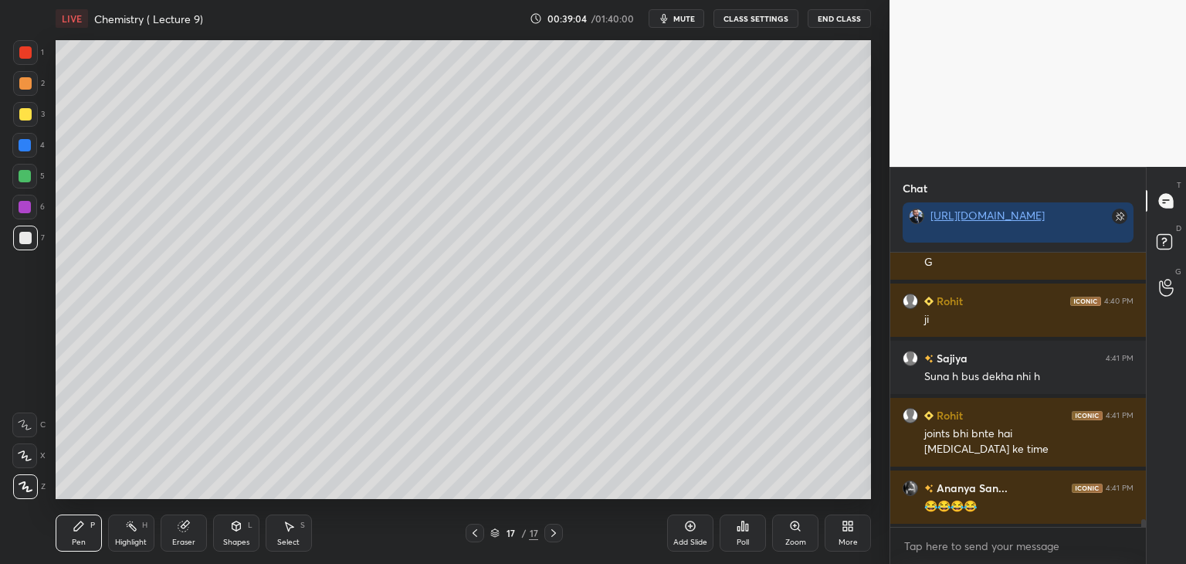
click at [28, 205] on div at bounding box center [25, 207] width 12 height 12
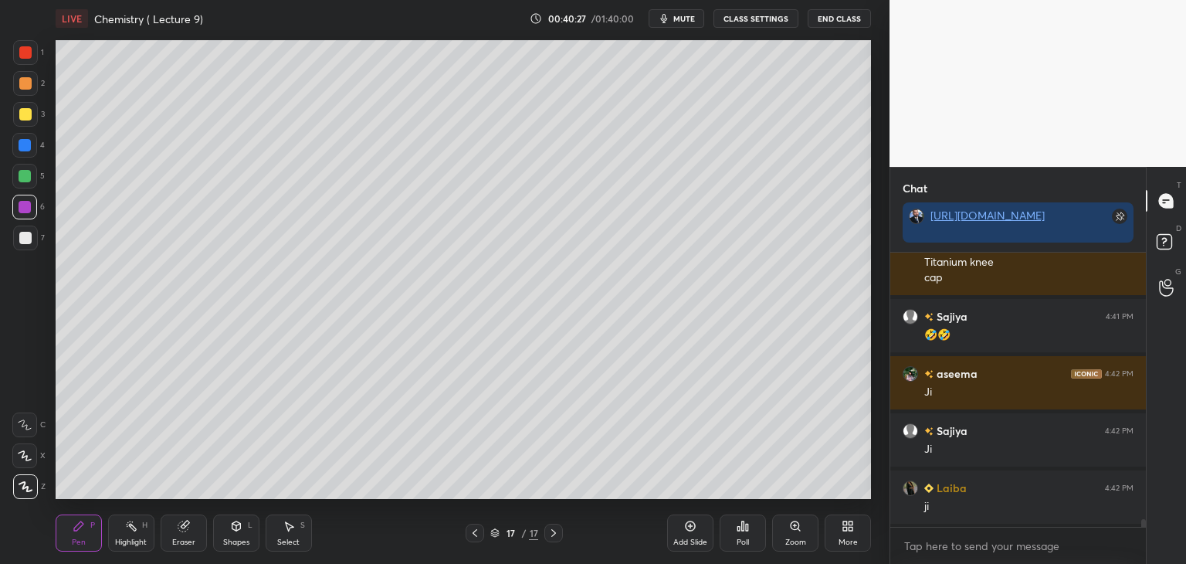
scroll to position [9744, 0]
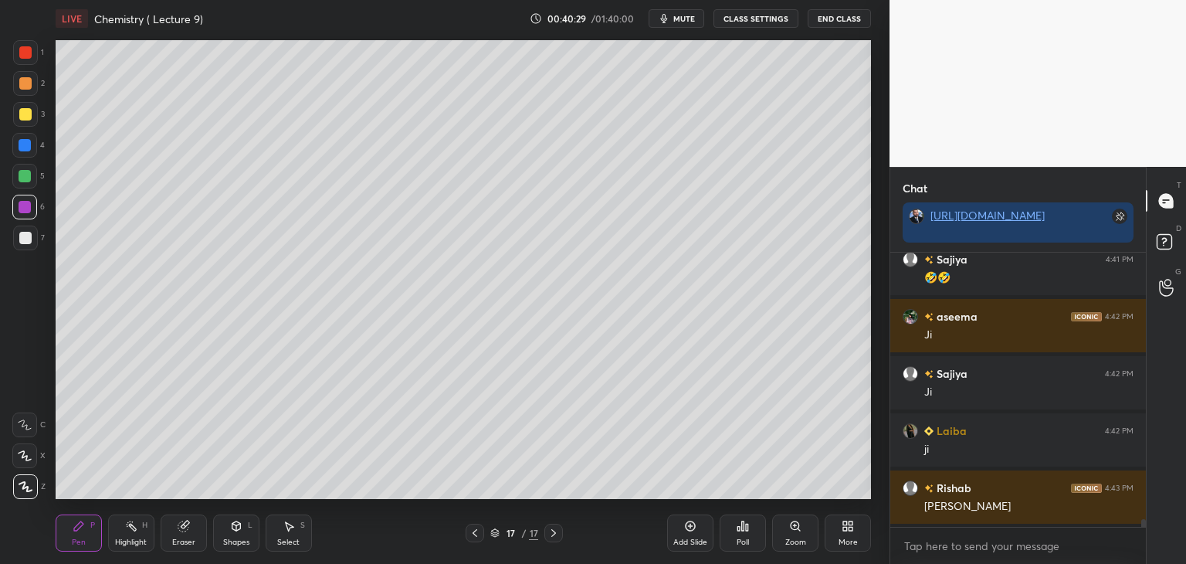
click at [21, 148] on div at bounding box center [25, 145] width 12 height 12
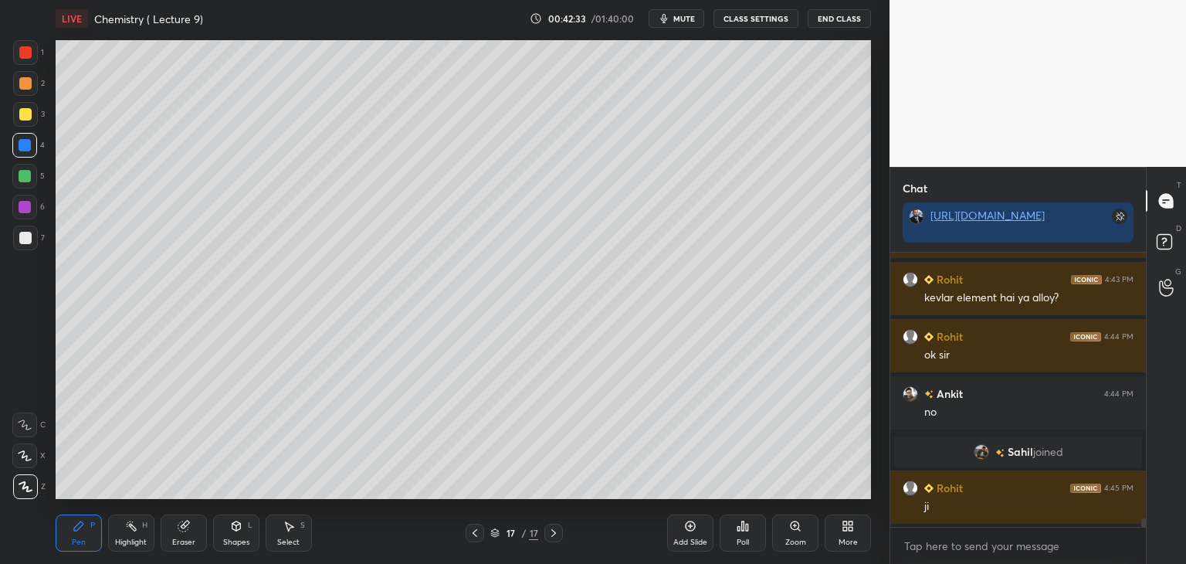
scroll to position [8795, 0]
click at [679, 528] on div "Add Slide" at bounding box center [690, 532] width 46 height 37
click at [29, 70] on div "1" at bounding box center [28, 55] width 31 height 31
click at [27, 232] on div at bounding box center [25, 238] width 12 height 12
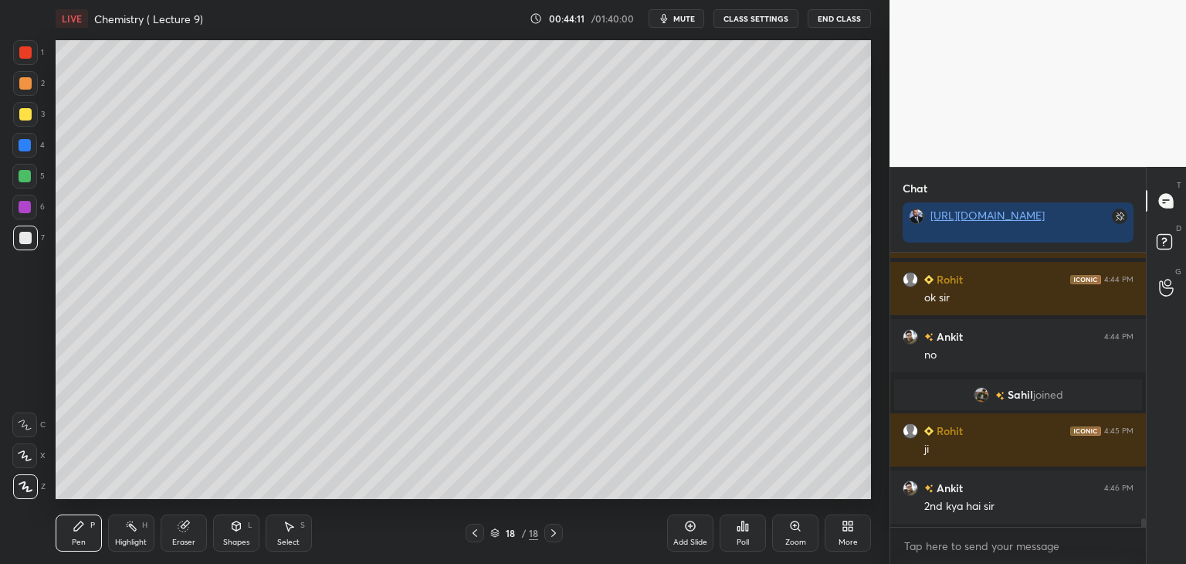
click at [182, 535] on div "Eraser" at bounding box center [184, 532] width 46 height 37
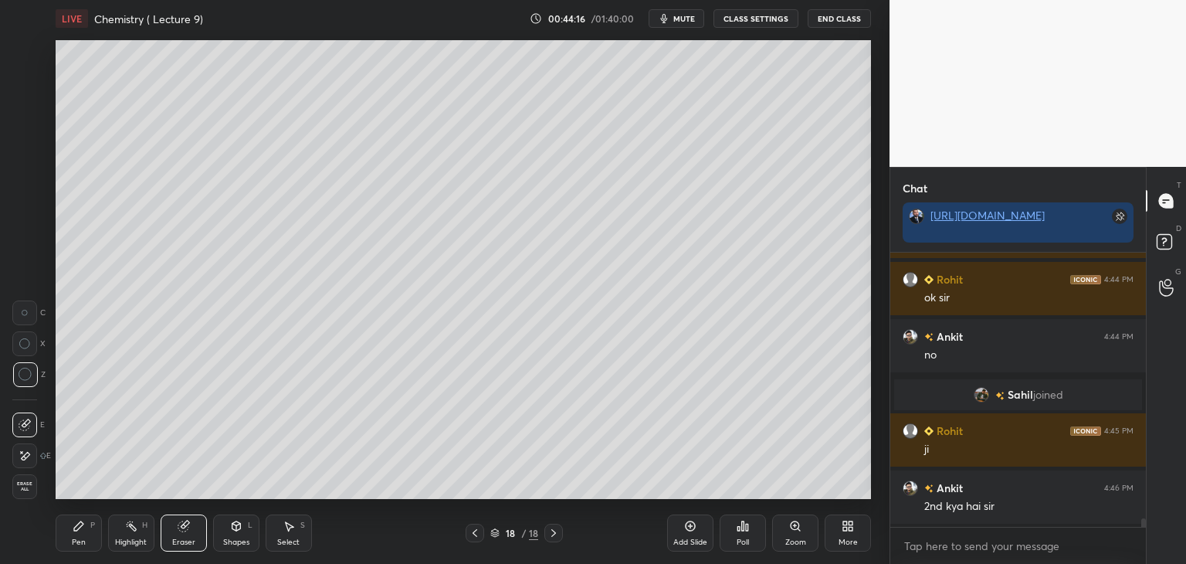
click at [80, 535] on div "Pen P" at bounding box center [79, 532] width 46 height 37
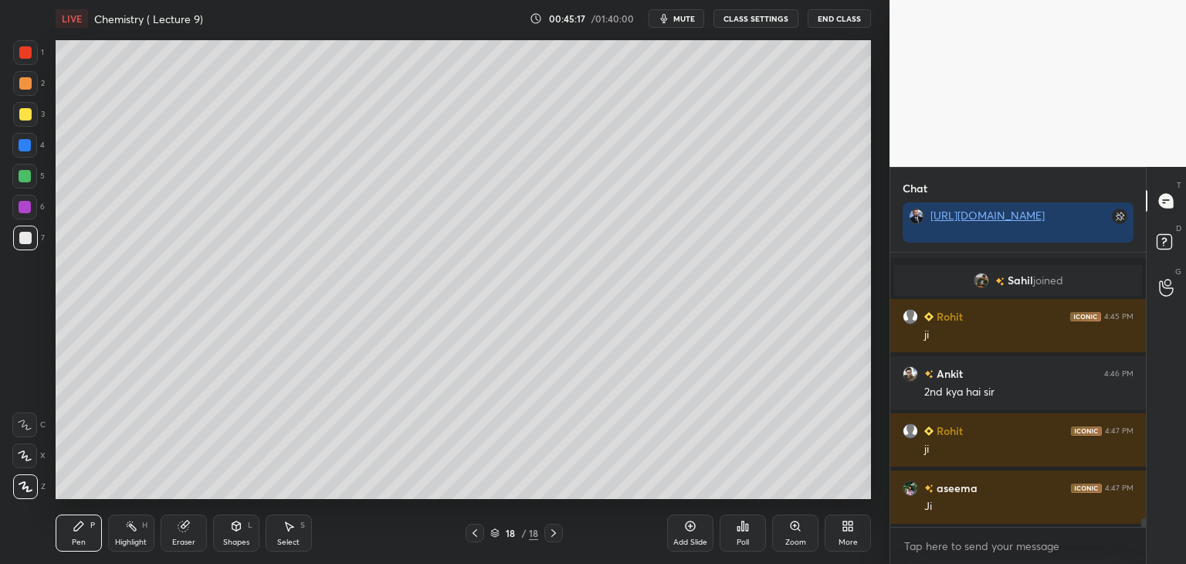
scroll to position [9024, 0]
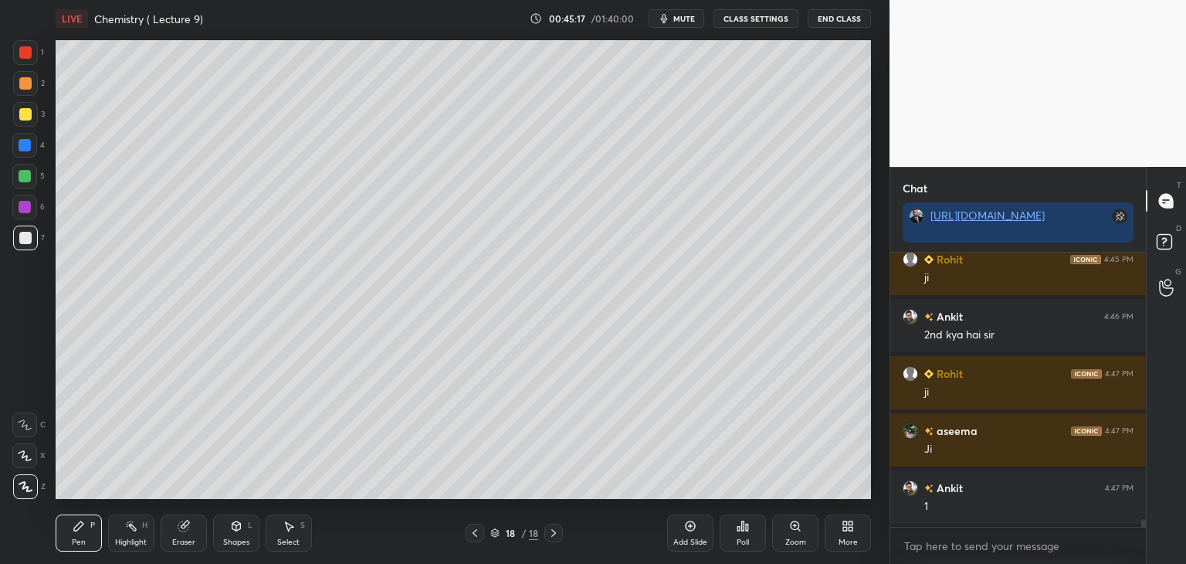
click at [698, 520] on div "Add Slide" at bounding box center [690, 532] width 46 height 37
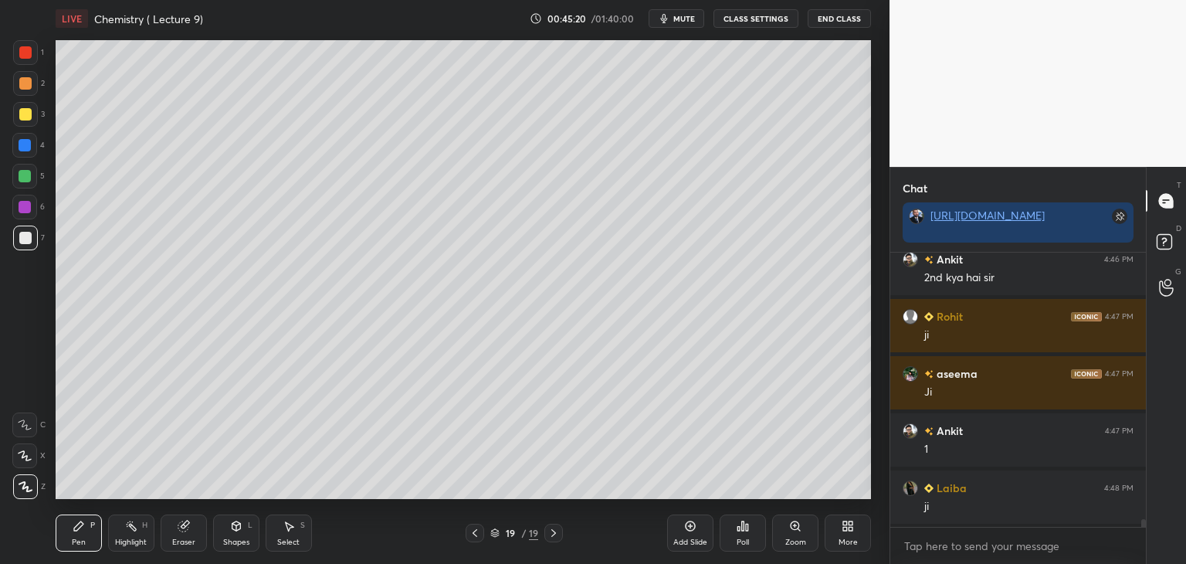
scroll to position [9138, 0]
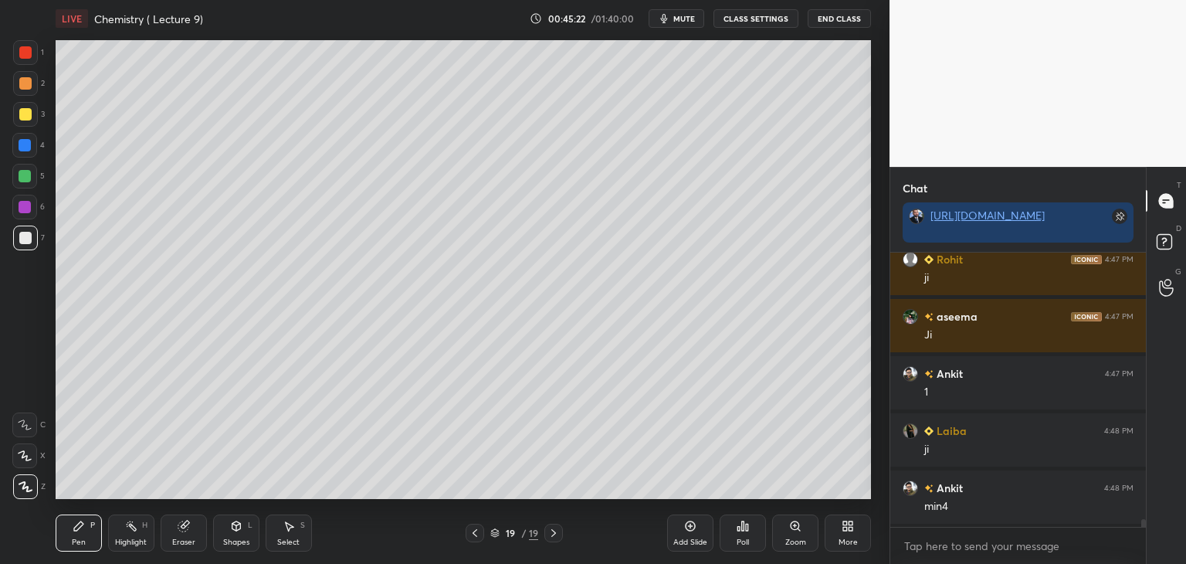
click at [476, 529] on icon at bounding box center [475, 533] width 12 height 12
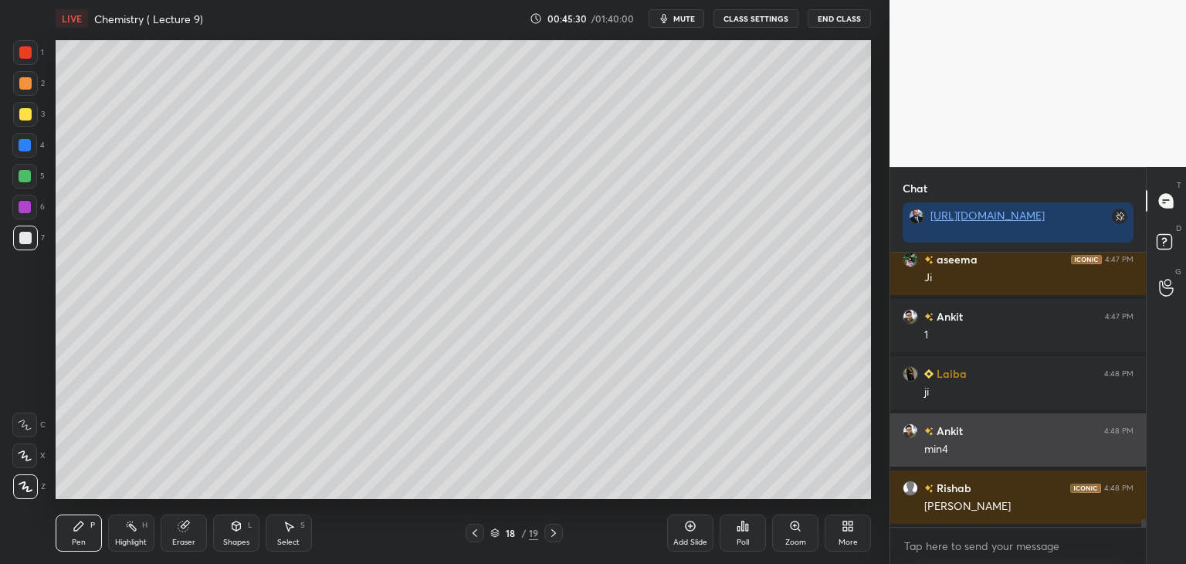
click at [903, 436] on div "grid" at bounding box center [914, 430] width 22 height 15
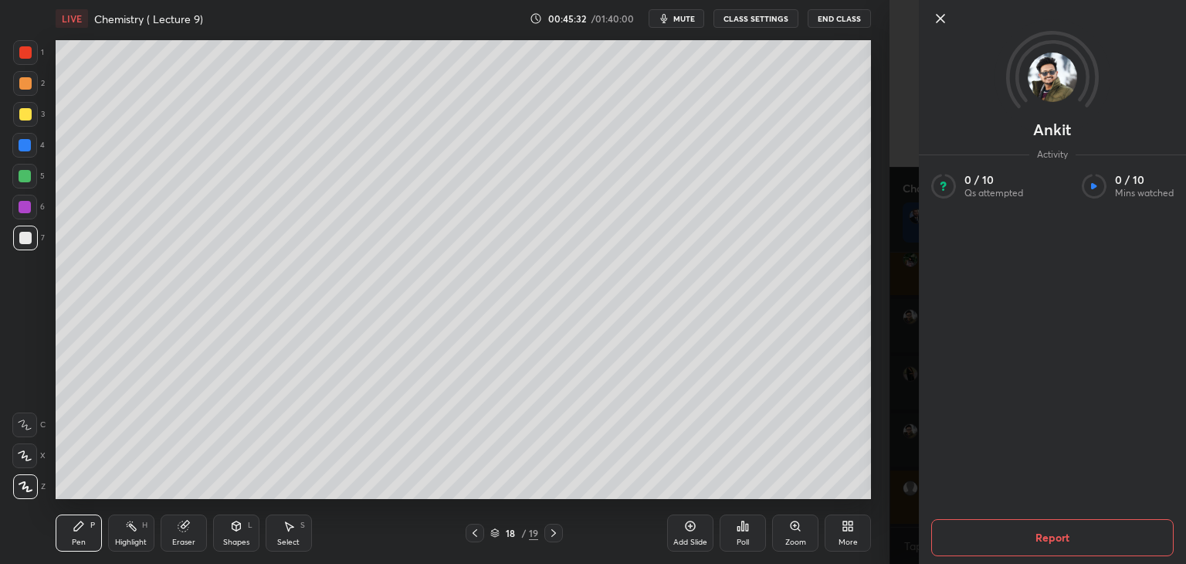
click at [937, 15] on icon at bounding box center [941, 19] width 8 height 8
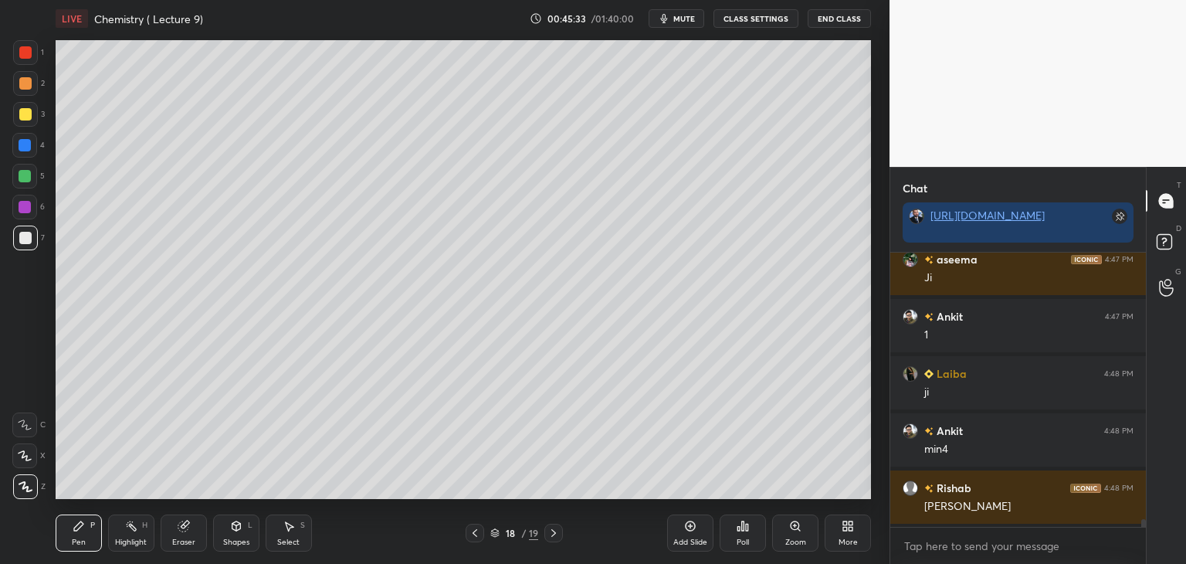
scroll to position [9253, 0]
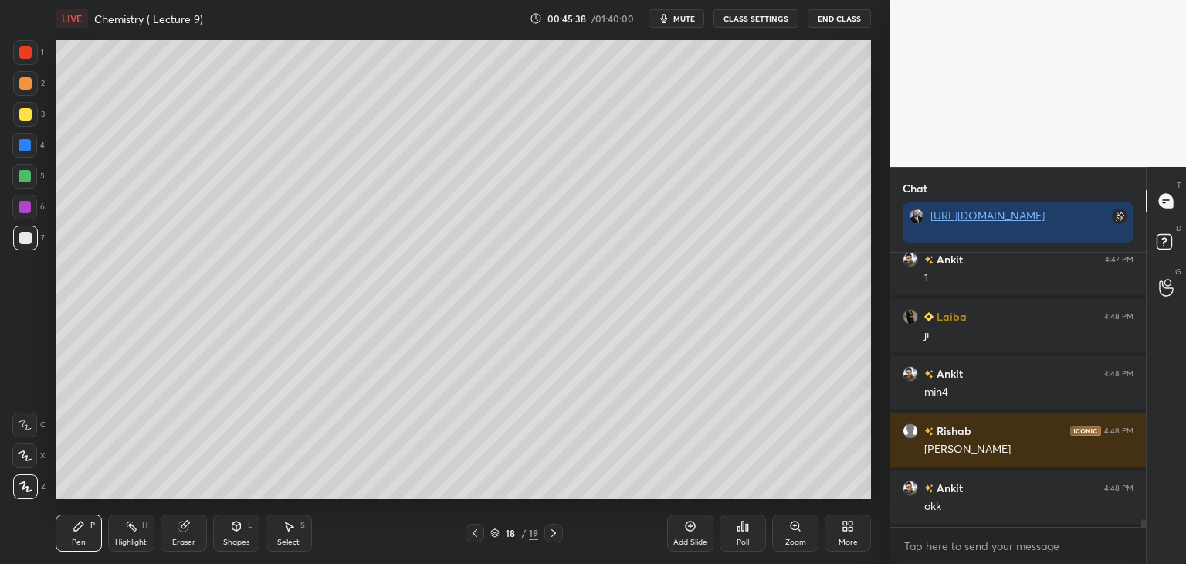
click at [554, 530] on icon at bounding box center [554, 533] width 12 height 12
click at [22, 137] on div at bounding box center [24, 145] width 25 height 25
click at [480, 531] on icon at bounding box center [475, 533] width 12 height 12
click at [553, 531] on icon at bounding box center [553, 533] width 5 height 8
click at [683, 526] on div "Add Slide" at bounding box center [690, 532] width 46 height 37
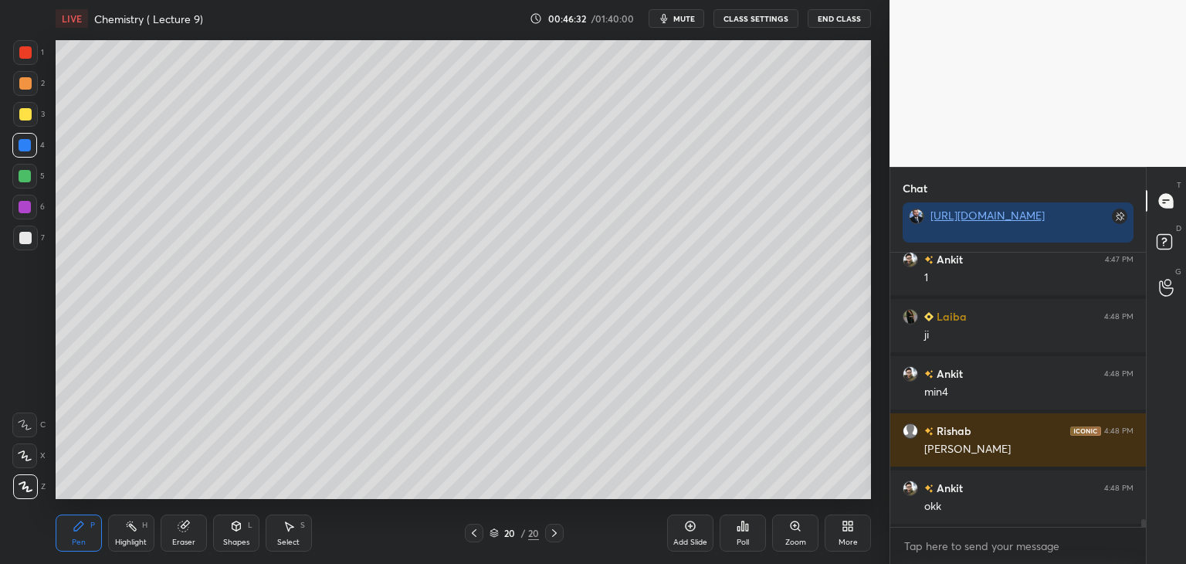
click at [26, 87] on div at bounding box center [25, 83] width 12 height 12
click at [31, 232] on div at bounding box center [25, 238] width 25 height 25
click at [25, 207] on div at bounding box center [25, 207] width 12 height 12
click at [685, 532] on icon at bounding box center [690, 526] width 12 height 12
click at [22, 236] on div at bounding box center [25, 238] width 12 height 12
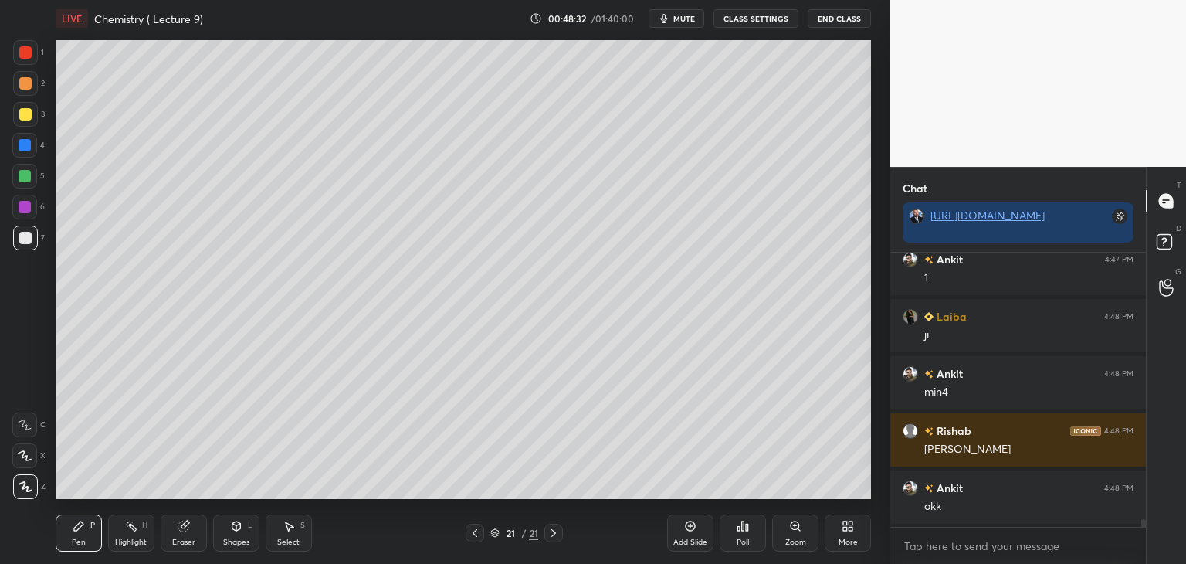
scroll to position [9310, 0]
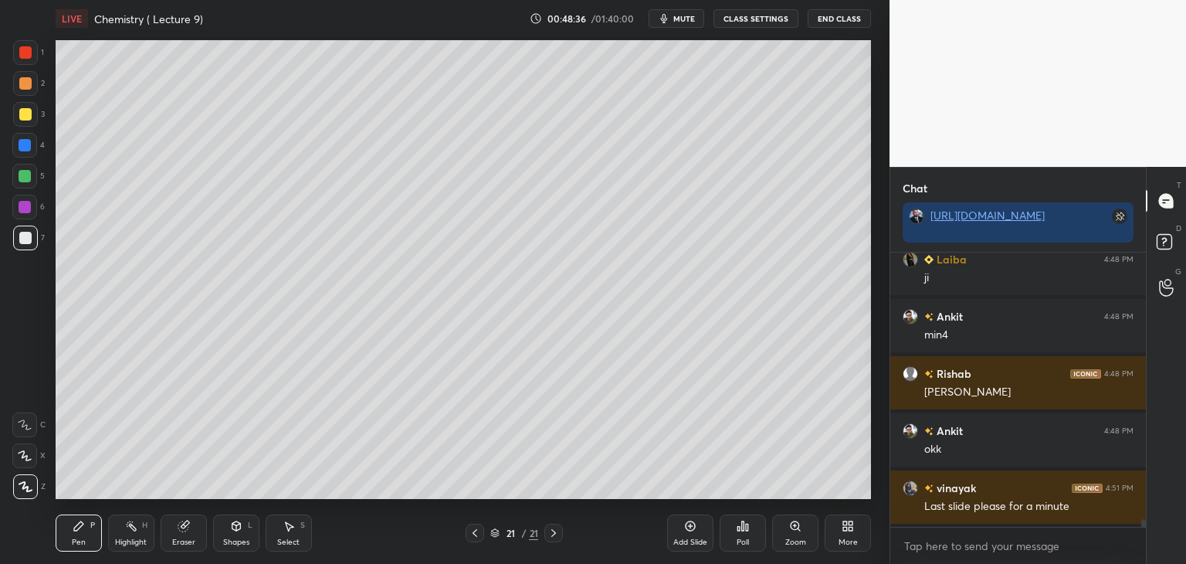
click at [476, 528] on icon at bounding box center [475, 533] width 12 height 12
click at [552, 529] on icon at bounding box center [554, 533] width 12 height 12
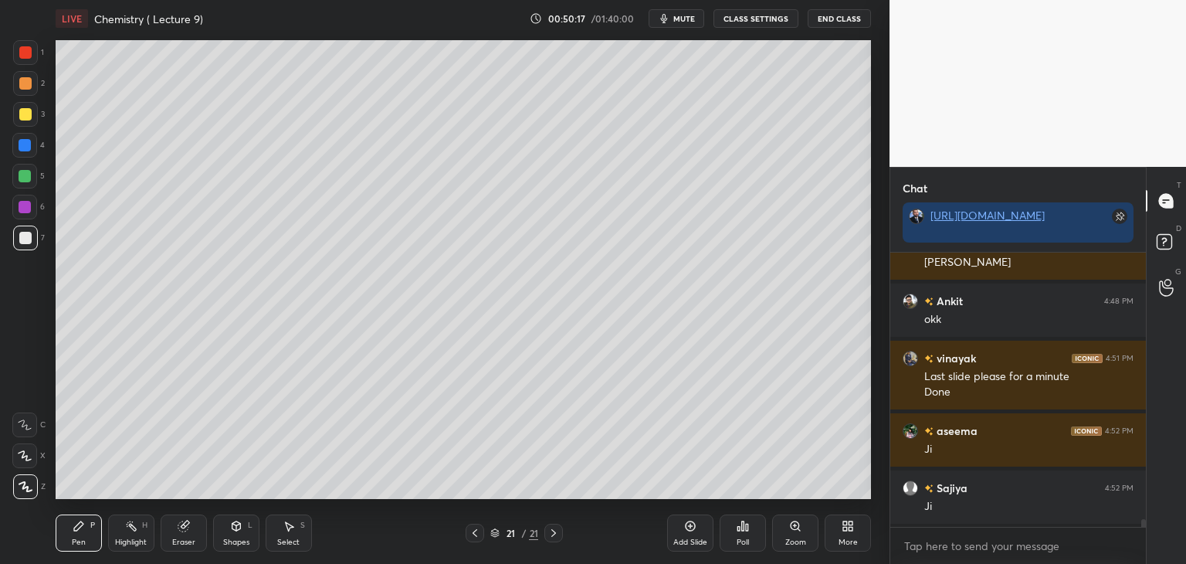
scroll to position [9497, 0]
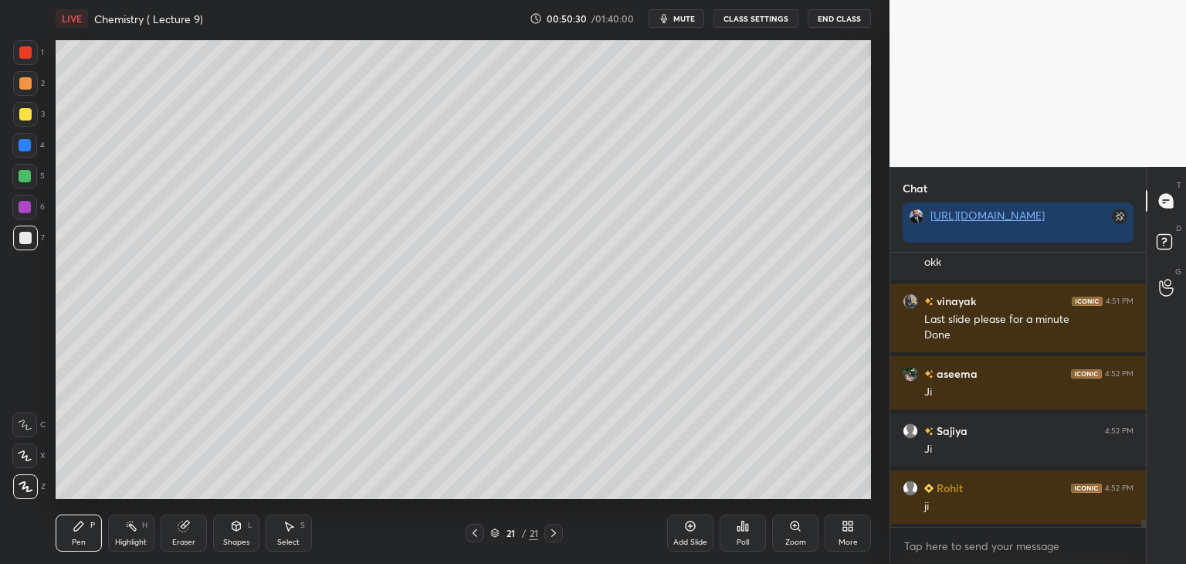
click at [697, 526] on div "Add Slide" at bounding box center [690, 532] width 46 height 37
click at [46, 54] on div "1 2 3 4 5 6 7 C X Z C X Z E E Erase all H H" at bounding box center [24, 269] width 49 height 459
click at [38, 59] on div "1" at bounding box center [28, 52] width 31 height 25
click at [42, 48] on div "1" at bounding box center [28, 52] width 31 height 25
click at [26, 143] on div at bounding box center [25, 145] width 12 height 12
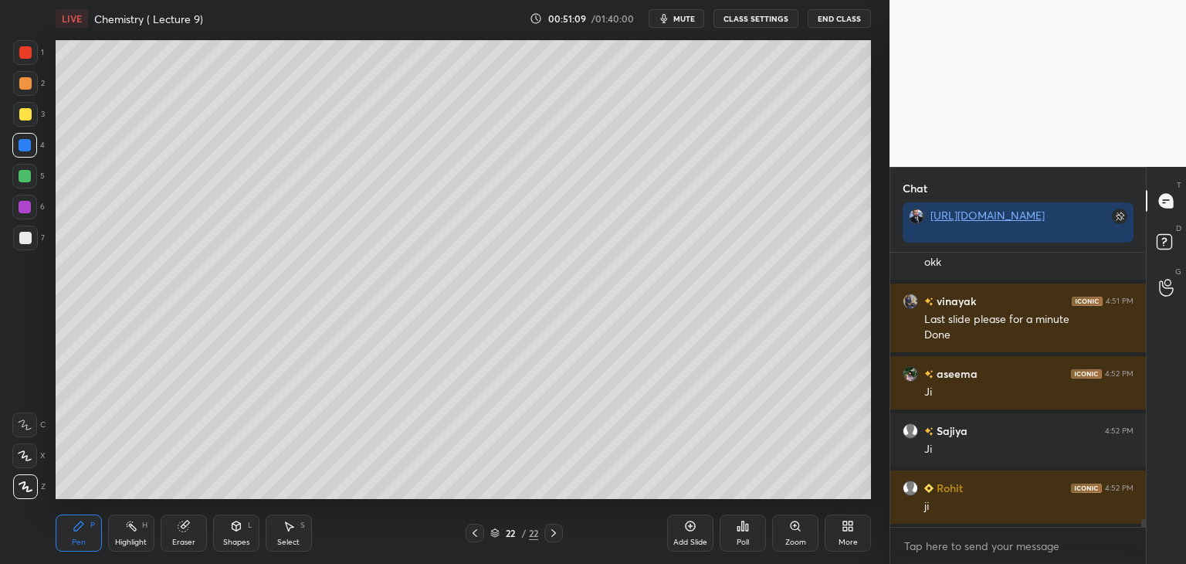
click at [27, 232] on div at bounding box center [25, 238] width 12 height 12
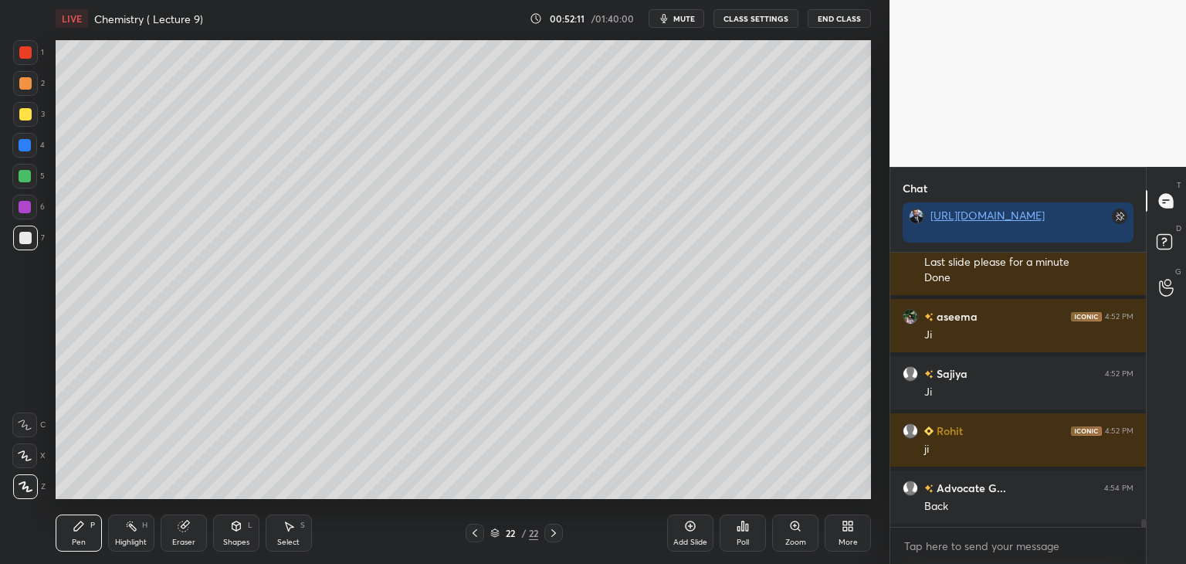
click at [472, 531] on icon at bounding box center [475, 533] width 12 height 12
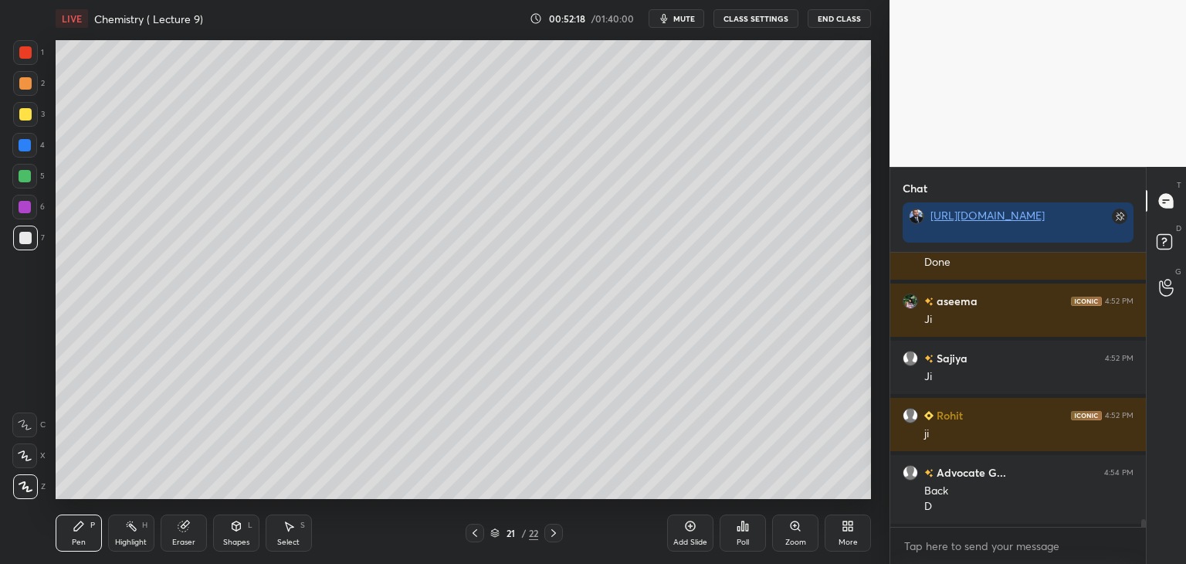
click at [555, 531] on icon at bounding box center [554, 533] width 12 height 12
click at [19, 142] on div at bounding box center [25, 145] width 12 height 12
click at [686, 526] on icon at bounding box center [691, 526] width 10 height 10
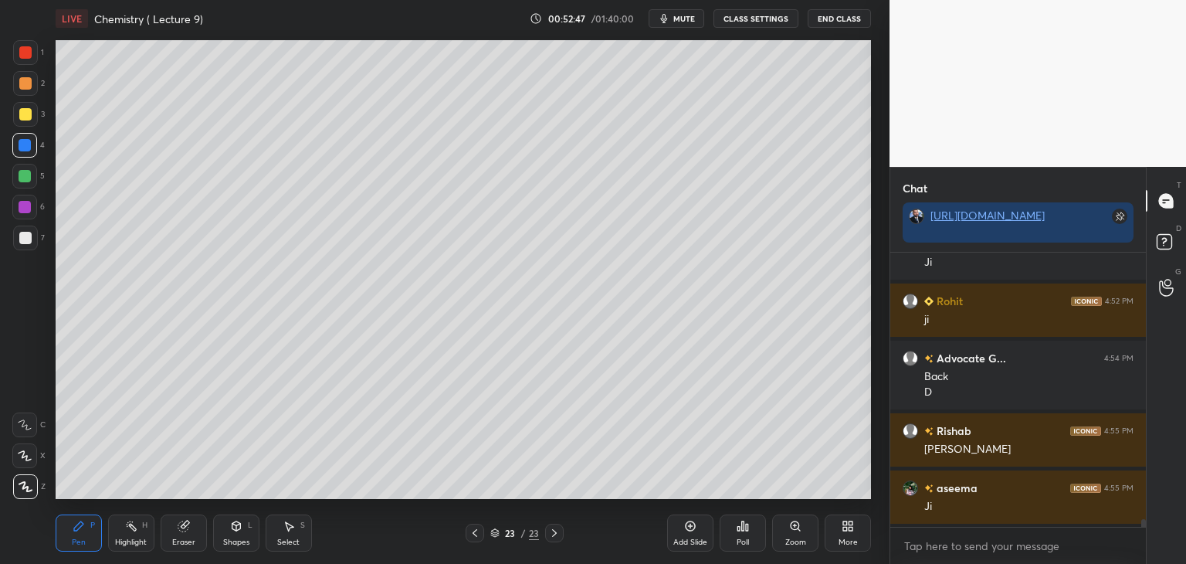
scroll to position [9798, 0]
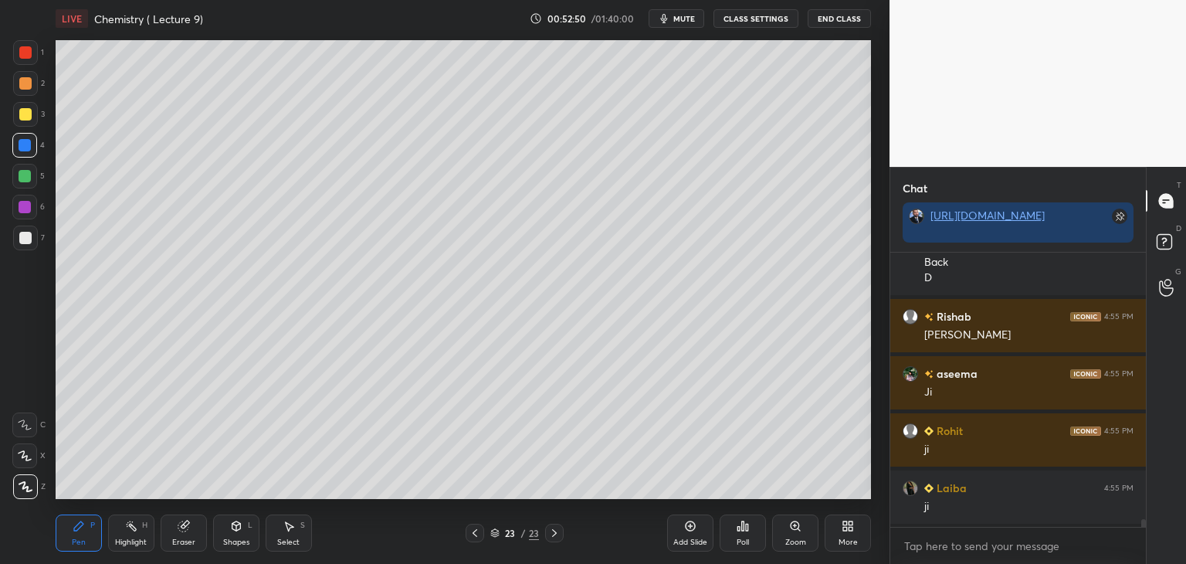
click at [28, 241] on div at bounding box center [25, 238] width 12 height 12
click at [22, 139] on div at bounding box center [25, 145] width 12 height 12
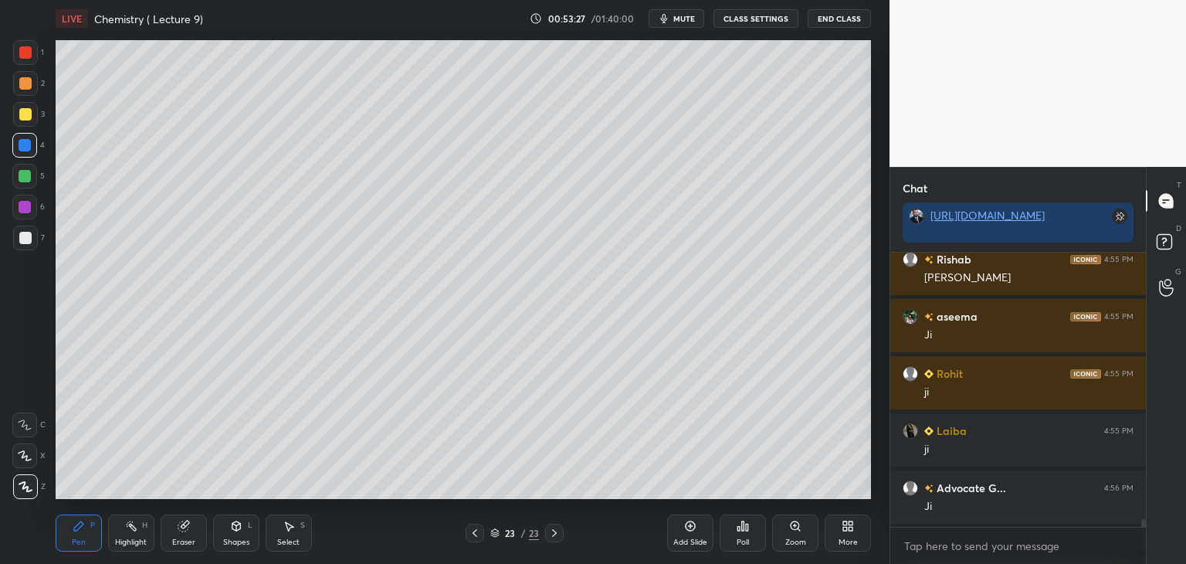
click at [25, 236] on div at bounding box center [25, 238] width 12 height 12
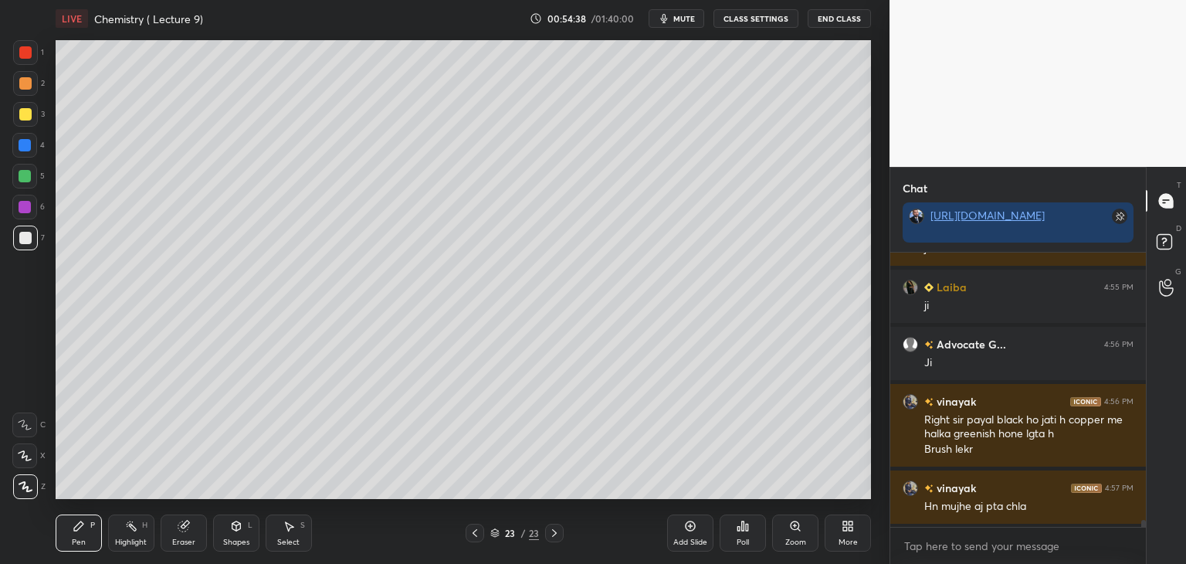
scroll to position [10056, 0]
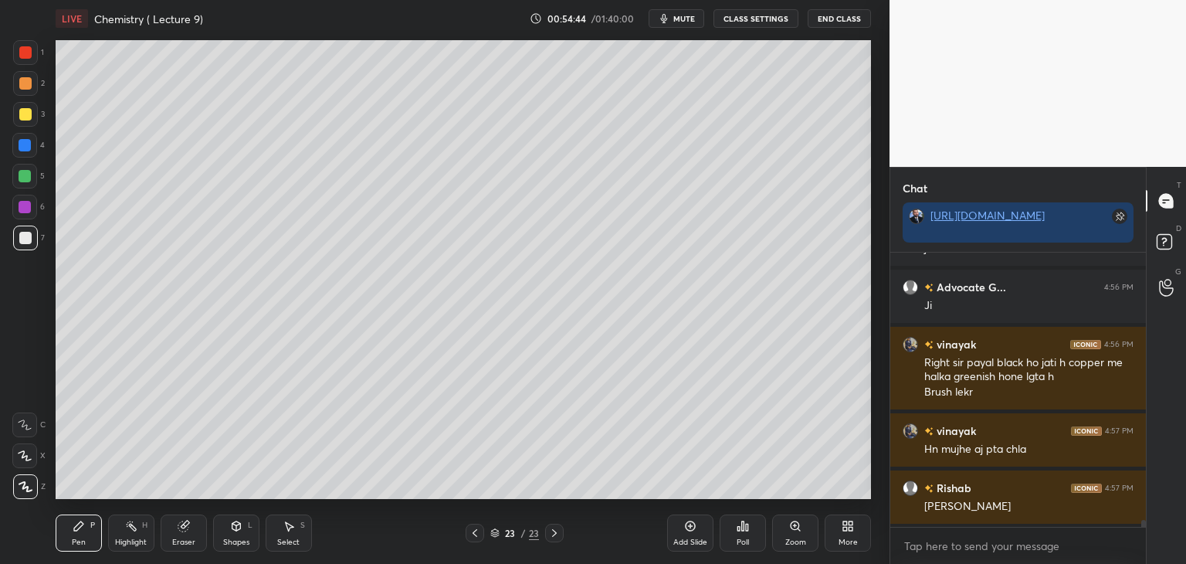
click at [697, 527] on div "Add Slide" at bounding box center [690, 532] width 46 height 37
click at [25, 53] on div at bounding box center [25, 52] width 12 height 12
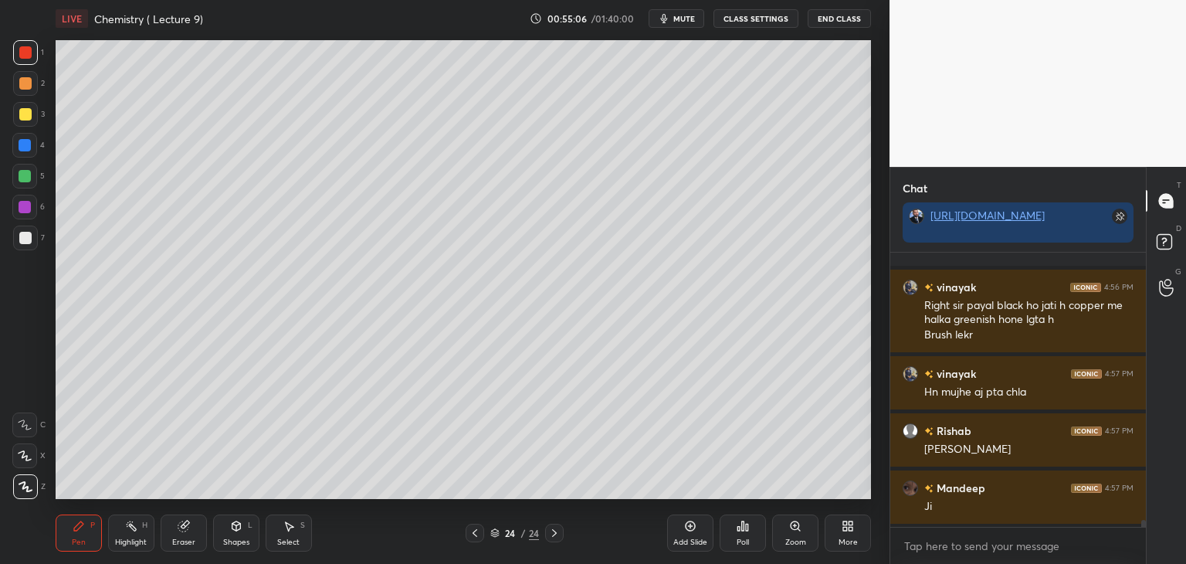
click at [30, 236] on div at bounding box center [25, 238] width 12 height 12
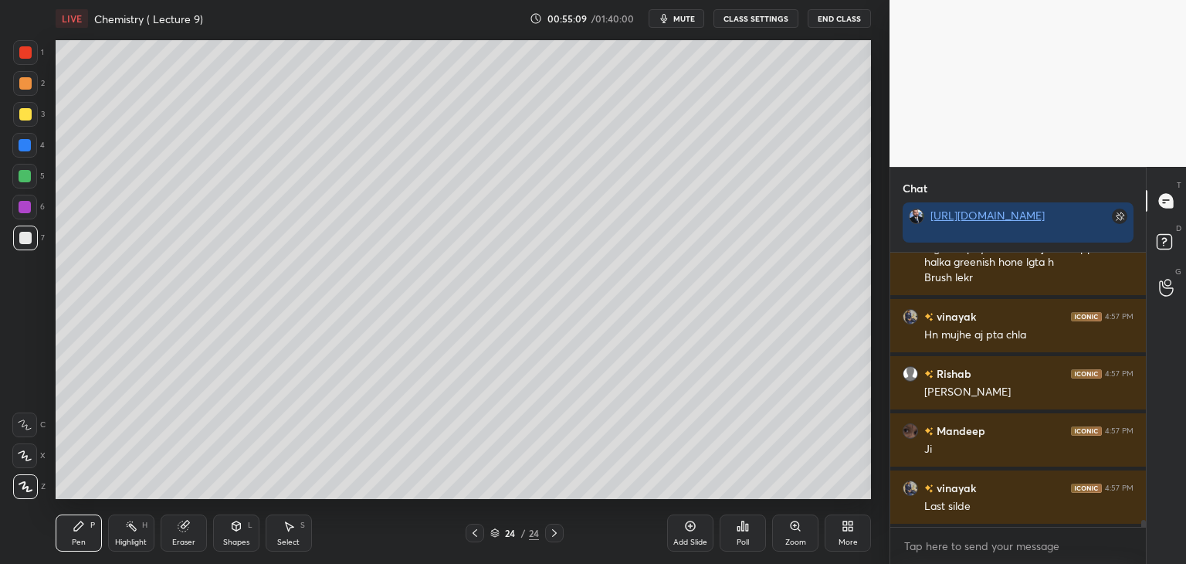
click at [473, 531] on icon at bounding box center [475, 533] width 12 height 12
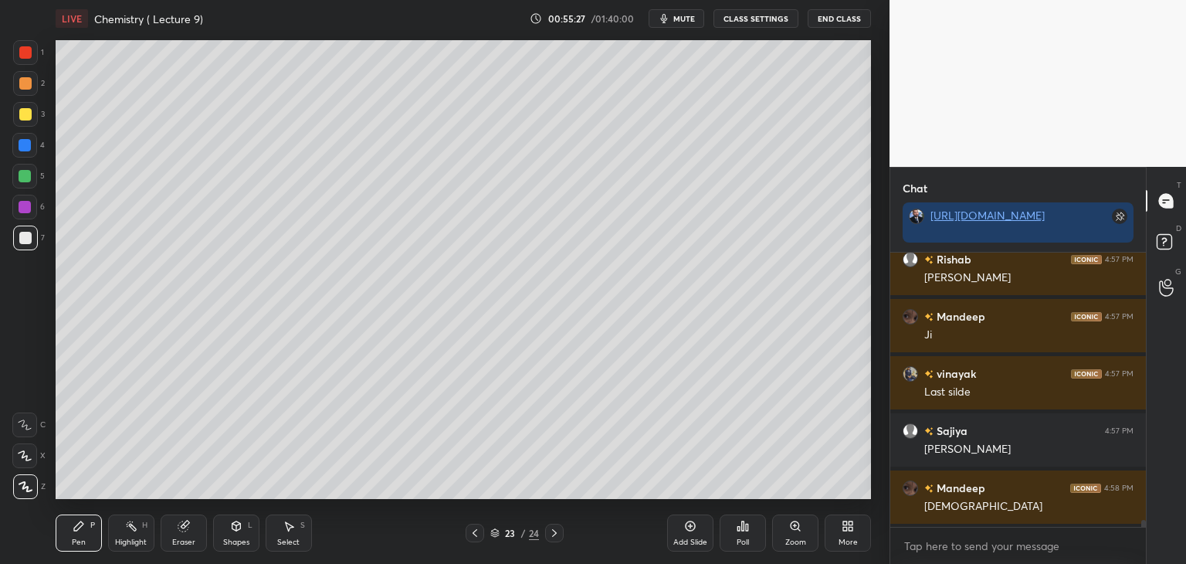
scroll to position [10342, 0]
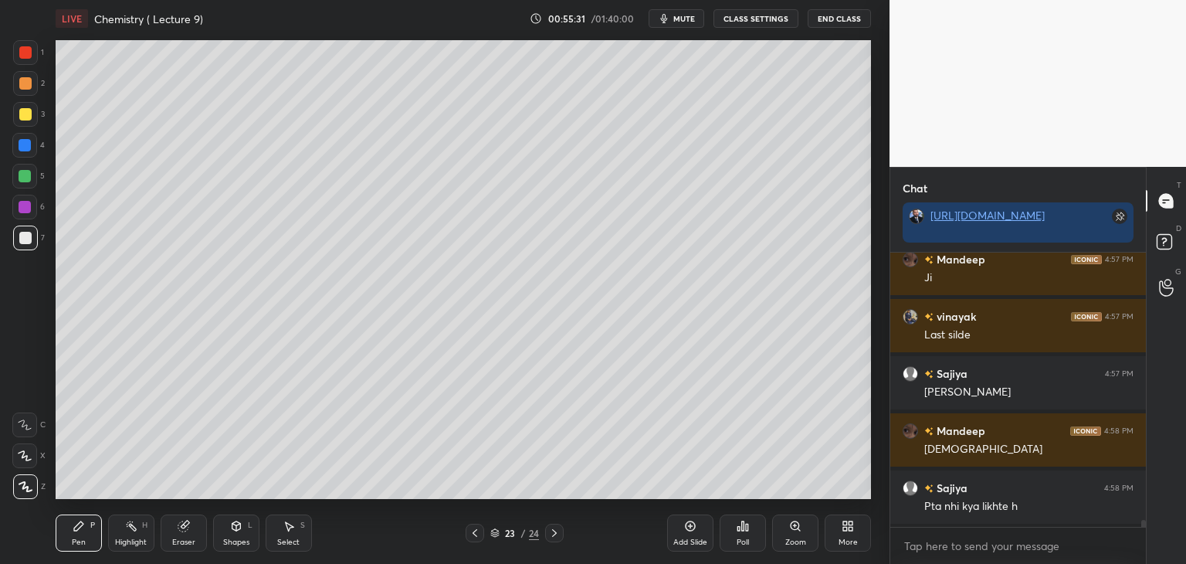
click at [558, 531] on icon at bounding box center [554, 533] width 12 height 12
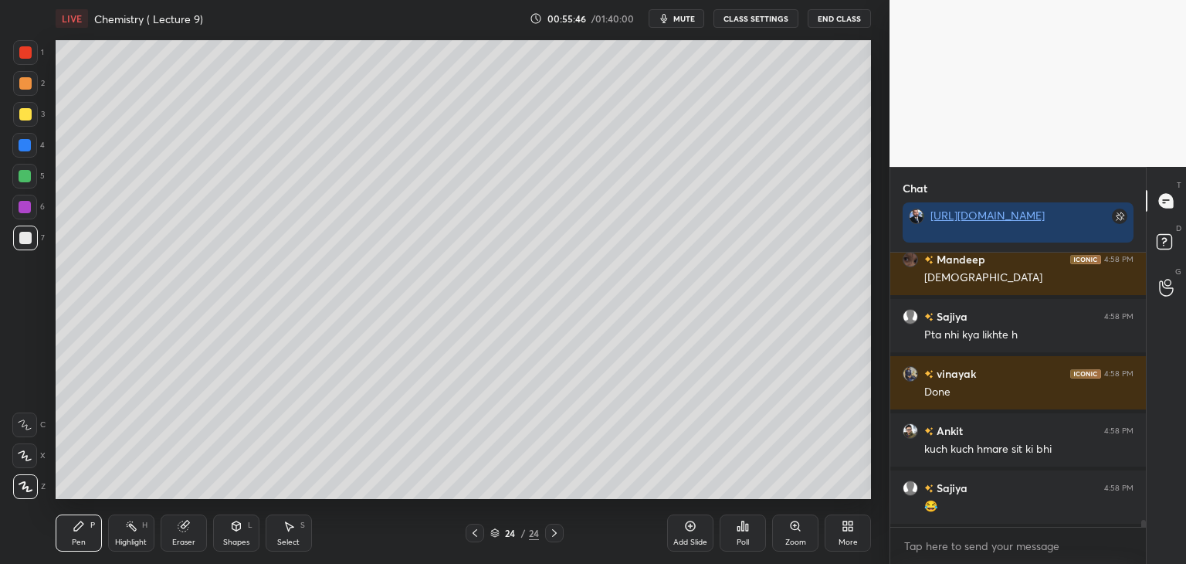
scroll to position [10570, 0]
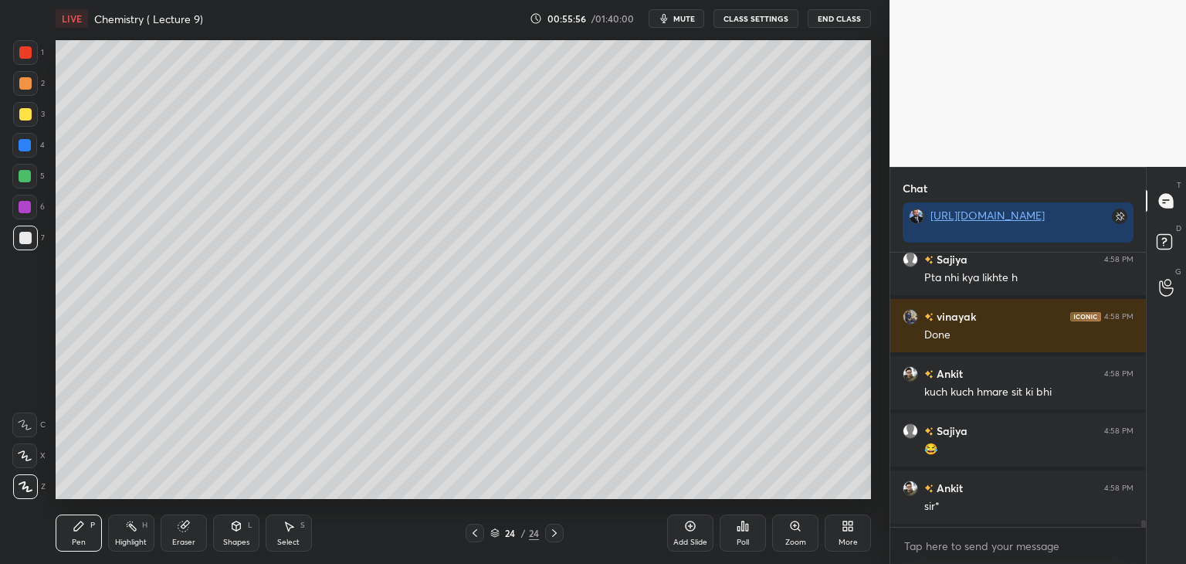
click at [21, 175] on div at bounding box center [25, 176] width 12 height 12
click at [28, 236] on div at bounding box center [25, 238] width 12 height 12
click at [24, 205] on div at bounding box center [25, 207] width 12 height 12
click at [21, 112] on div at bounding box center [25, 114] width 12 height 12
click at [25, 67] on div "1" at bounding box center [28, 55] width 31 height 31
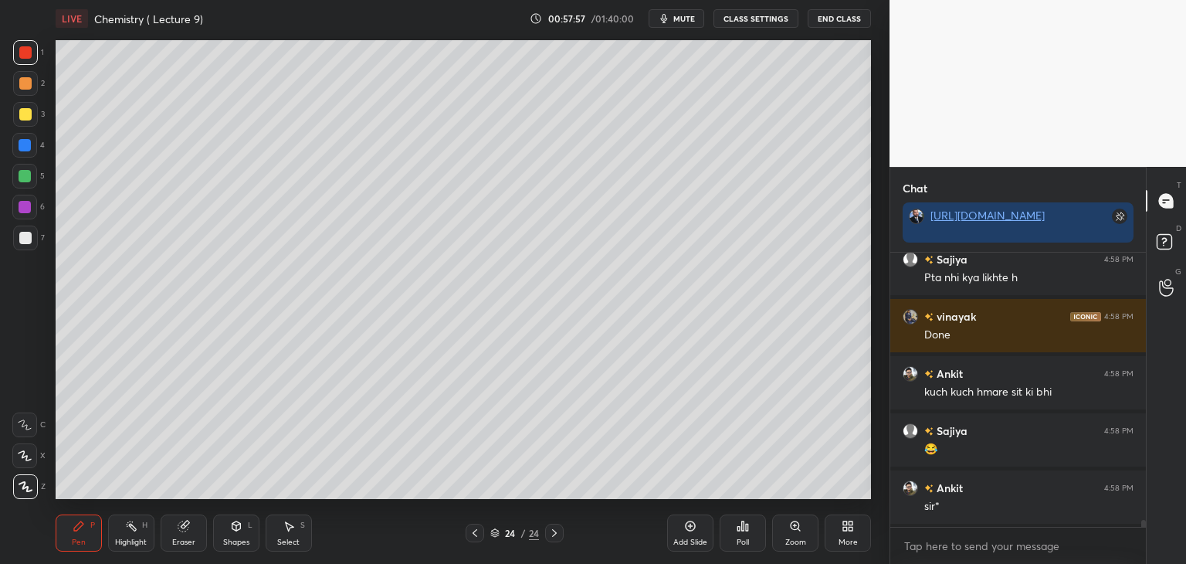
click at [697, 524] on div "Add Slide" at bounding box center [690, 532] width 46 height 37
click at [28, 171] on div at bounding box center [25, 176] width 12 height 12
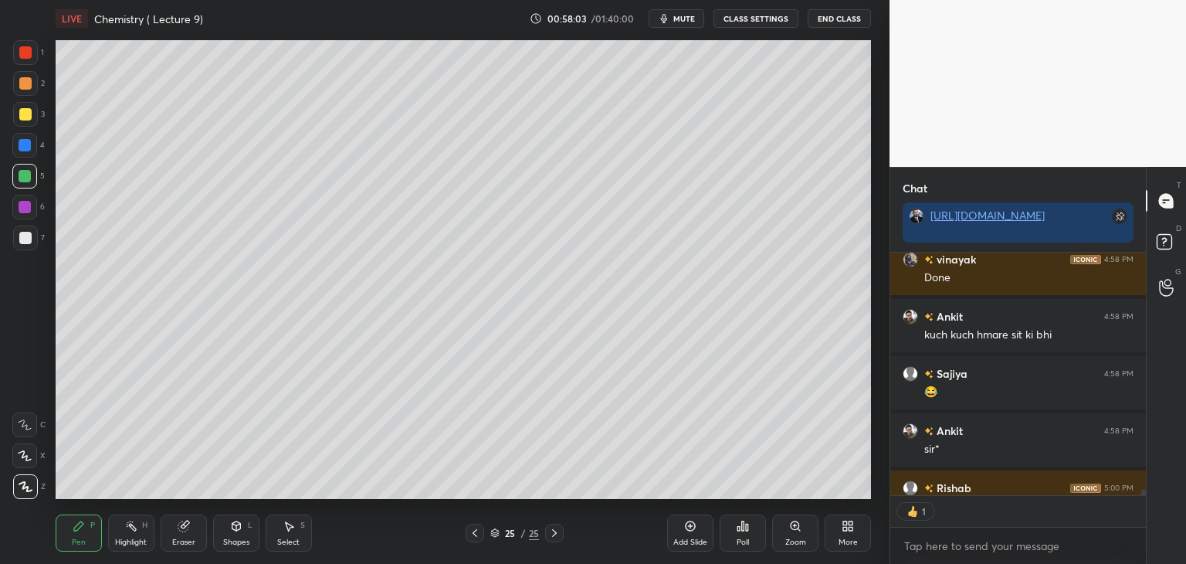
scroll to position [5, 5]
click at [28, 237] on div at bounding box center [25, 238] width 12 height 12
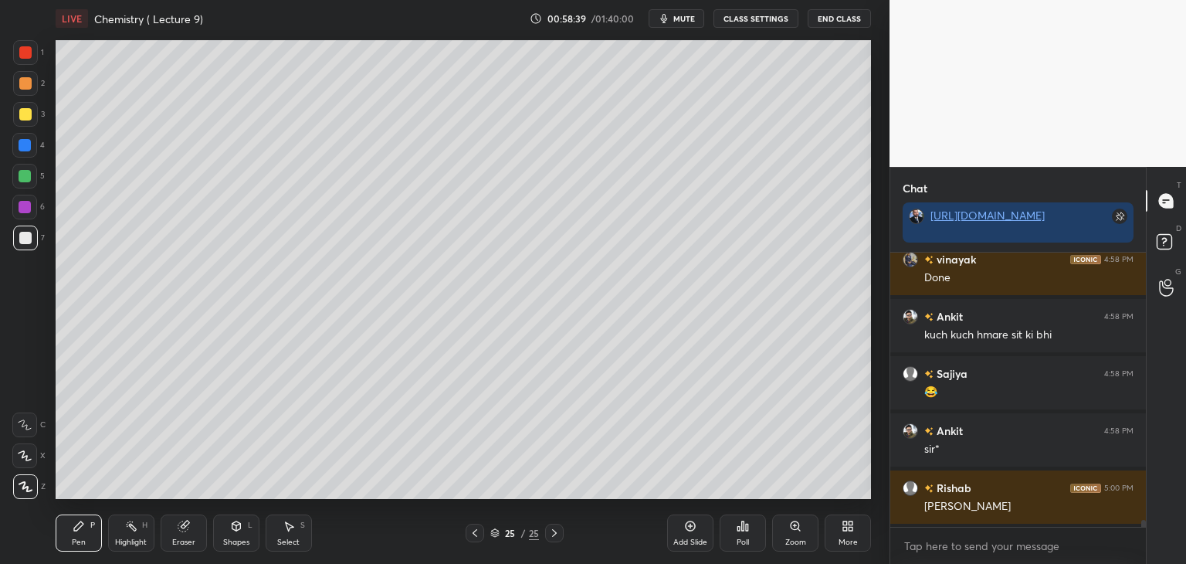
scroll to position [10684, 0]
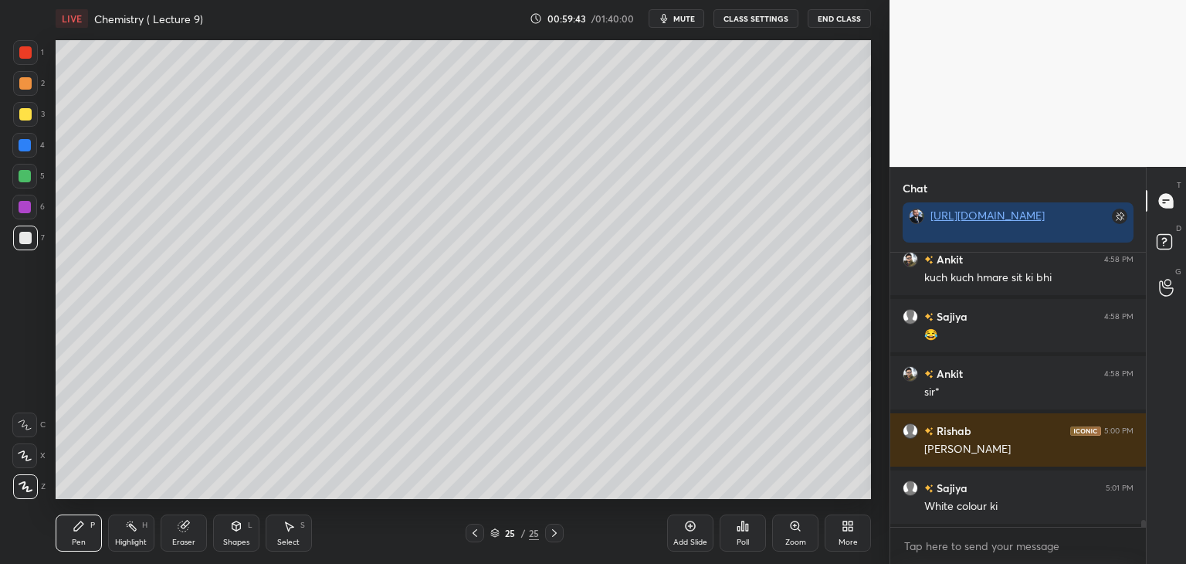
click at [695, 532] on icon at bounding box center [690, 526] width 12 height 12
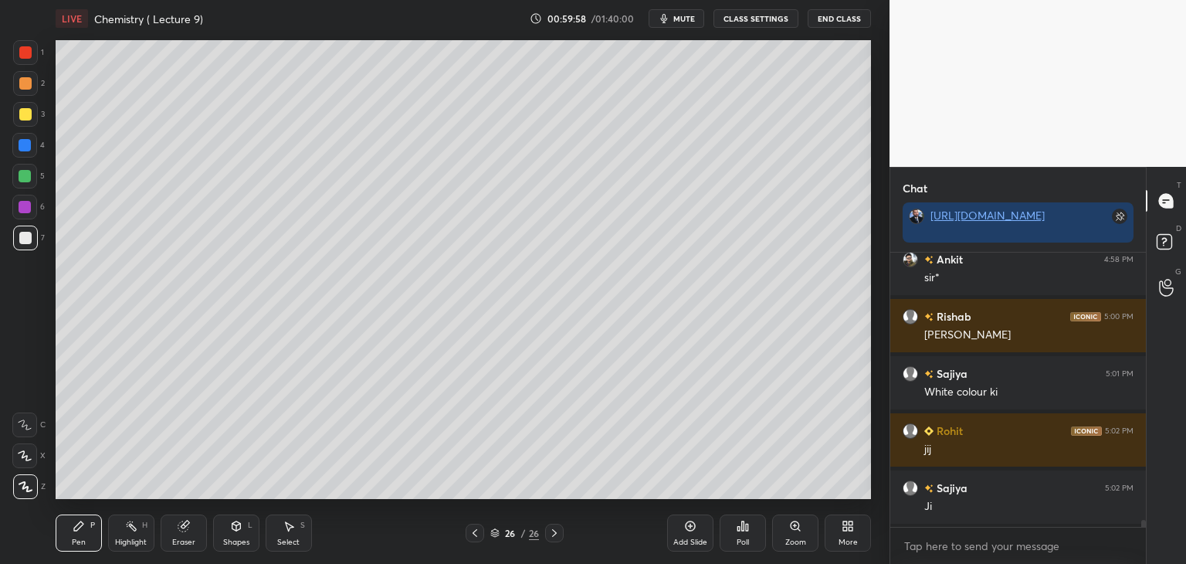
scroll to position [10856, 0]
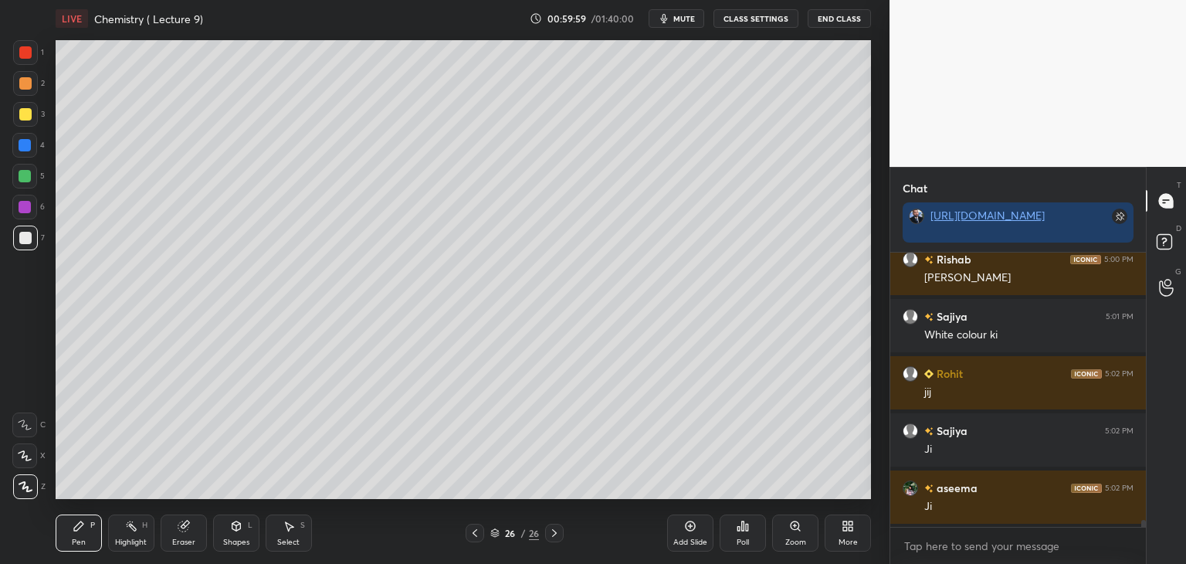
click at [25, 50] on div at bounding box center [25, 52] width 12 height 12
click at [31, 237] on div at bounding box center [25, 238] width 25 height 25
click at [24, 115] on div at bounding box center [25, 114] width 12 height 12
click at [25, 236] on div at bounding box center [25, 238] width 12 height 12
click at [25, 116] on div at bounding box center [25, 114] width 12 height 12
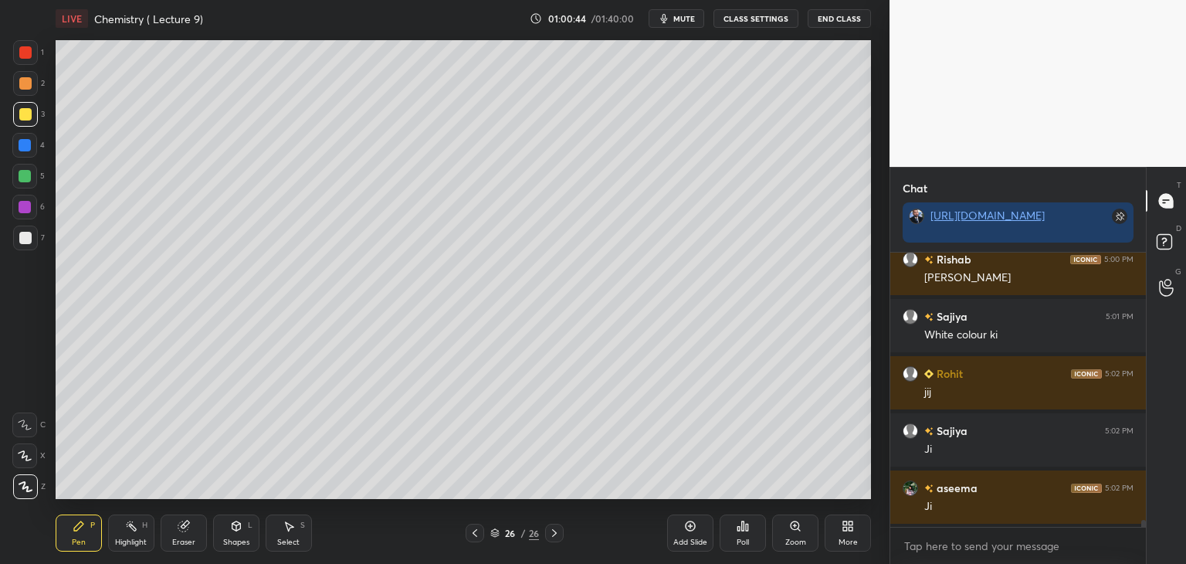
scroll to position [10913, 0]
click at [25, 237] on div at bounding box center [25, 238] width 12 height 12
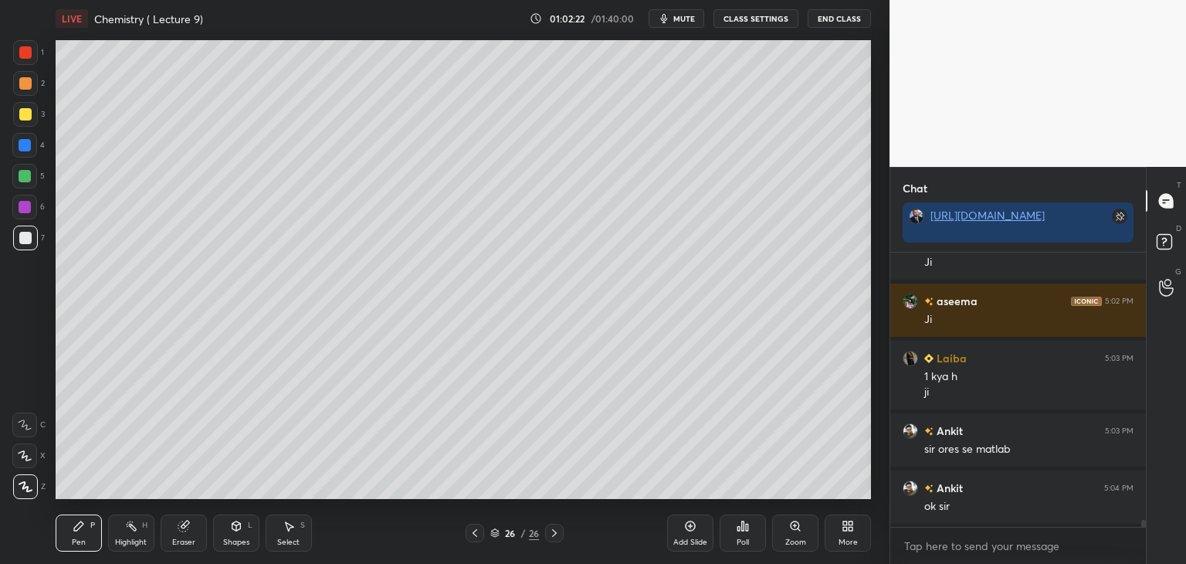
scroll to position [11100, 0]
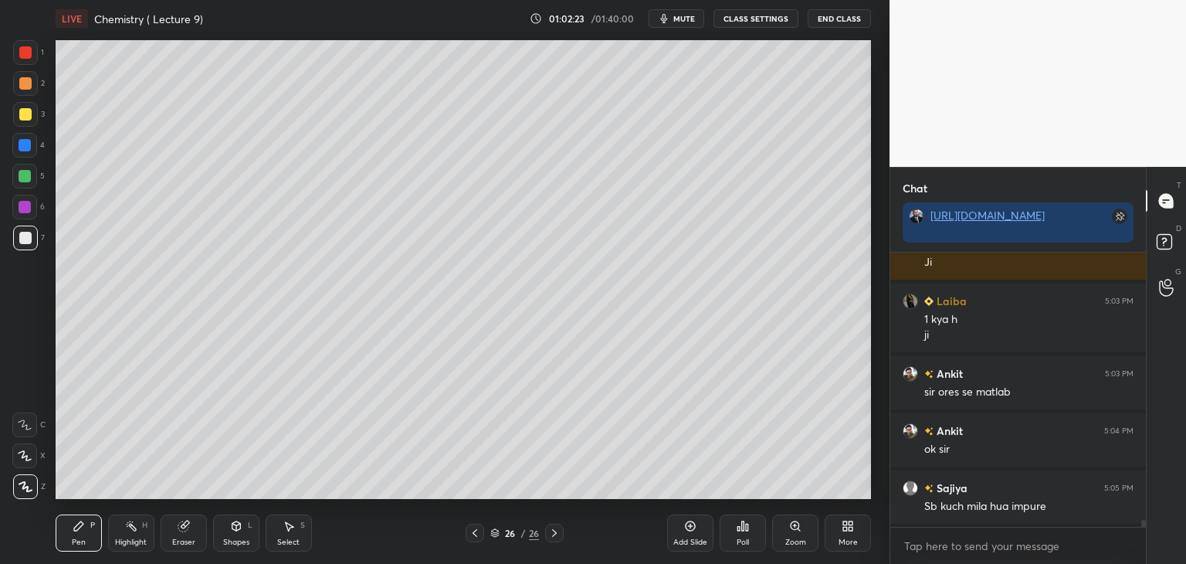
click at [24, 112] on div at bounding box center [25, 114] width 12 height 12
click at [29, 240] on div at bounding box center [25, 238] width 12 height 12
click at [189, 534] on div "Eraser" at bounding box center [184, 532] width 46 height 37
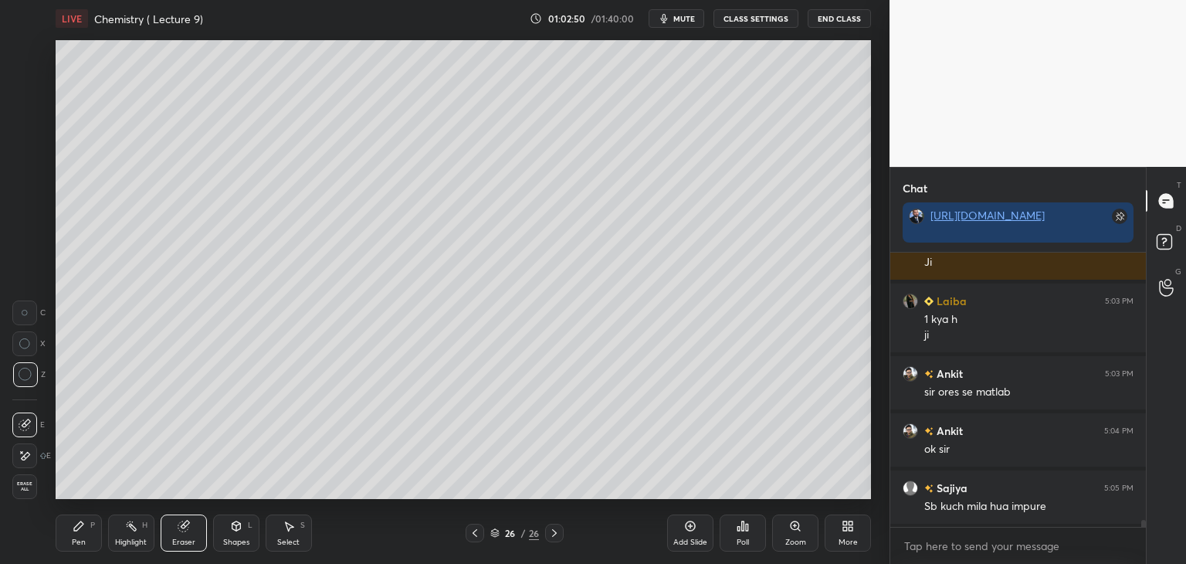
click at [101, 522] on div "Pen P" at bounding box center [79, 532] width 46 height 37
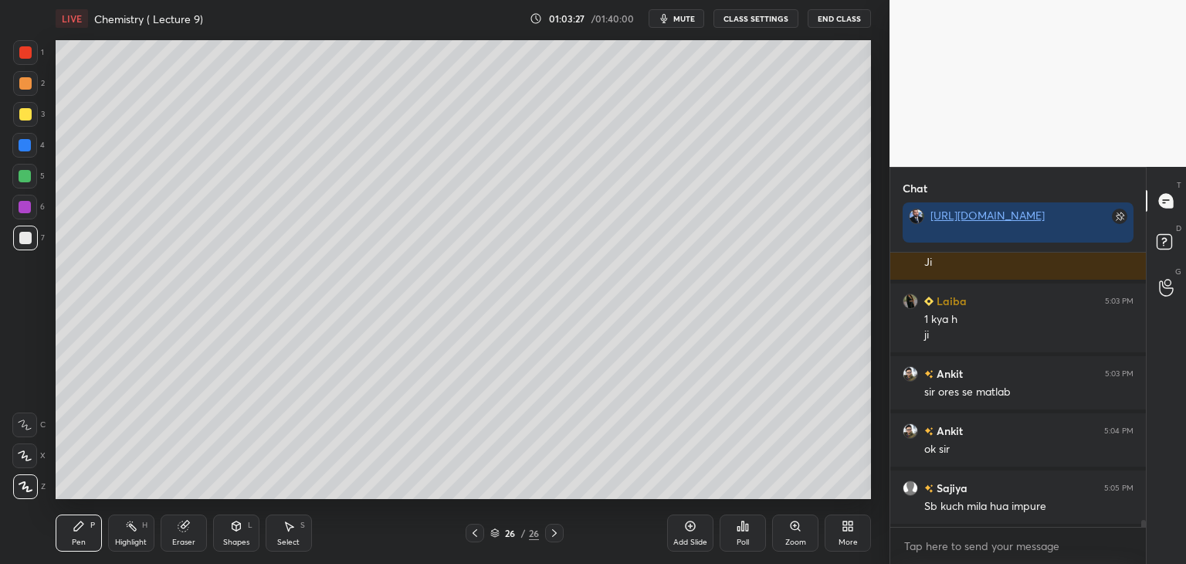
click at [695, 534] on div "Add Slide" at bounding box center [690, 532] width 46 height 37
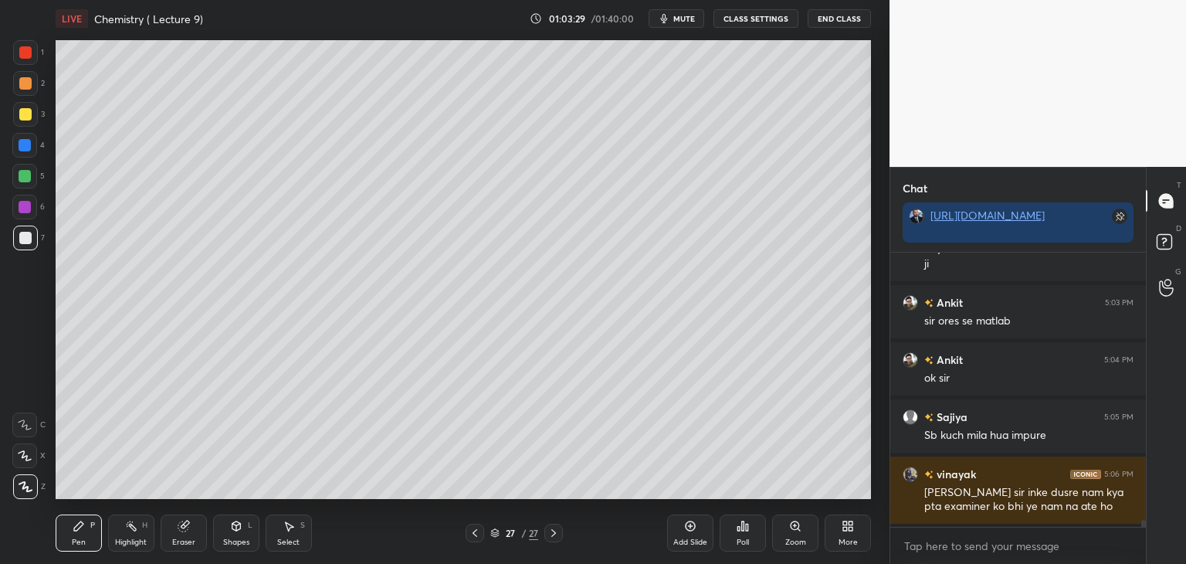
click at [22, 115] on div at bounding box center [25, 114] width 12 height 12
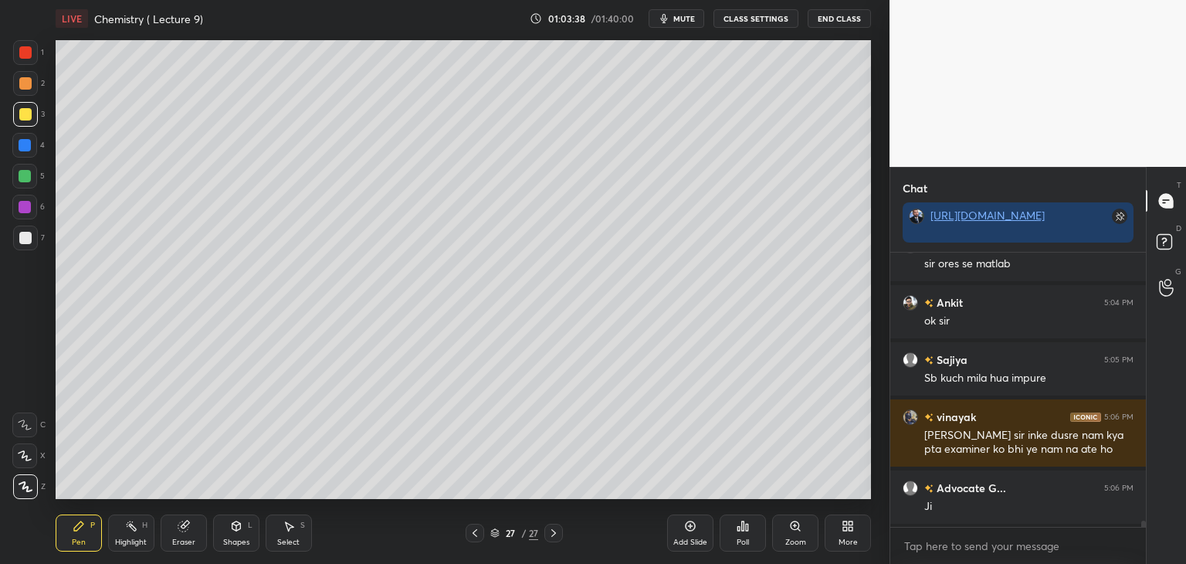
click at [475, 532] on icon at bounding box center [475, 533] width 12 height 12
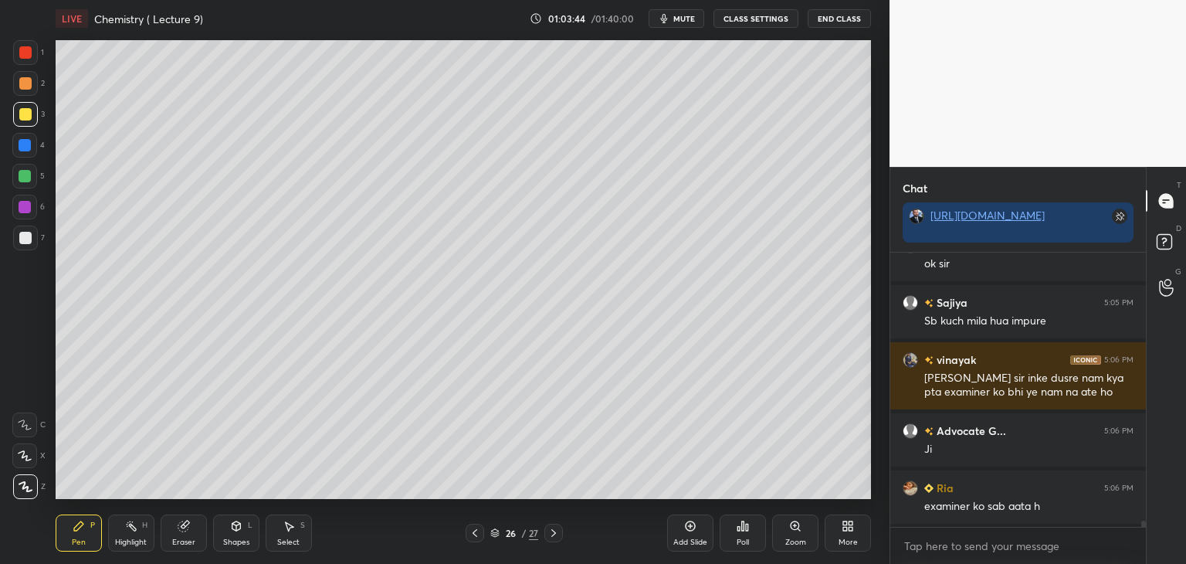
click at [556, 532] on icon at bounding box center [554, 533] width 12 height 12
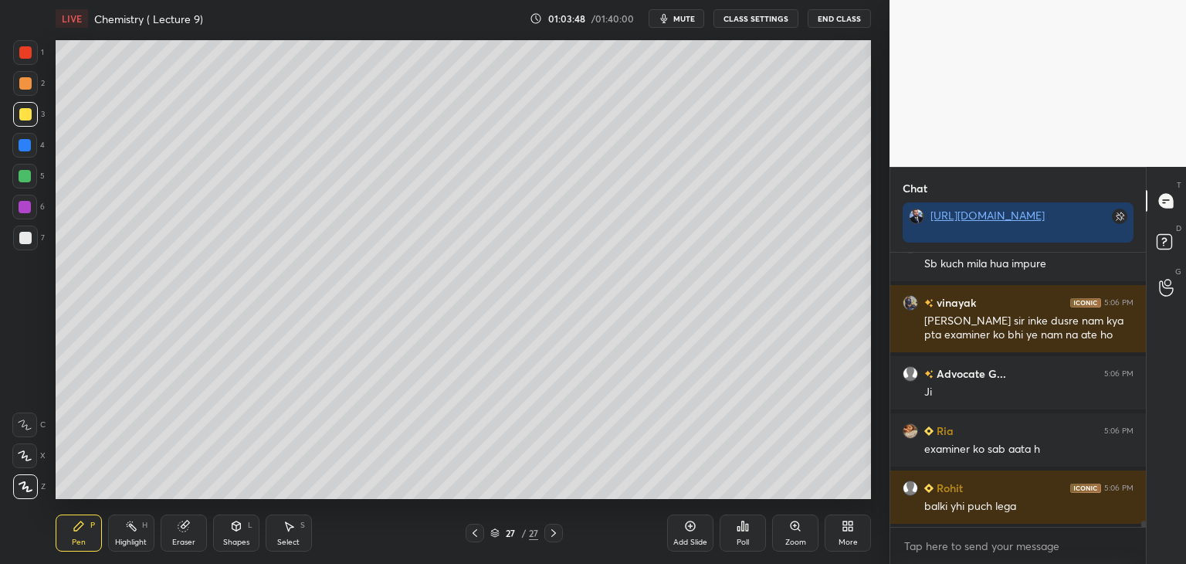
scroll to position [11400, 0]
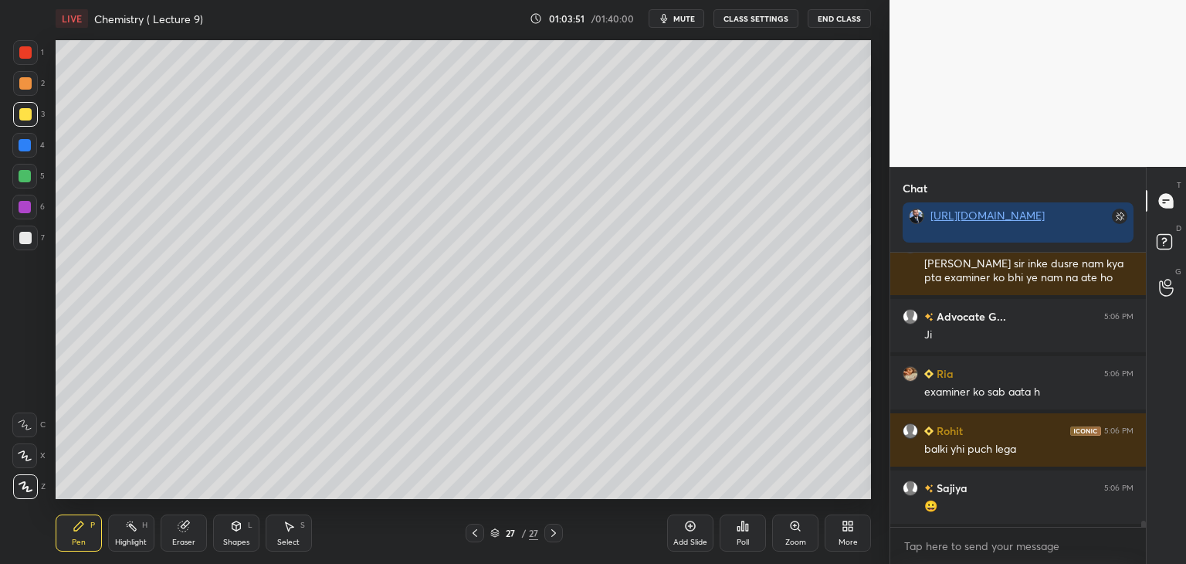
click at [471, 531] on icon at bounding box center [475, 533] width 12 height 12
click at [556, 530] on icon at bounding box center [554, 533] width 12 height 12
click at [25, 237] on div at bounding box center [25, 238] width 12 height 12
click at [21, 116] on div at bounding box center [25, 114] width 12 height 12
click at [27, 236] on div at bounding box center [25, 238] width 12 height 12
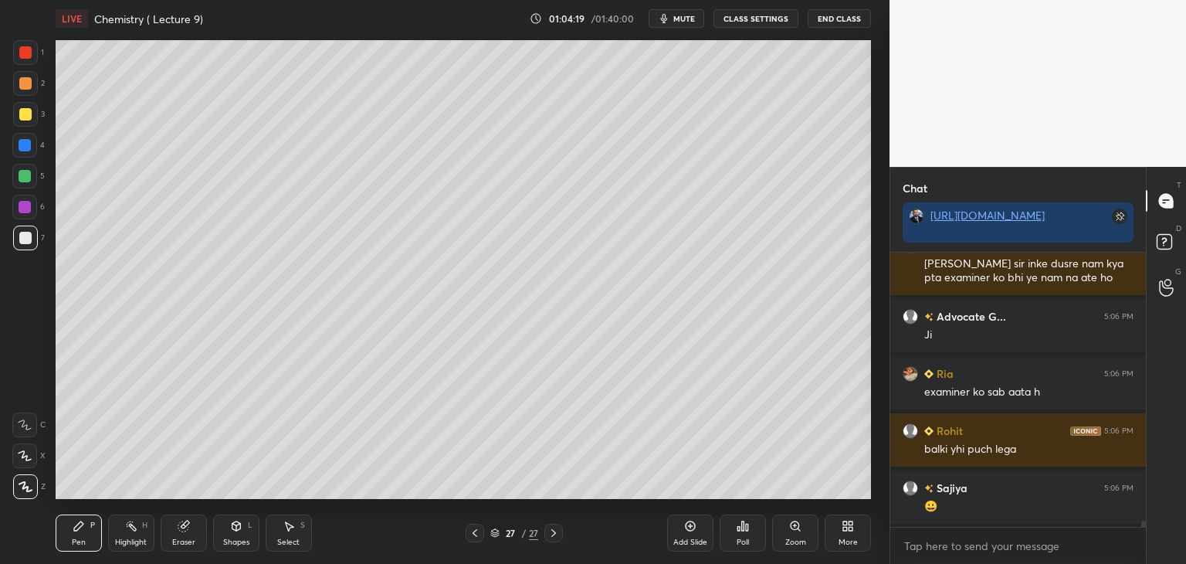
click at [178, 529] on icon at bounding box center [184, 526] width 12 height 12
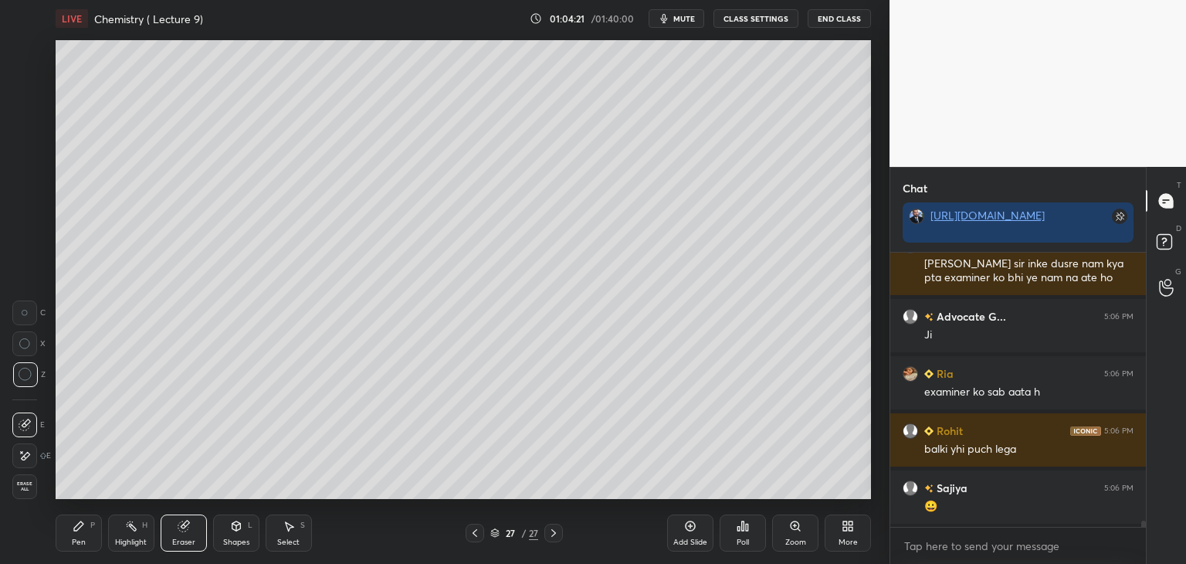
click at [77, 528] on icon at bounding box center [78, 525] width 9 height 9
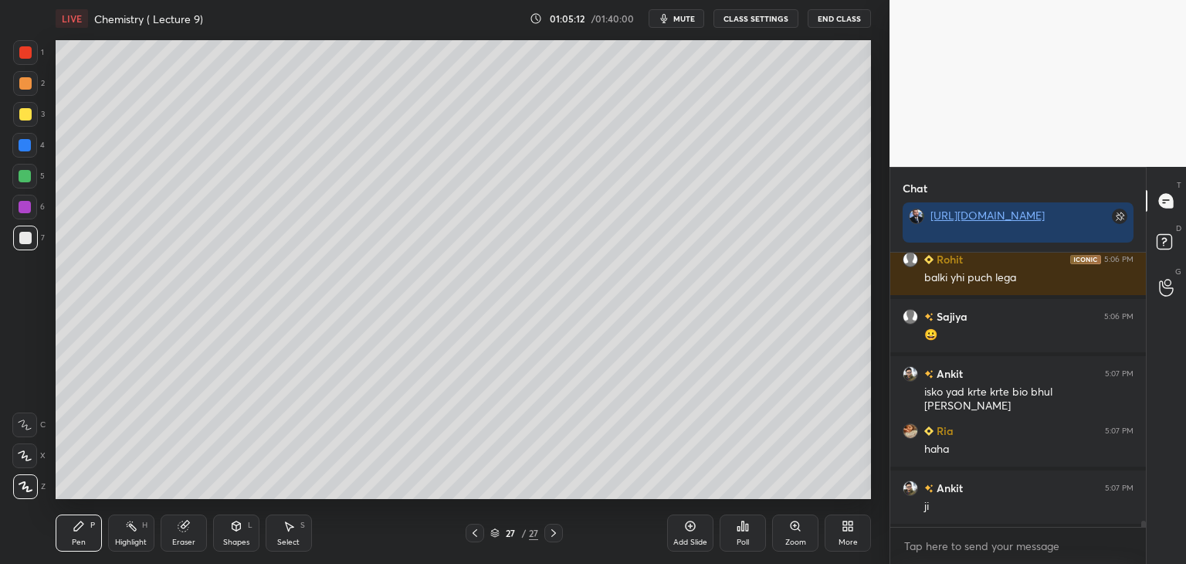
scroll to position [11628, 0]
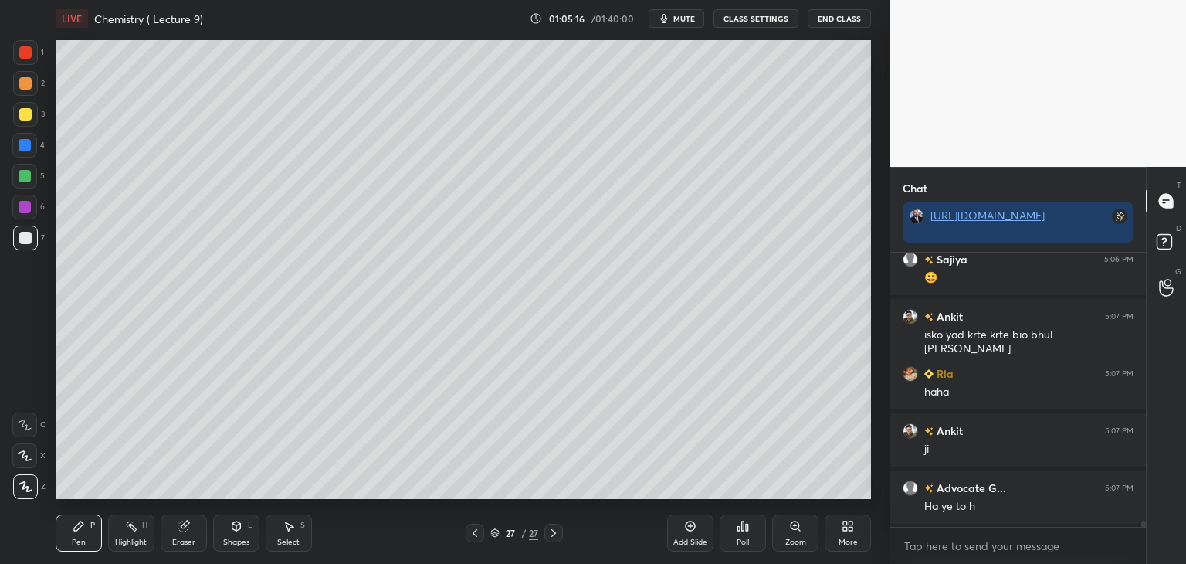
click at [25, 113] on div at bounding box center [25, 114] width 12 height 12
click at [27, 237] on div at bounding box center [25, 238] width 12 height 12
click at [23, 112] on div at bounding box center [25, 114] width 12 height 12
click at [28, 234] on div at bounding box center [25, 238] width 12 height 12
click at [25, 114] on div at bounding box center [25, 114] width 12 height 12
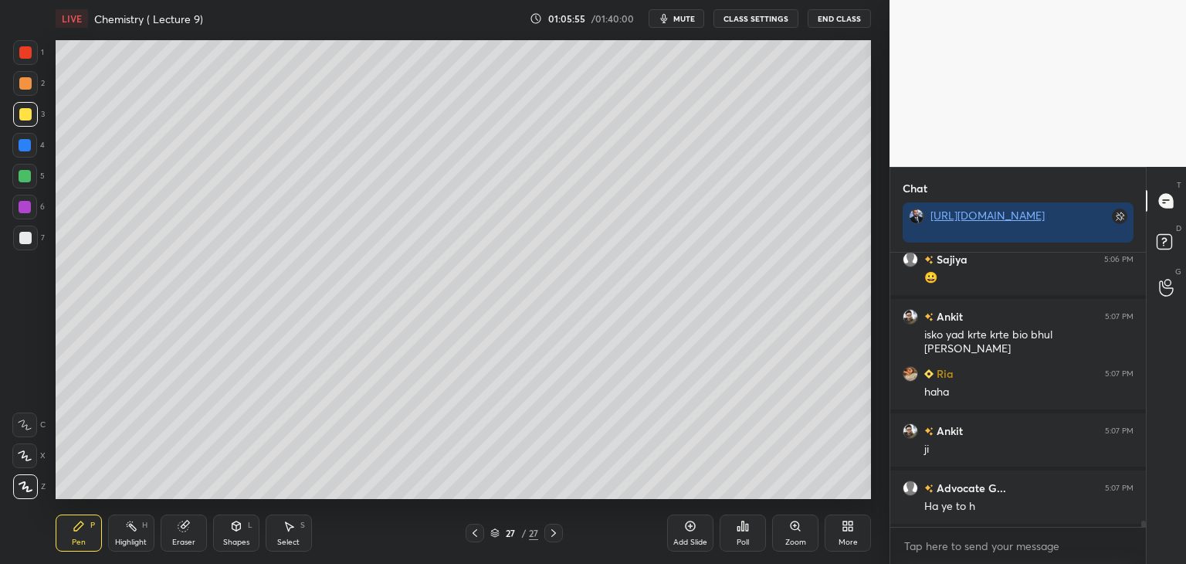
click at [25, 232] on div at bounding box center [25, 238] width 12 height 12
click at [25, 205] on div at bounding box center [25, 207] width 12 height 12
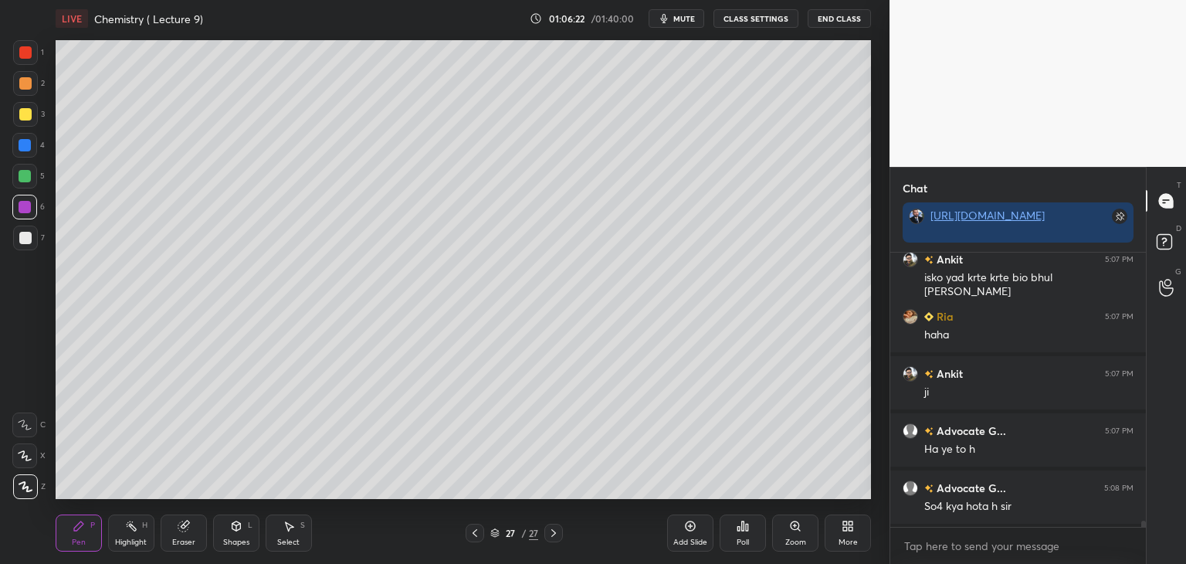
click at [25, 117] on div at bounding box center [25, 114] width 12 height 12
click at [689, 533] on div "Add Slide" at bounding box center [690, 532] width 46 height 37
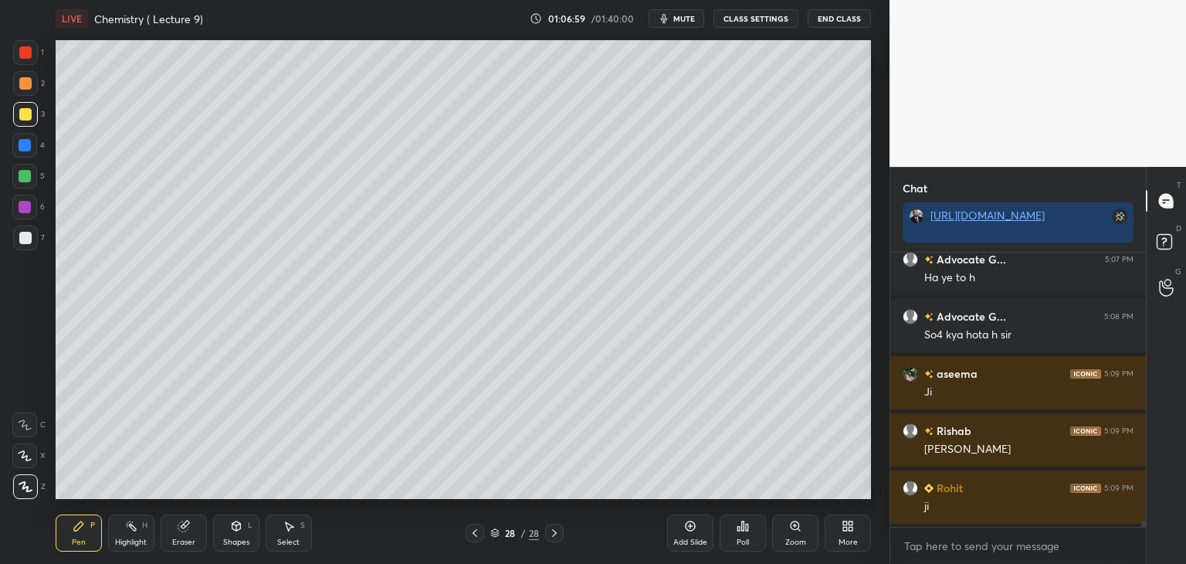
scroll to position [11914, 0]
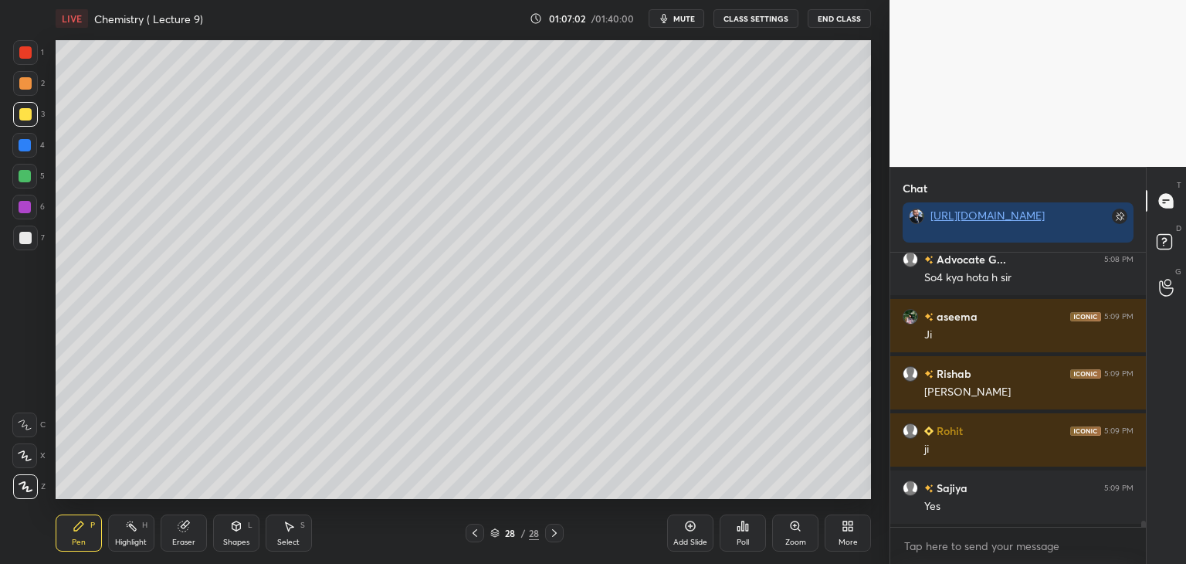
click at [29, 236] on div at bounding box center [25, 238] width 12 height 12
click at [22, 144] on div at bounding box center [25, 145] width 12 height 12
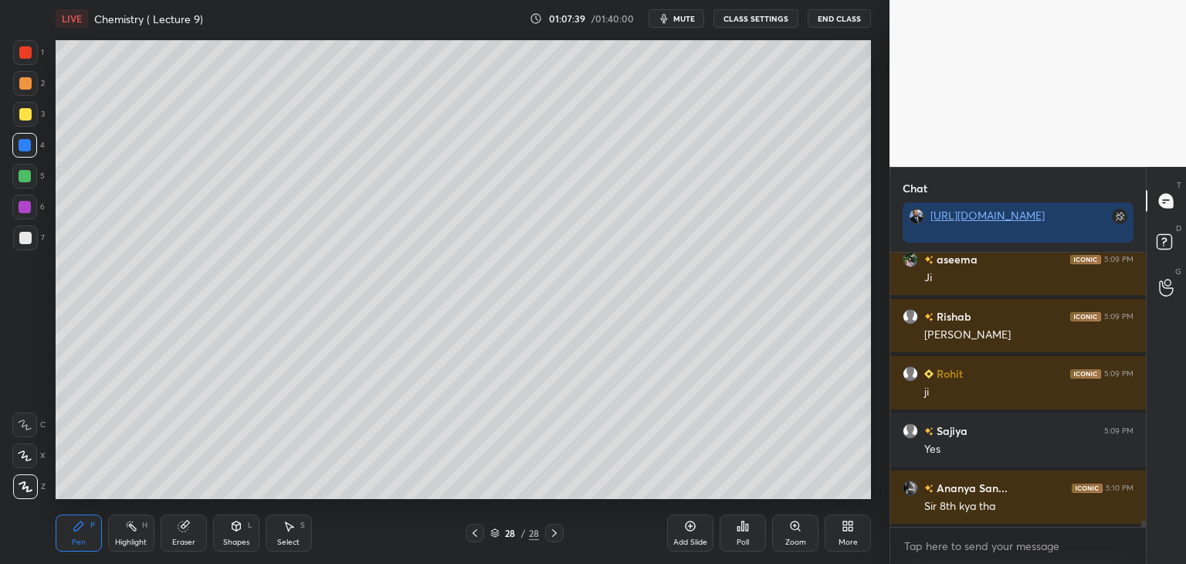
click at [480, 530] on icon at bounding box center [475, 533] width 12 height 12
click at [554, 533] on icon at bounding box center [554, 533] width 12 height 12
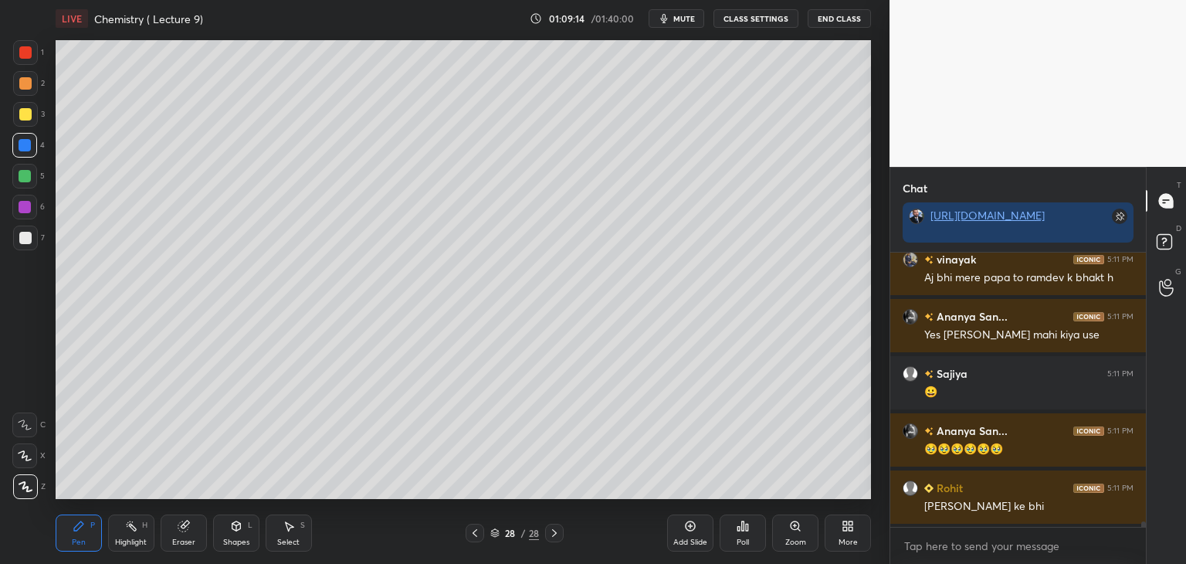
scroll to position [13043, 0]
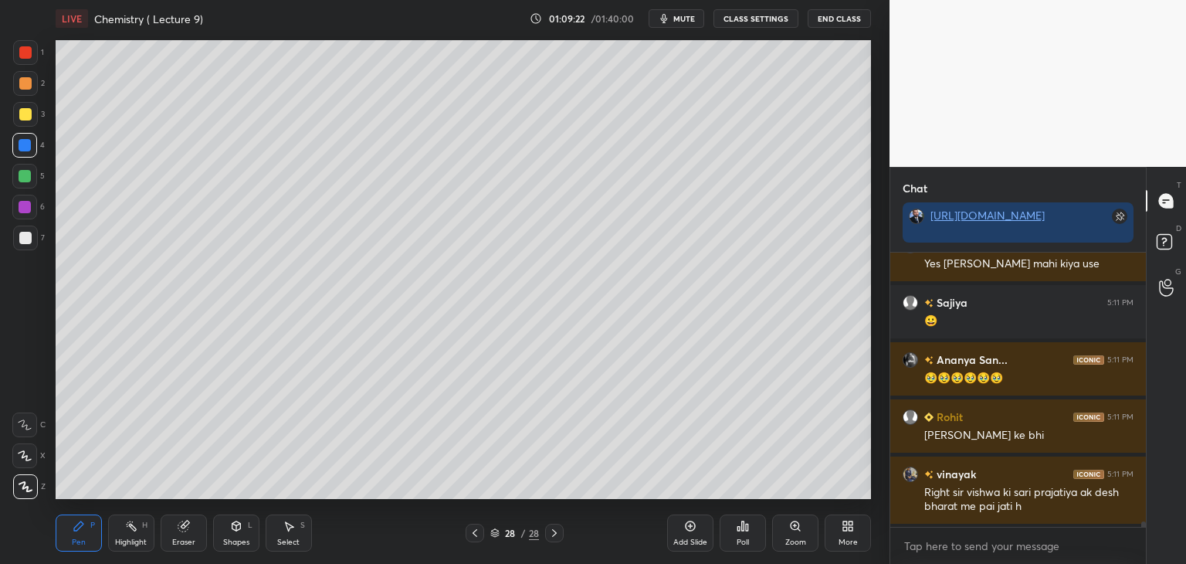
click at [26, 211] on div at bounding box center [25, 207] width 12 height 12
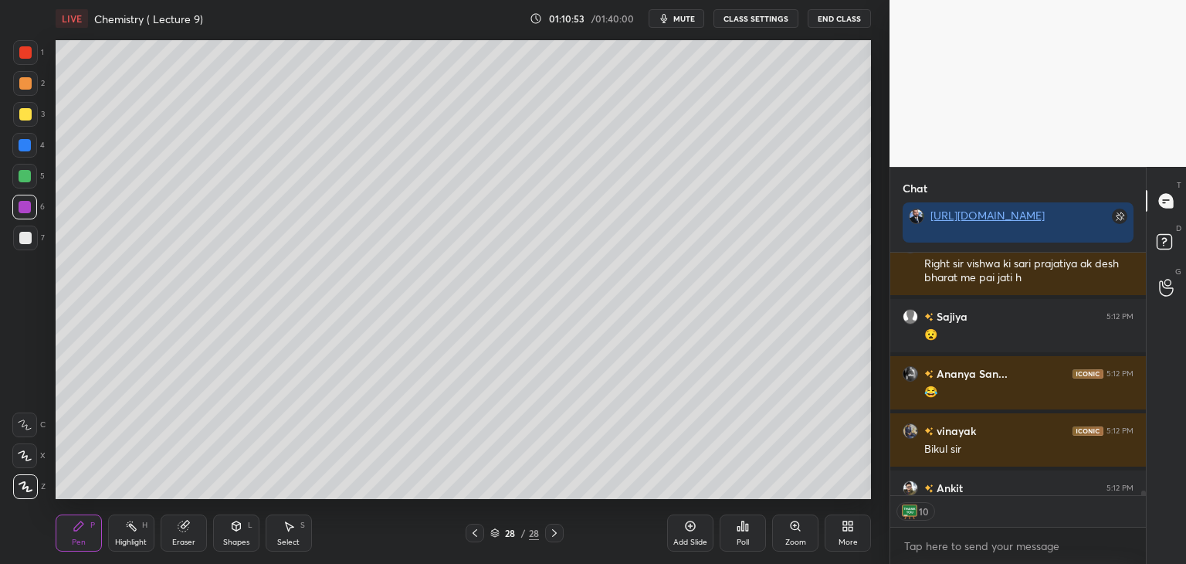
scroll to position [13361, 0]
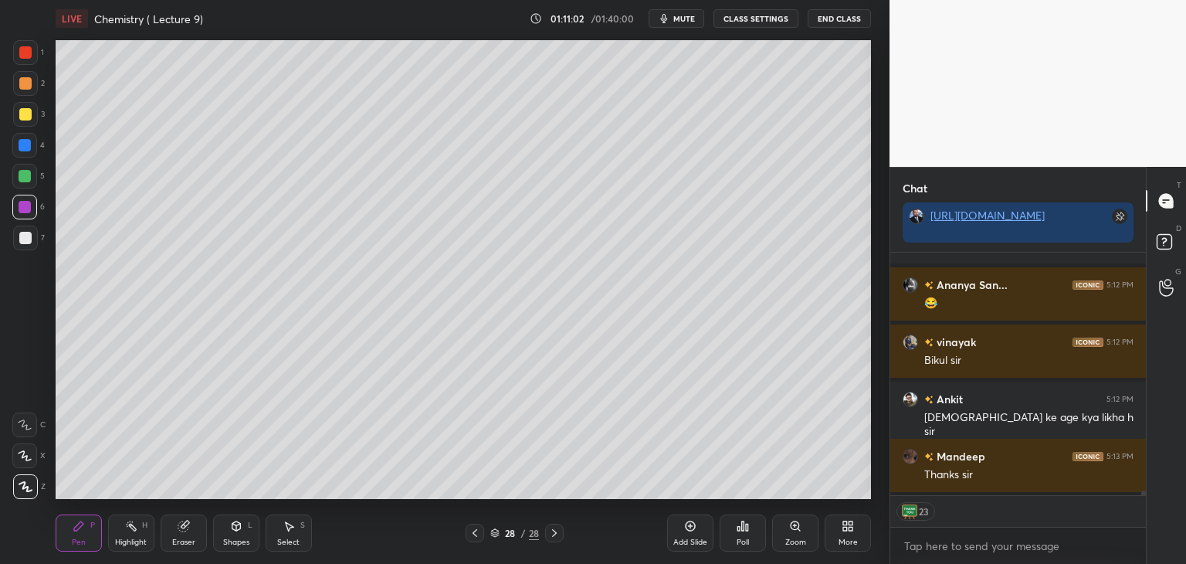
click at [689, 530] on icon at bounding box center [691, 526] width 10 height 10
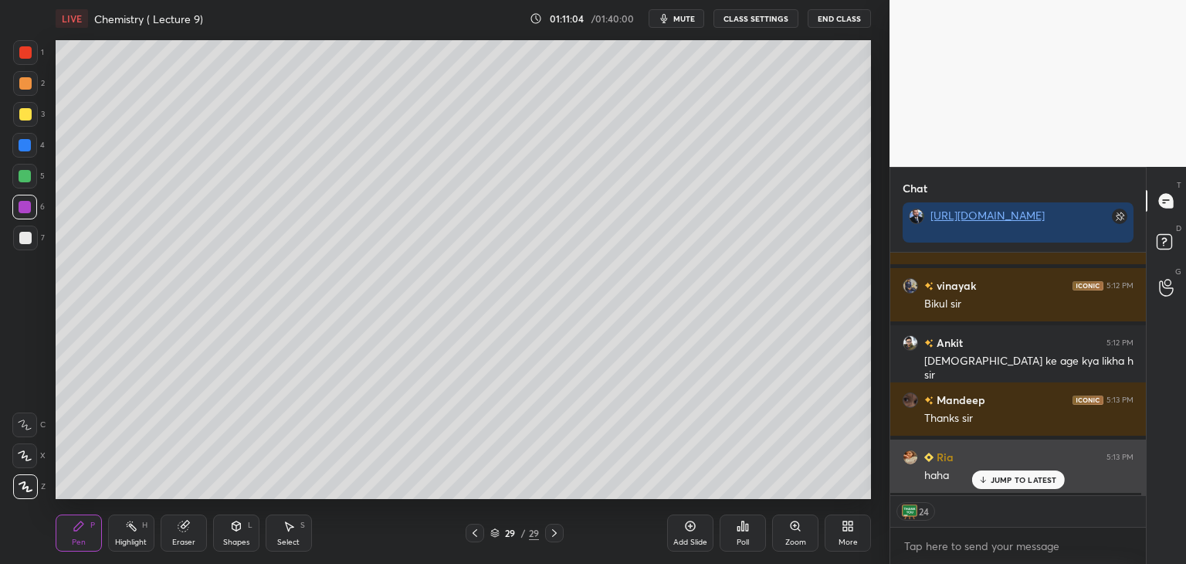
click at [988, 479] on icon at bounding box center [983, 479] width 10 height 9
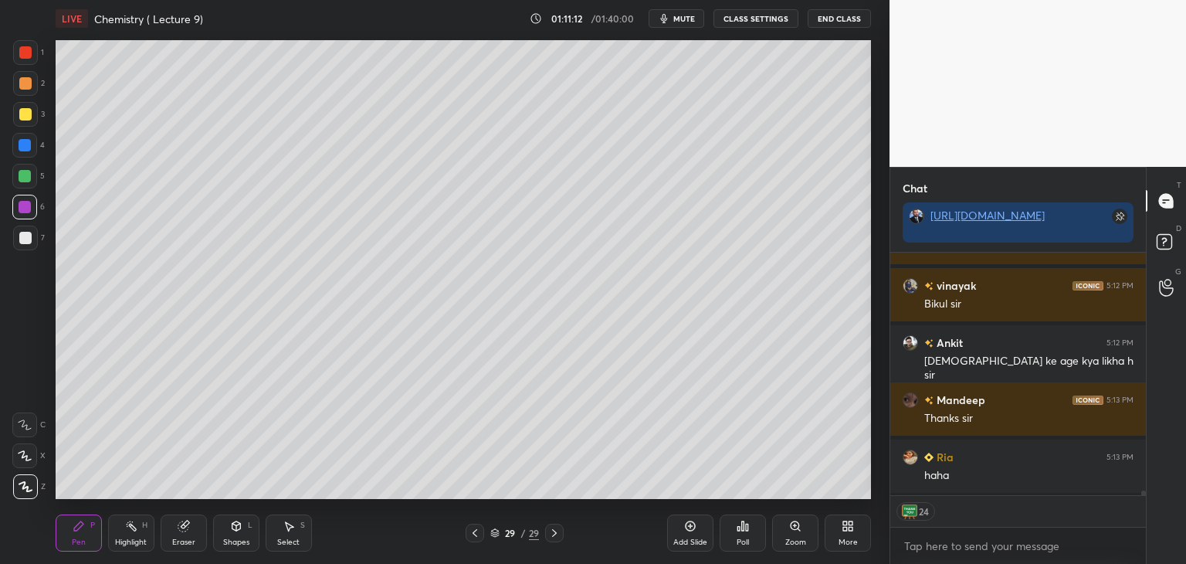
scroll to position [270, 251]
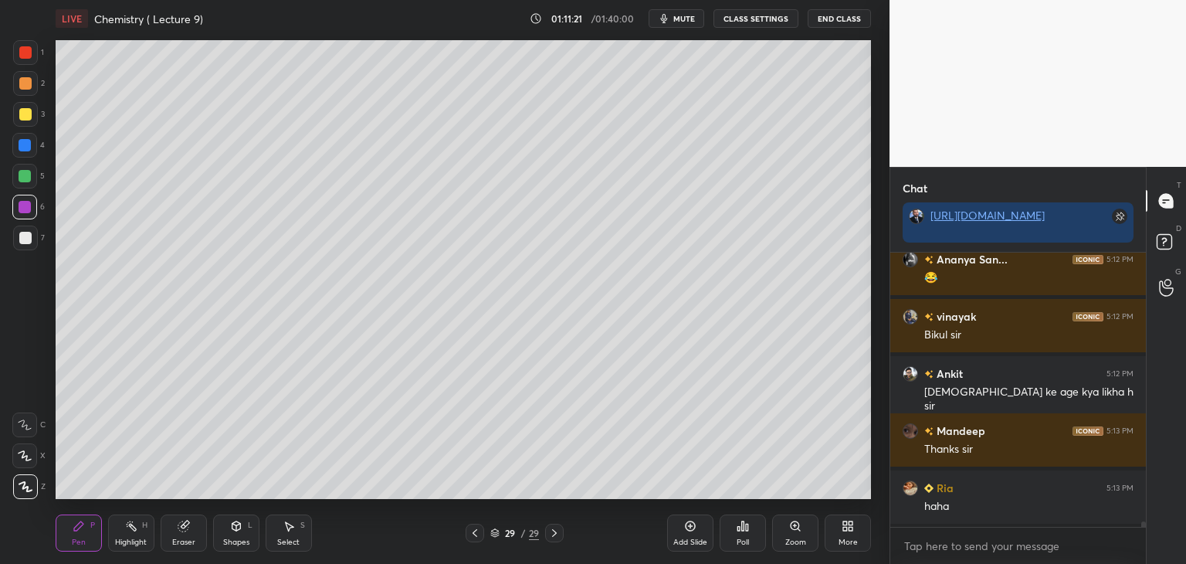
click at [21, 236] on div at bounding box center [25, 238] width 12 height 12
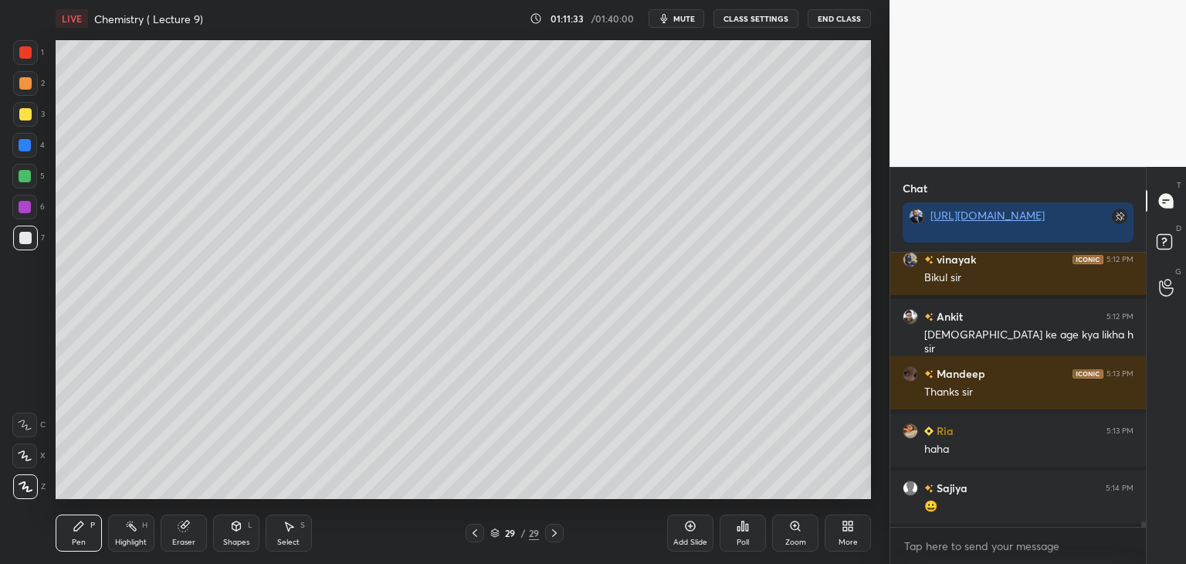
click at [24, 177] on div at bounding box center [25, 176] width 12 height 12
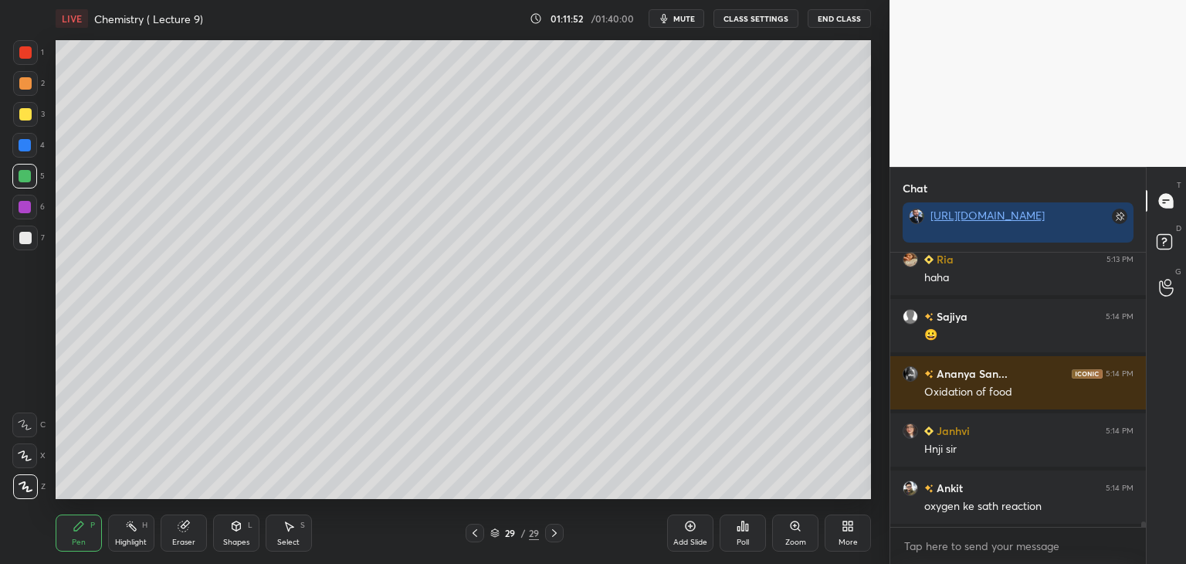
scroll to position [13672, 0]
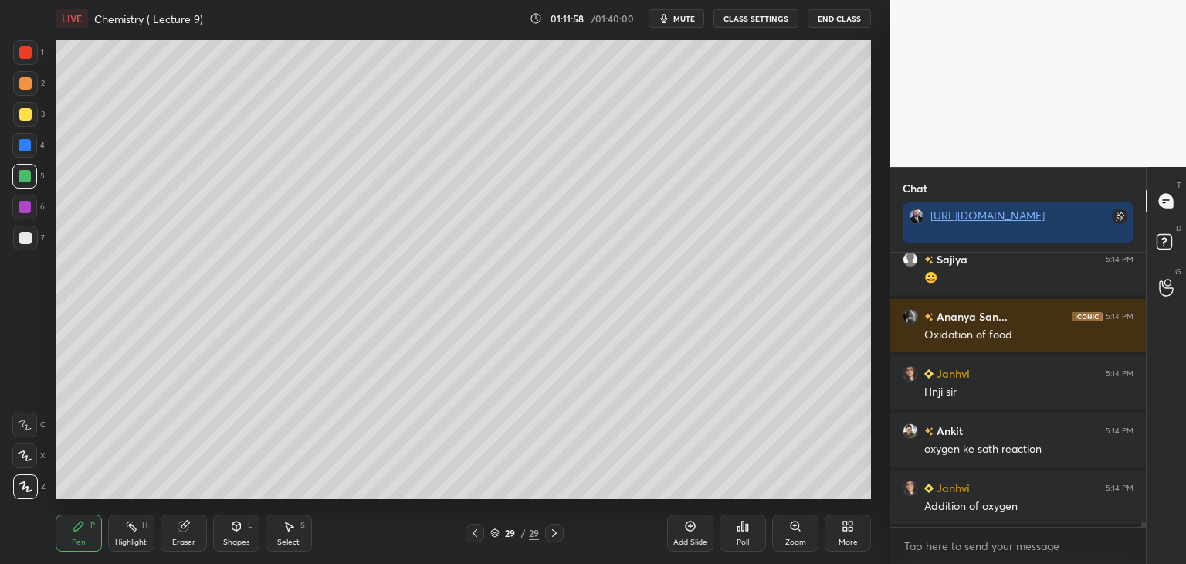
click at [28, 236] on div at bounding box center [25, 238] width 12 height 12
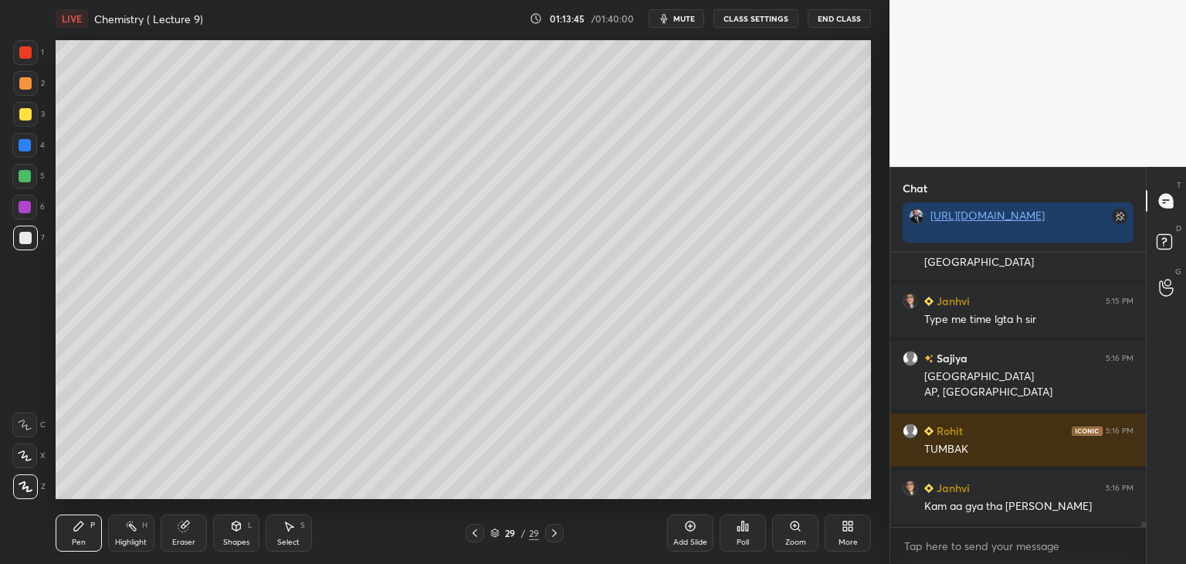
scroll to position [14290, 0]
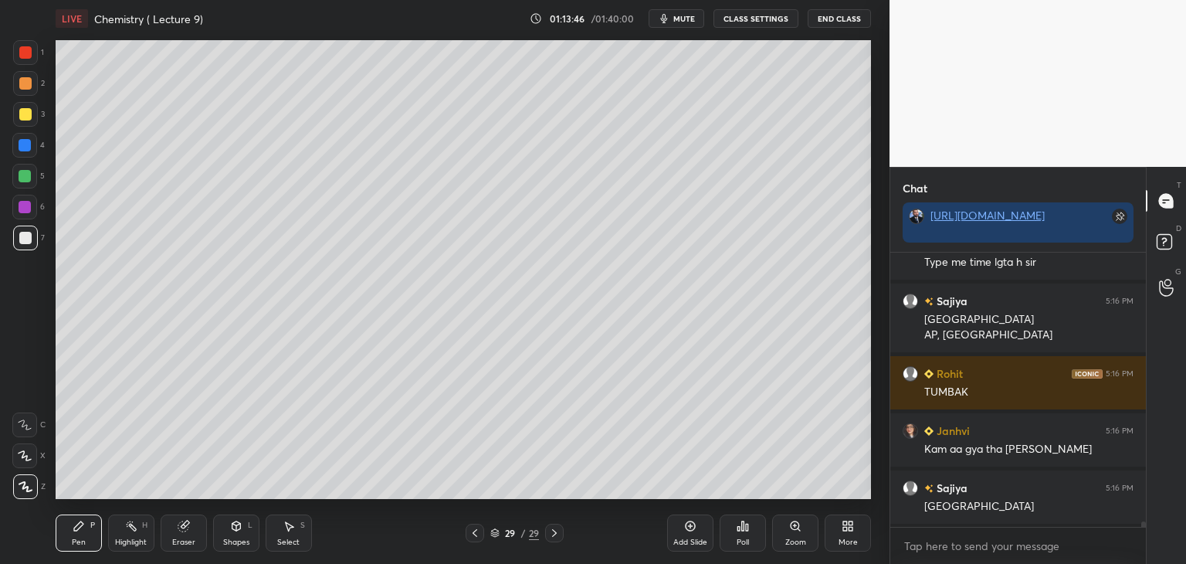
click at [685, 531] on icon at bounding box center [690, 526] width 12 height 12
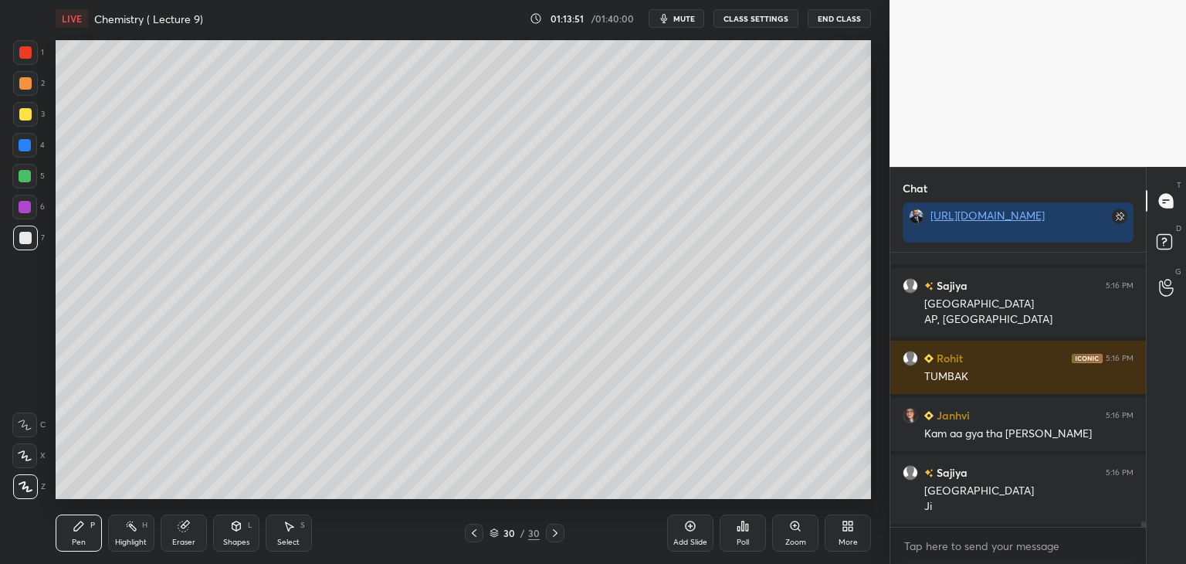
click at [181, 534] on div "Eraser" at bounding box center [184, 532] width 46 height 37
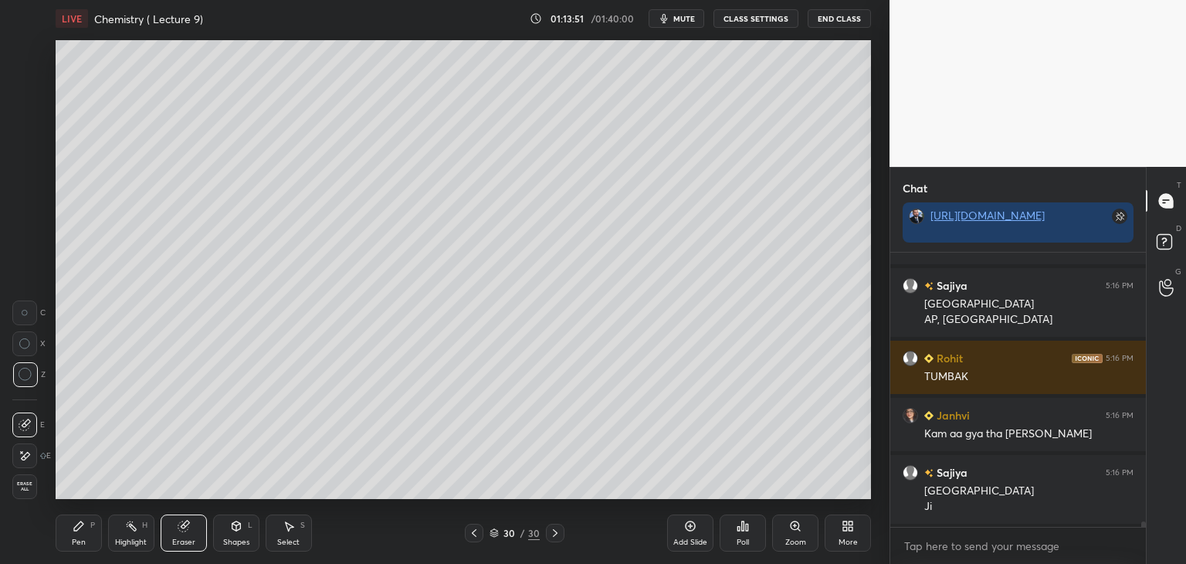
click at [14, 485] on span "Erase all" at bounding box center [24, 486] width 23 height 11
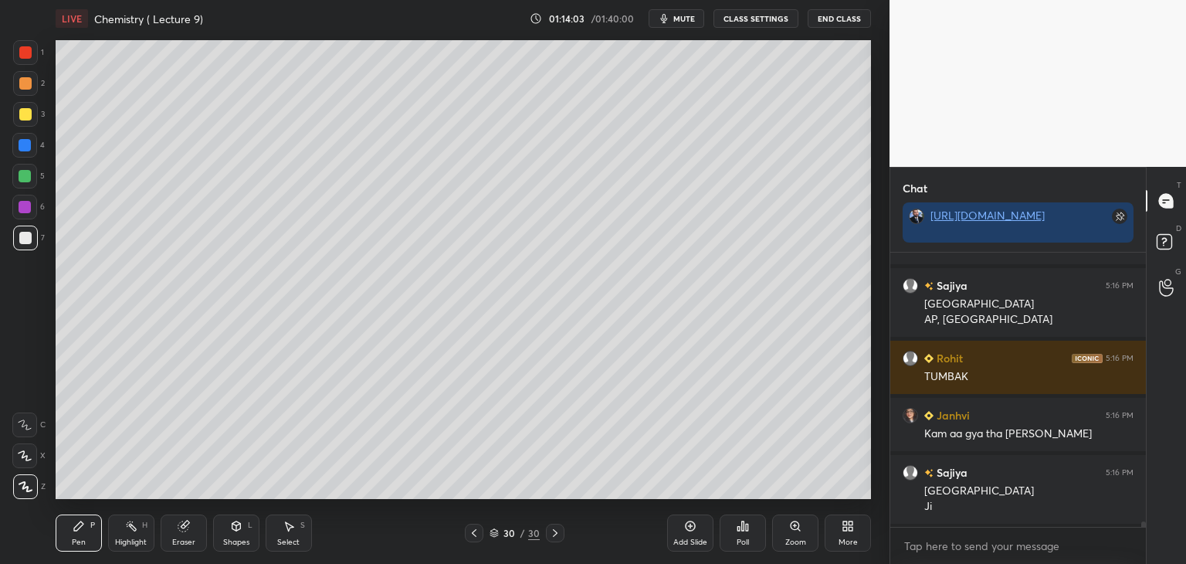
click at [25, 205] on div at bounding box center [25, 207] width 12 height 12
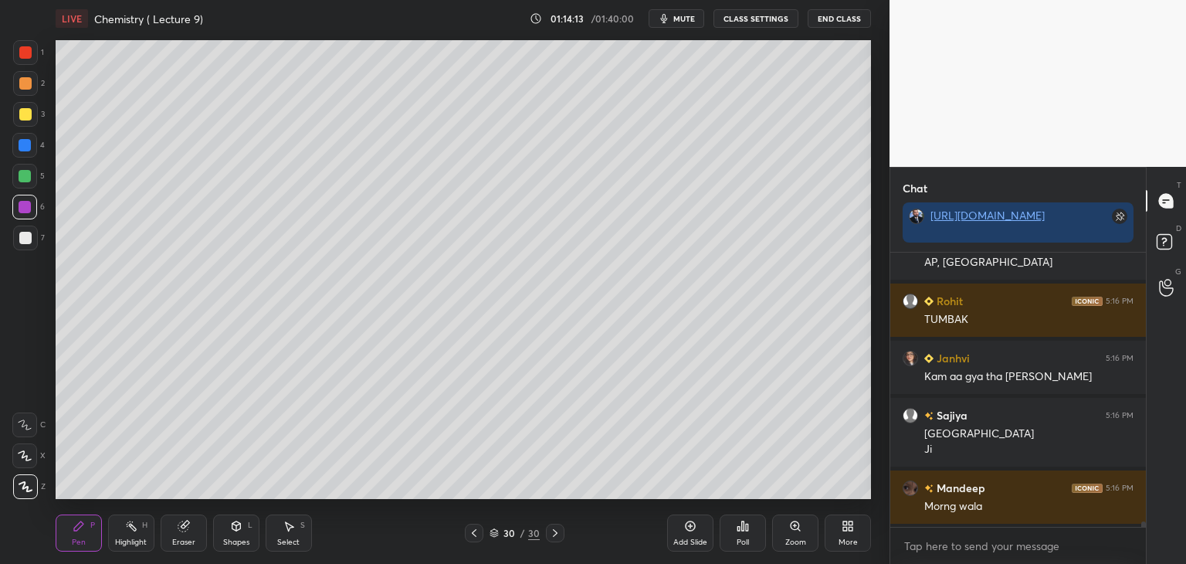
scroll to position [14420, 0]
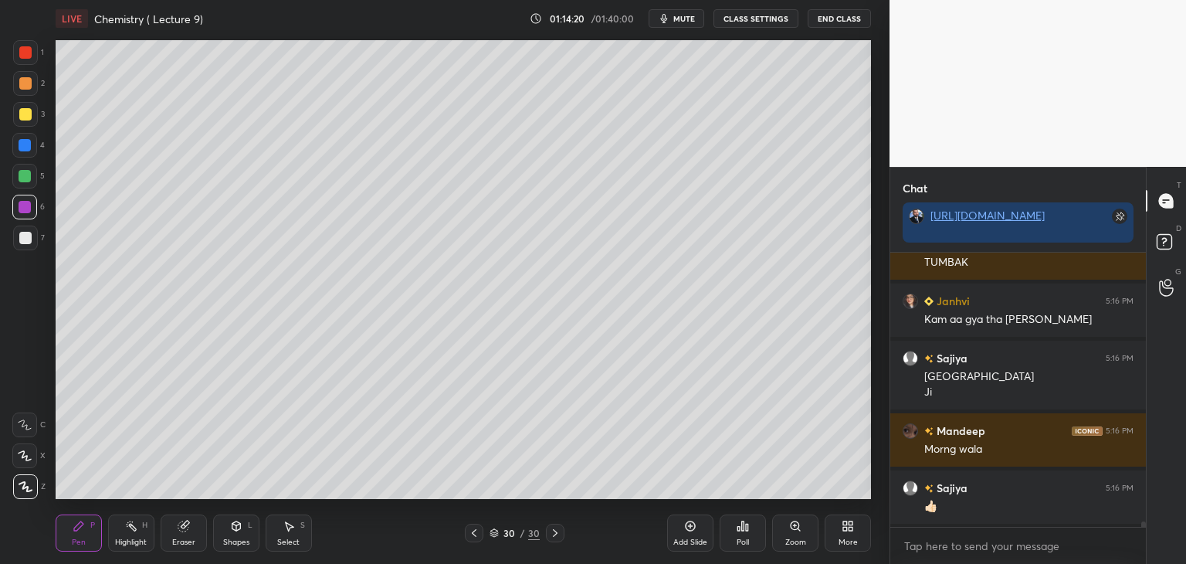
click at [188, 536] on div "Eraser" at bounding box center [184, 532] width 46 height 37
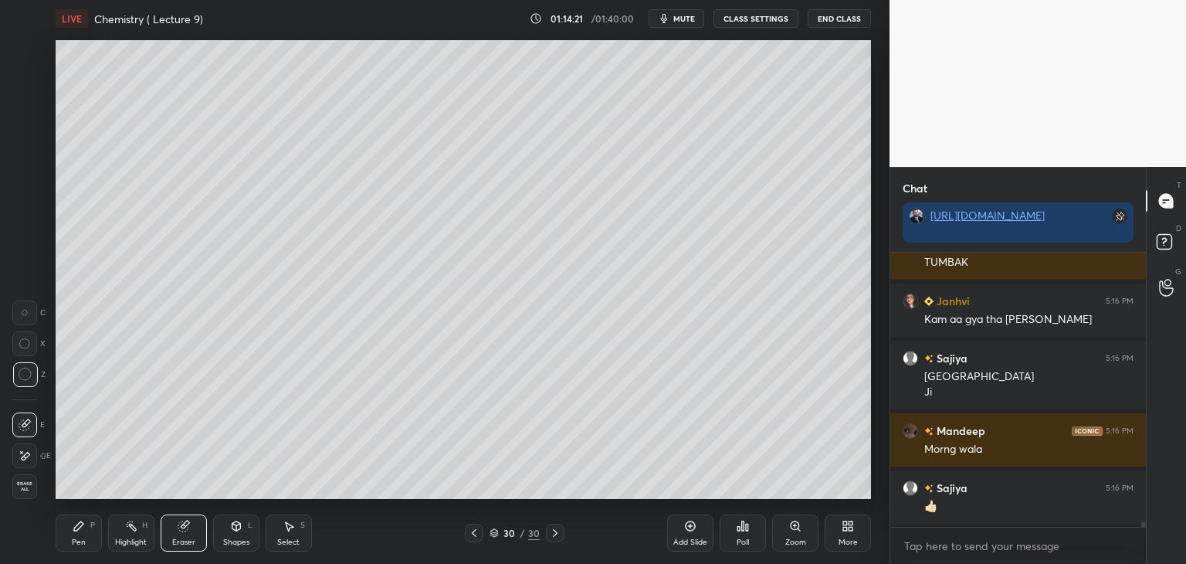
click at [19, 486] on span "Erase all" at bounding box center [24, 486] width 23 height 11
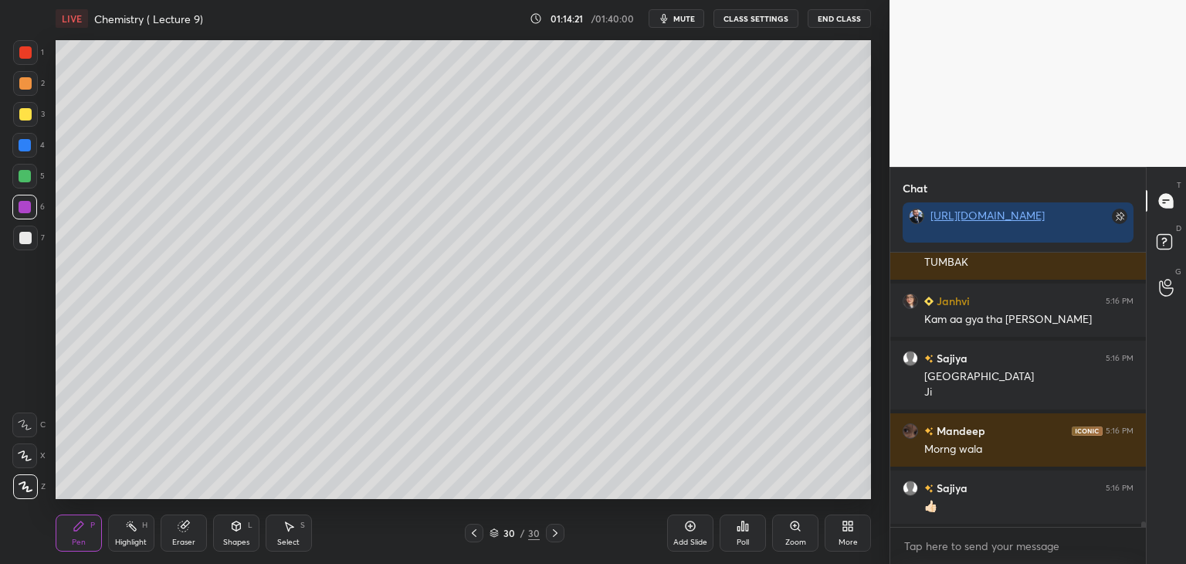
scroll to position [14477, 0]
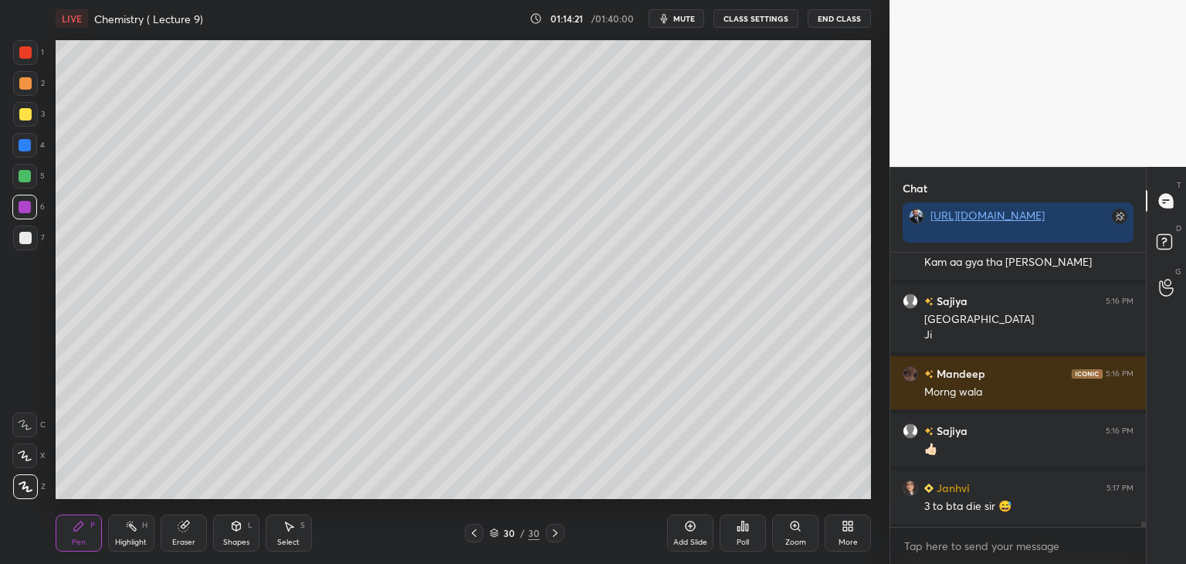
click at [482, 533] on div at bounding box center [474, 533] width 19 height 19
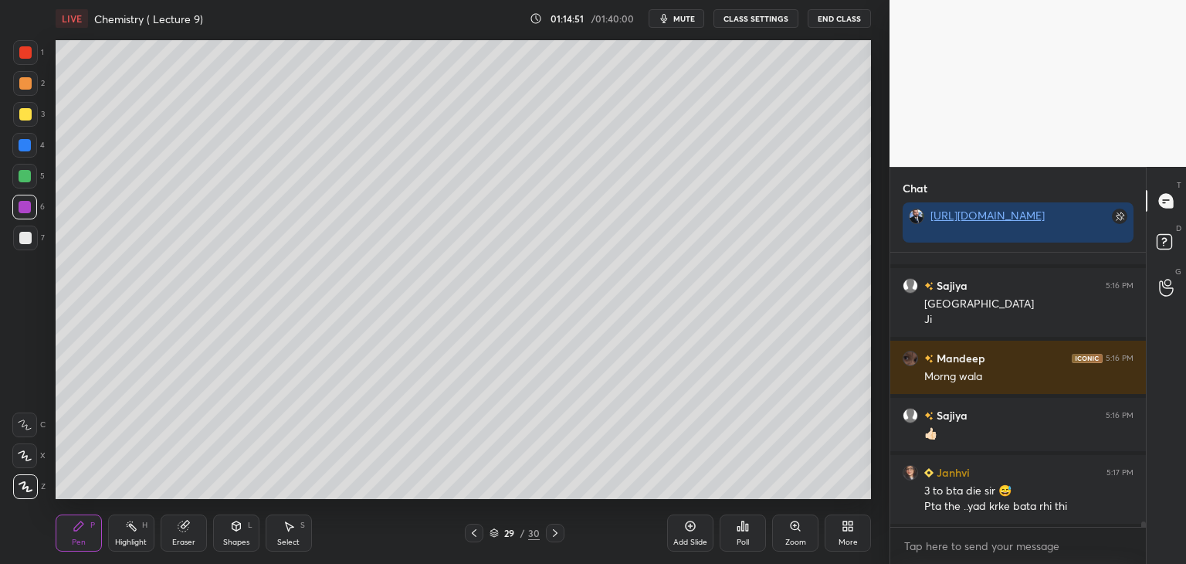
scroll to position [14549, 0]
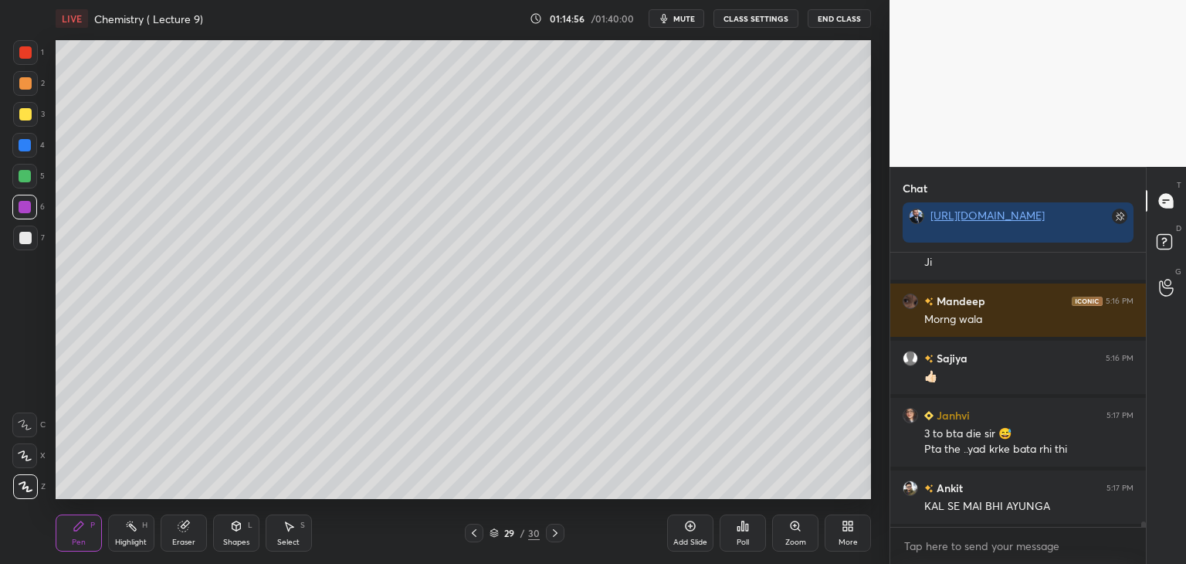
click at [23, 236] on div at bounding box center [25, 238] width 12 height 12
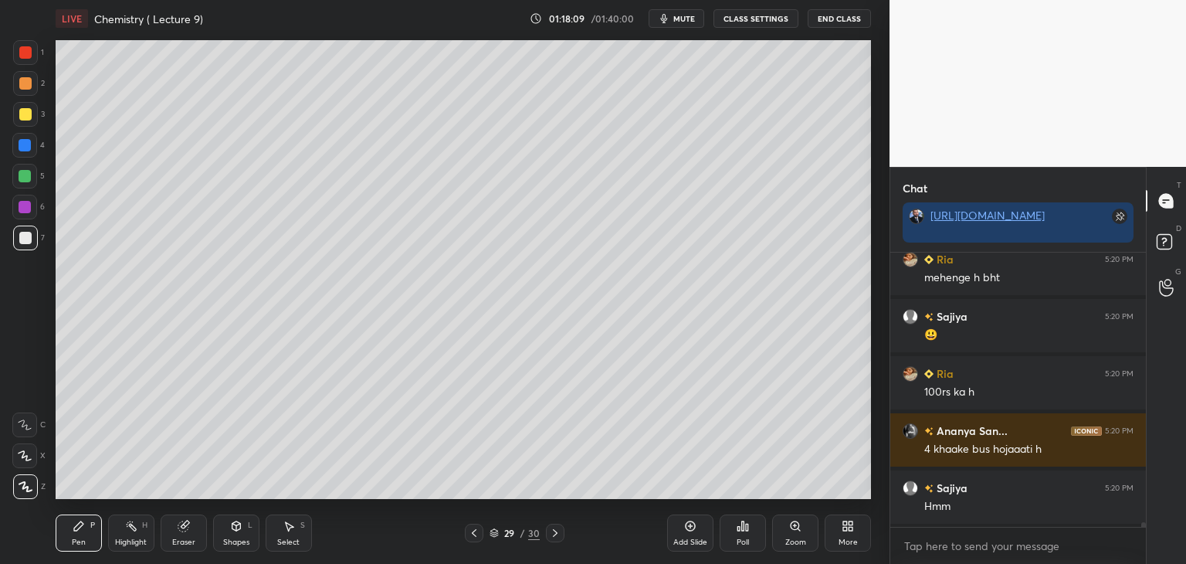
scroll to position [15422, 0]
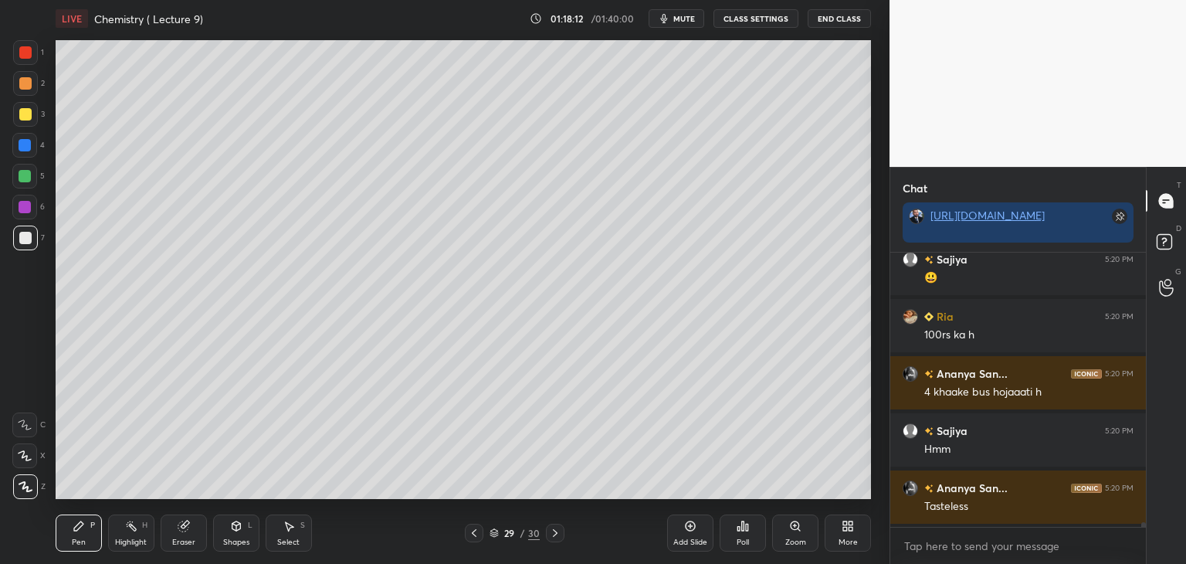
click at [696, 528] on icon at bounding box center [690, 526] width 12 height 12
click at [23, 52] on div at bounding box center [25, 52] width 12 height 12
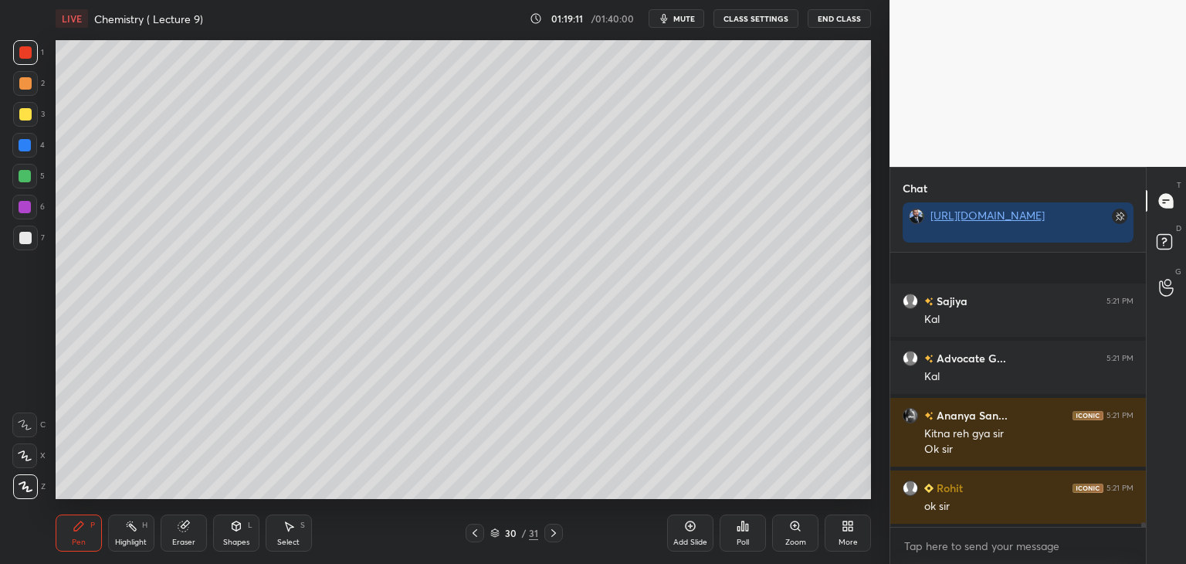
scroll to position [15838, 0]
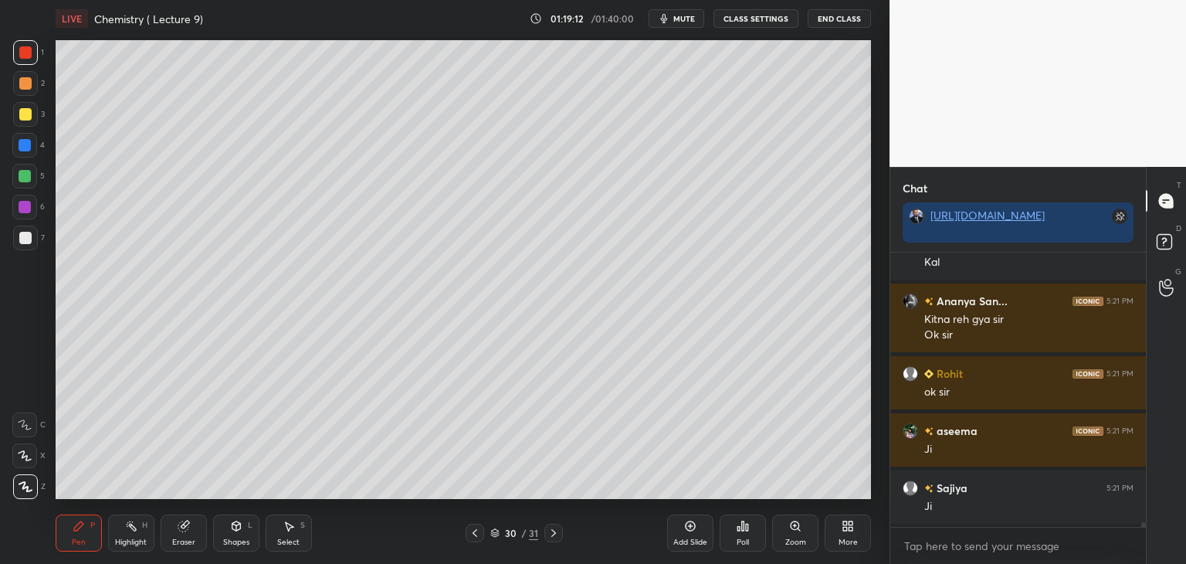
click at [700, 529] on div "Add Slide" at bounding box center [690, 532] width 46 height 37
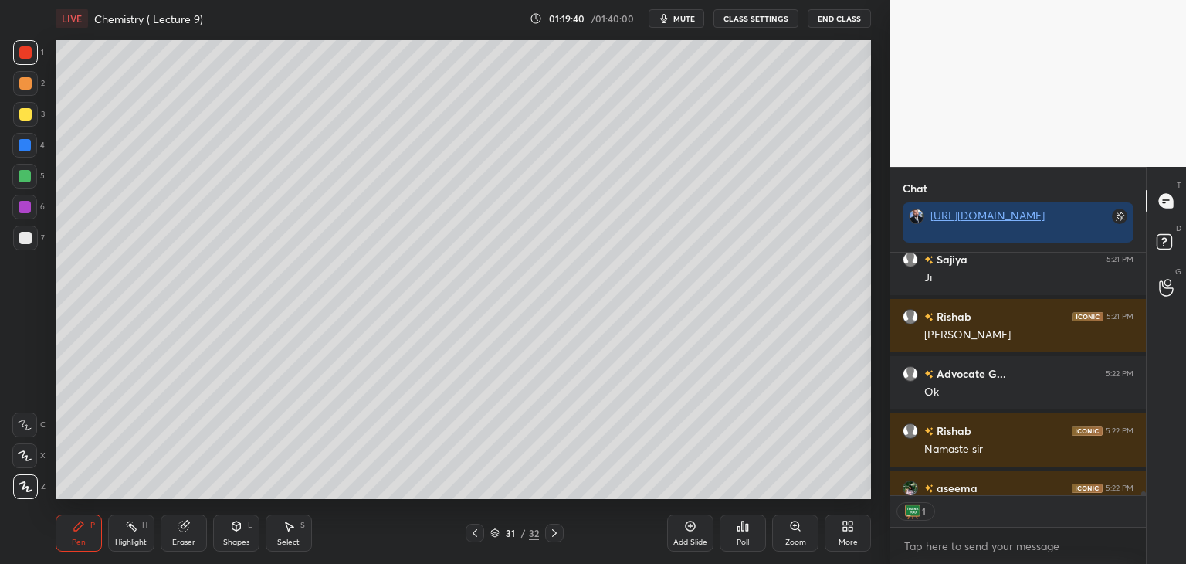
scroll to position [239, 251]
click at [850, 16] on button "End Class" at bounding box center [839, 18] width 63 height 19
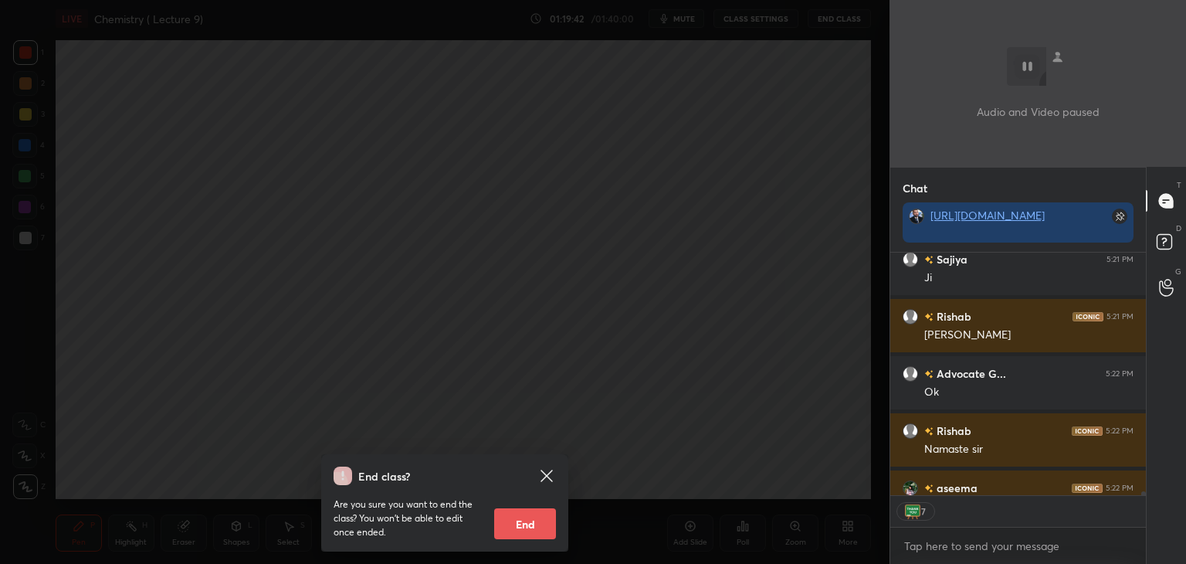
click at [528, 517] on button "End" at bounding box center [525, 523] width 62 height 31
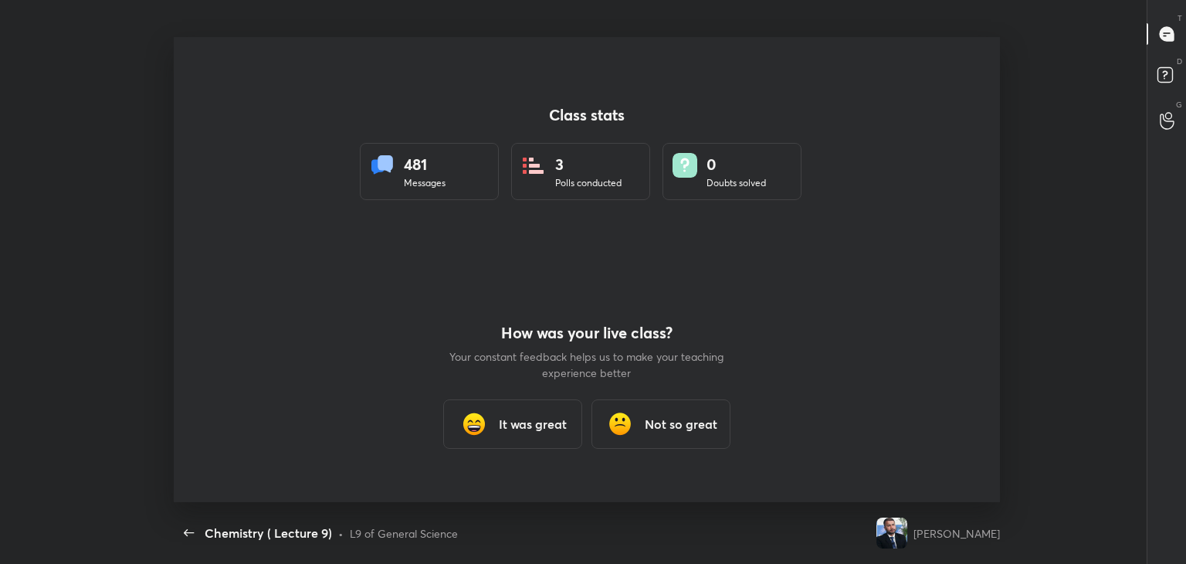
scroll to position [0, 0]
type textarea "x"
click at [534, 421] on h3 "It was great" at bounding box center [533, 424] width 68 height 19
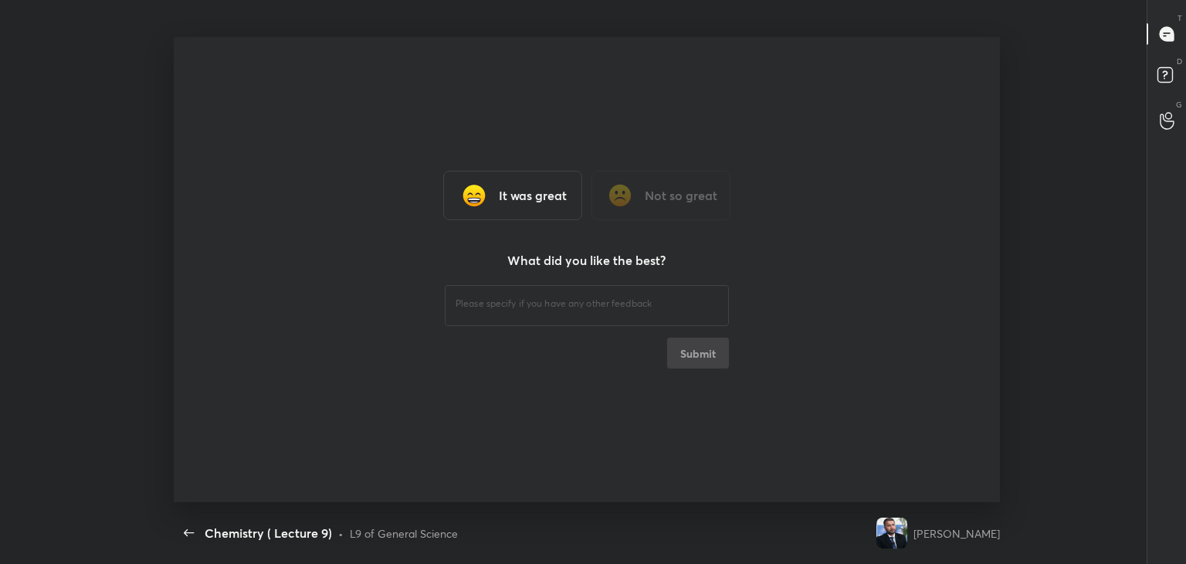
click at [525, 192] on h3 "It was great" at bounding box center [533, 195] width 68 height 19
click at [700, 356] on div "​ Submit" at bounding box center [587, 325] width 284 height 87
click at [680, 356] on div "​ Submit" at bounding box center [587, 325] width 284 height 87
